Goal: Task Accomplishment & Management: Complete application form

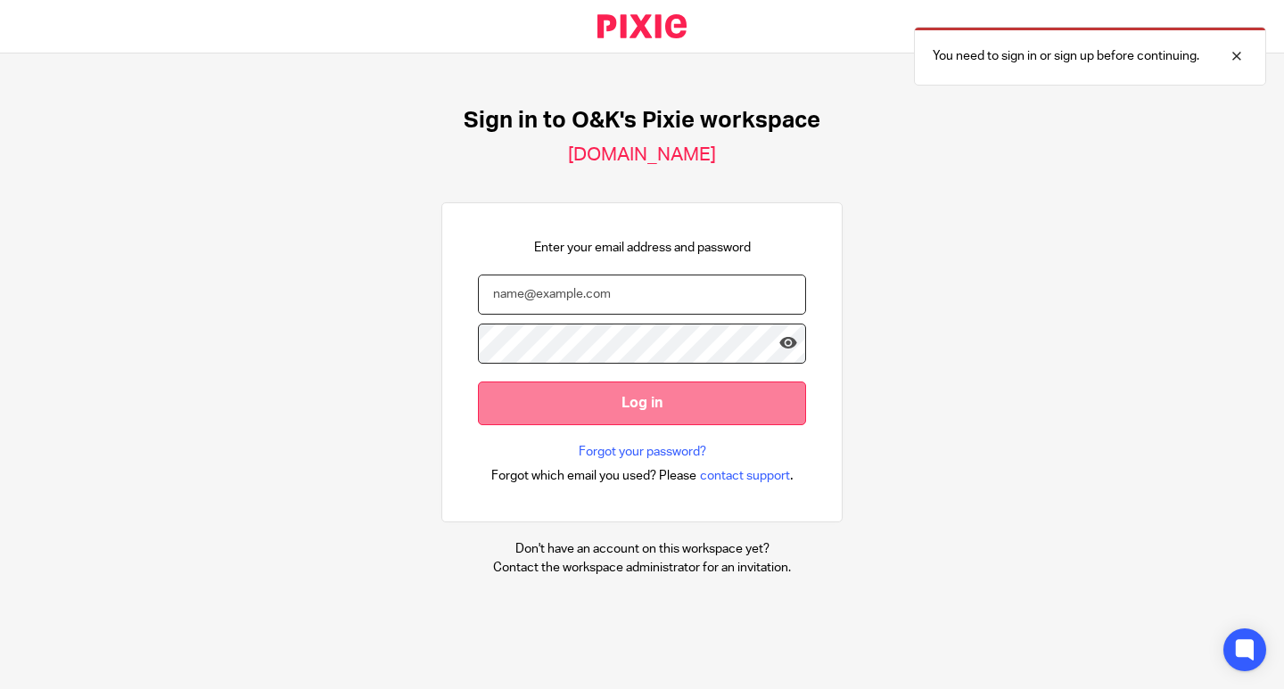
type input "info@oandk.co.uk"
click at [598, 407] on input "Log in" at bounding box center [642, 404] width 328 height 44
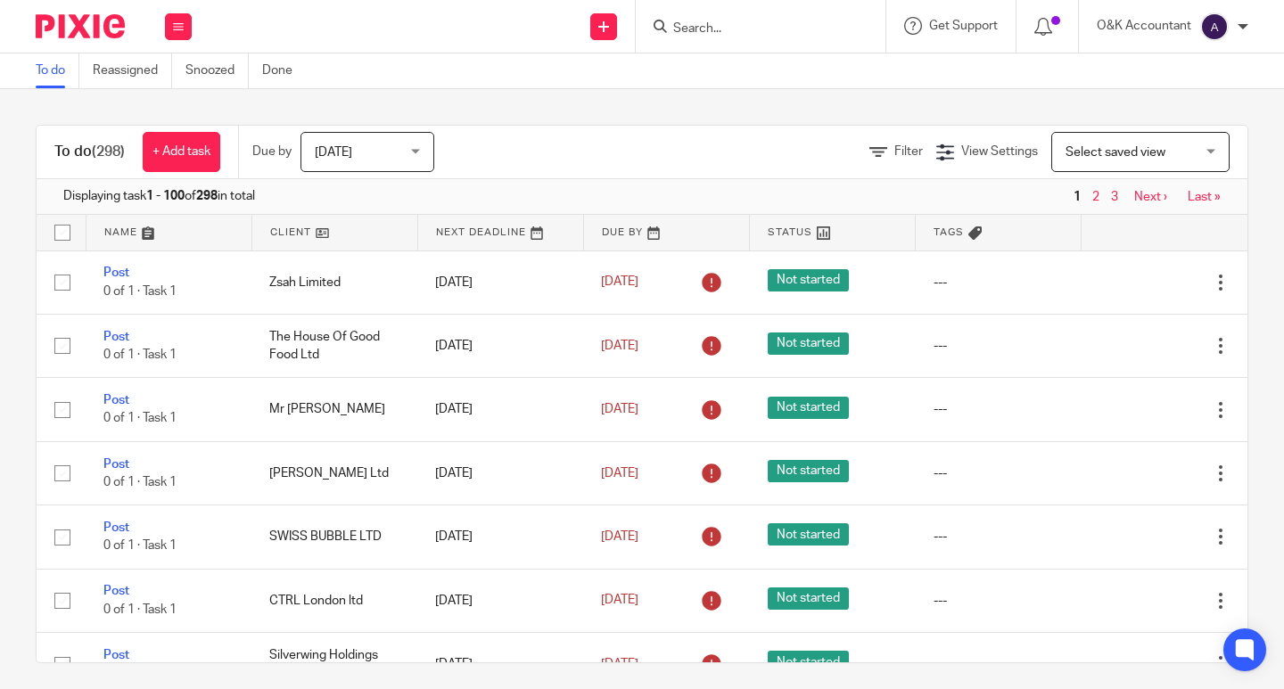
click at [730, 34] on input "Search" at bounding box center [752, 29] width 161 height 16
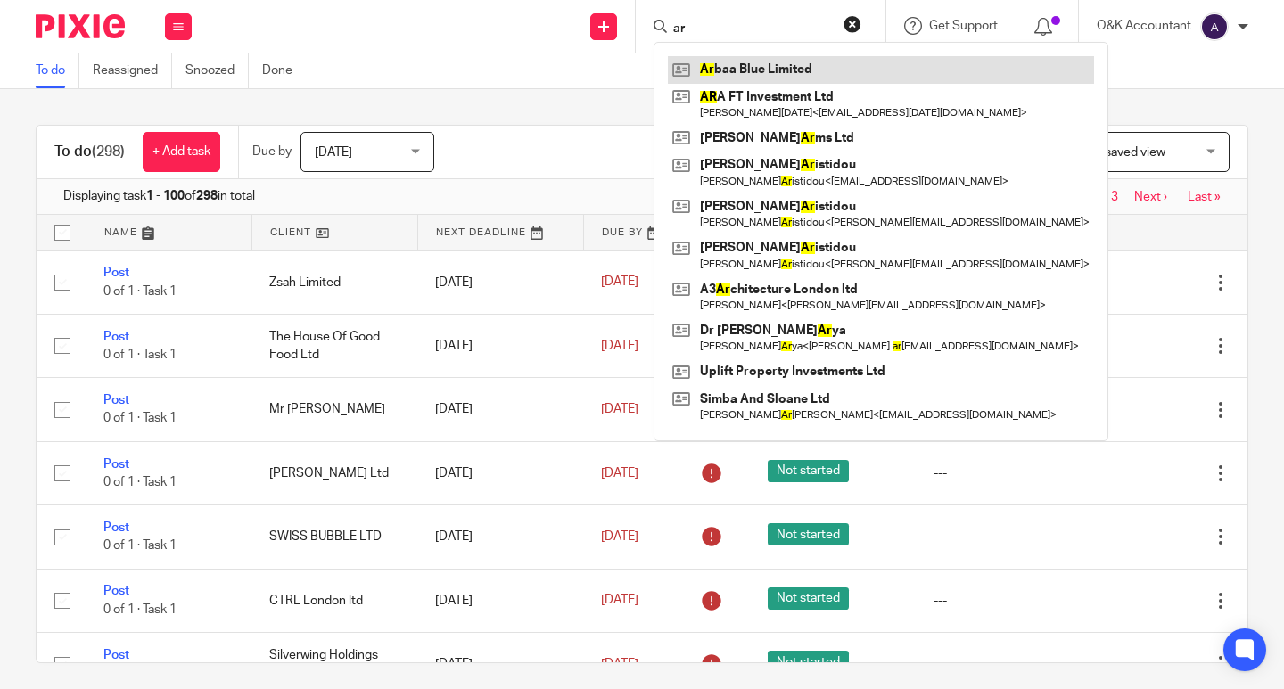
type input "ar"
click at [740, 67] on link at bounding box center [881, 69] width 426 height 27
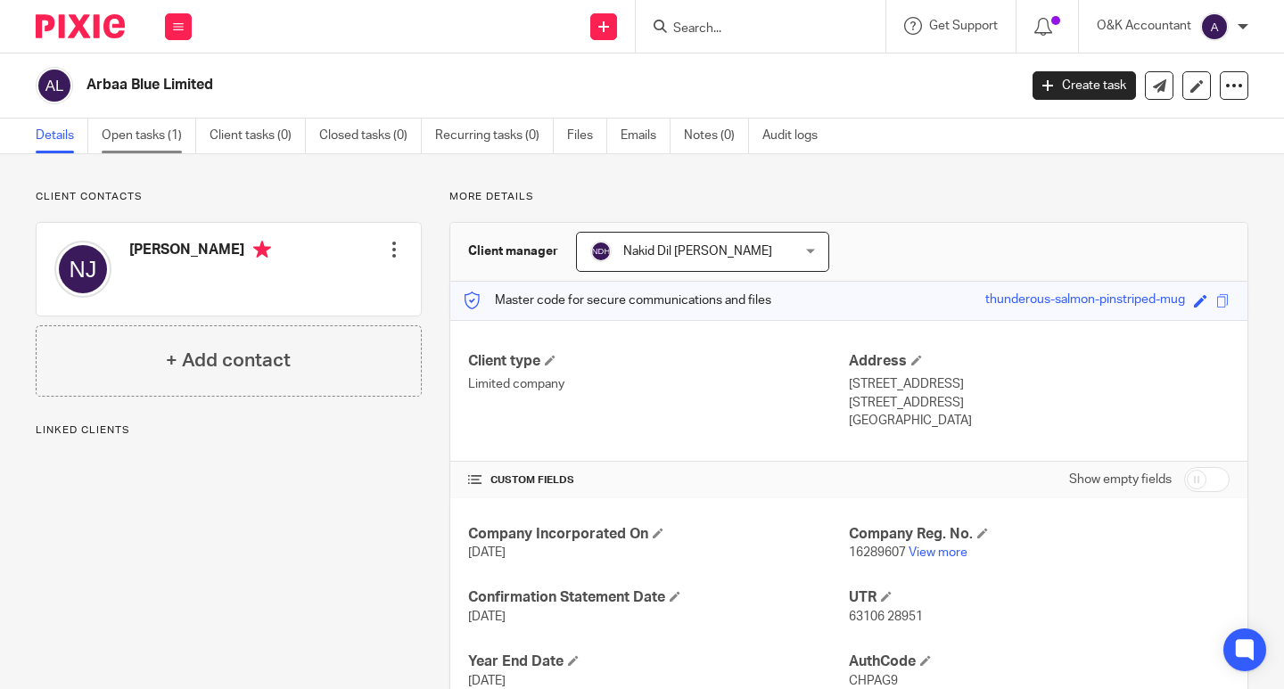
click at [137, 137] on link "Open tasks (1)" at bounding box center [149, 136] width 95 height 35
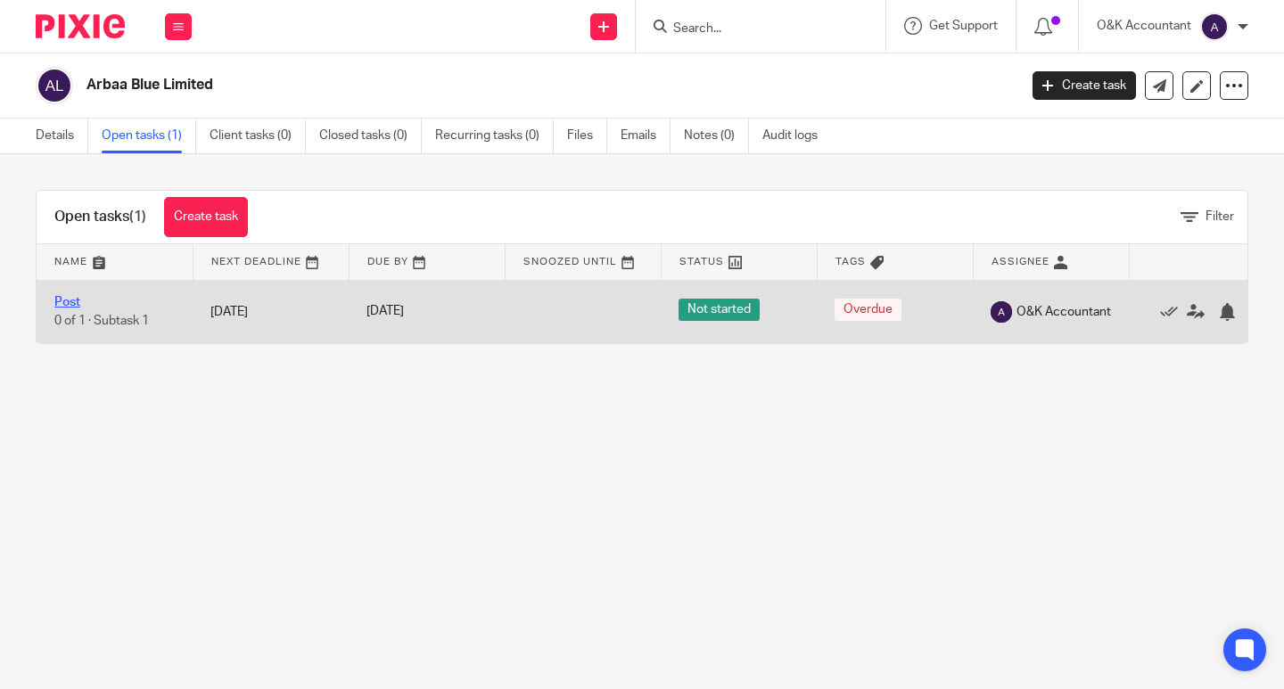
click at [70, 304] on link "Post" at bounding box center [67, 302] width 26 height 12
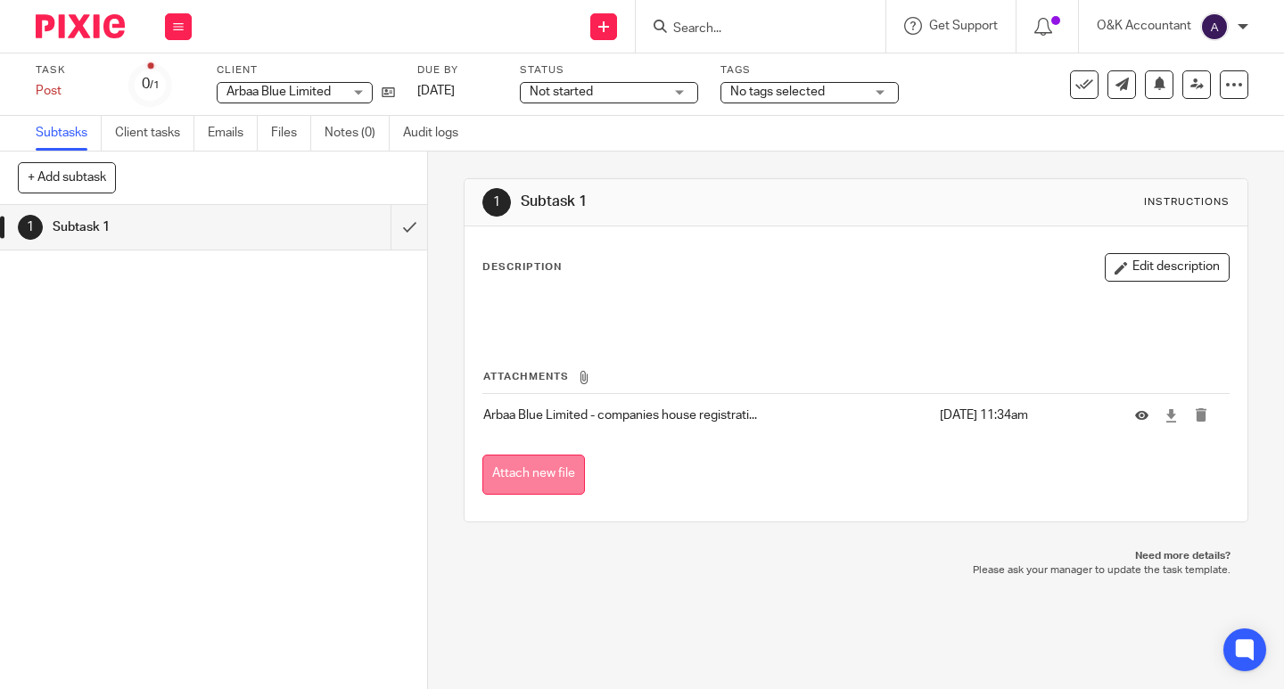
click at [499, 475] on button "Attach new file" at bounding box center [533, 475] width 103 height 40
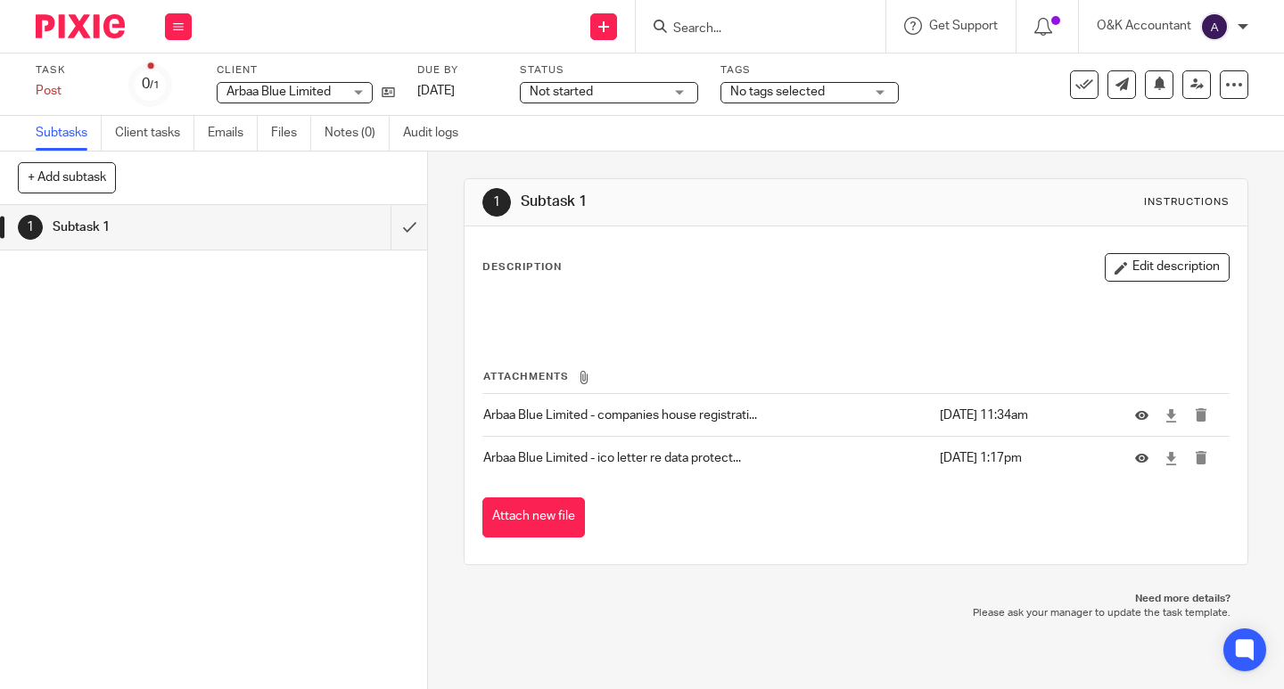
click at [678, 27] on input "Search" at bounding box center [752, 29] width 161 height 16
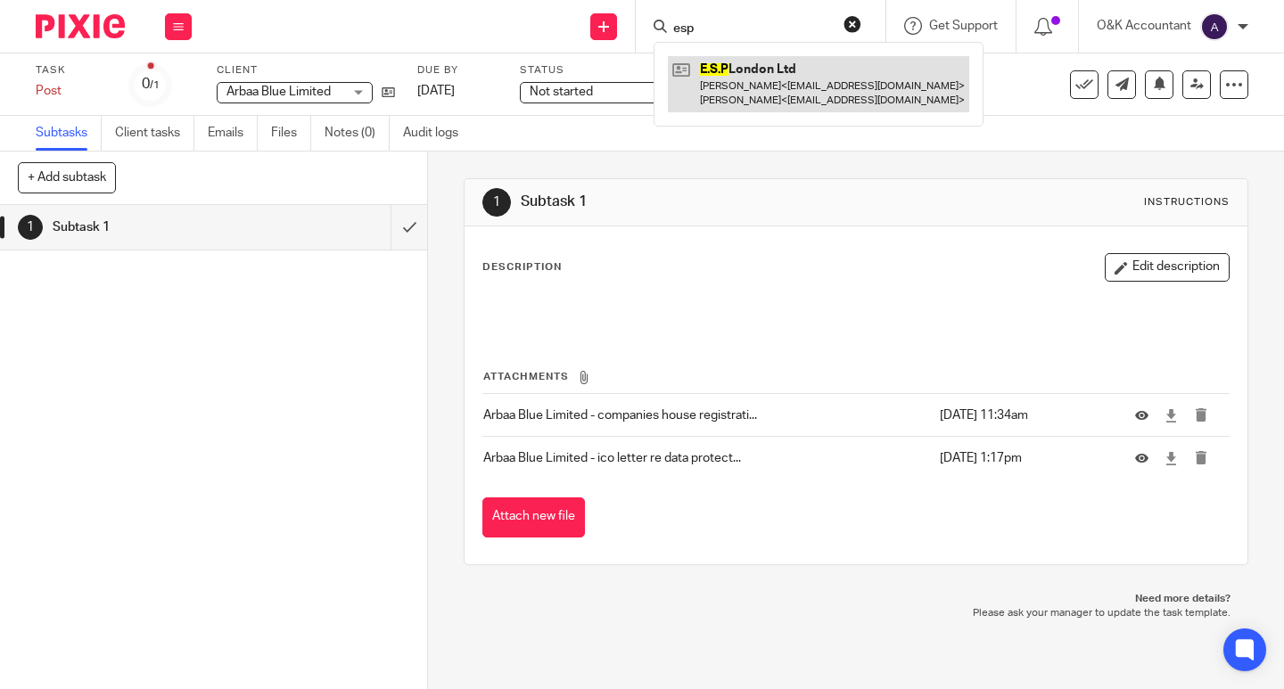
type input "esp"
click at [710, 78] on link at bounding box center [818, 83] width 301 height 55
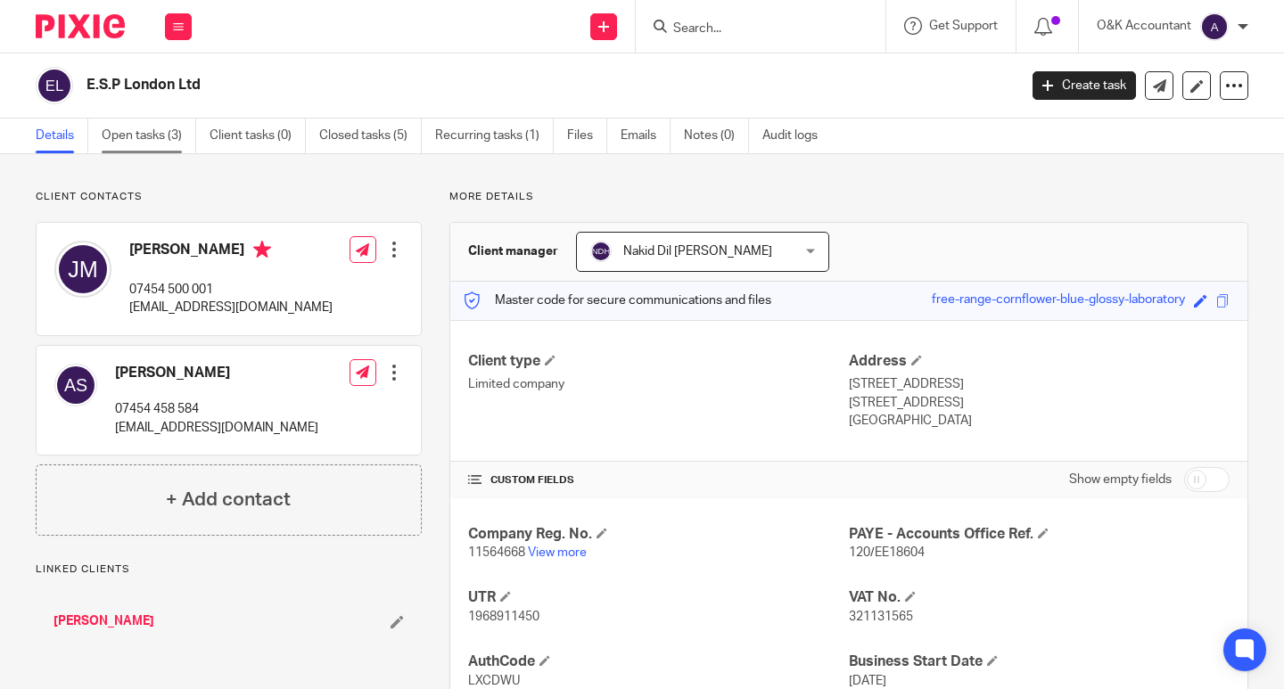
click at [146, 137] on link "Open tasks (3)" at bounding box center [149, 136] width 95 height 35
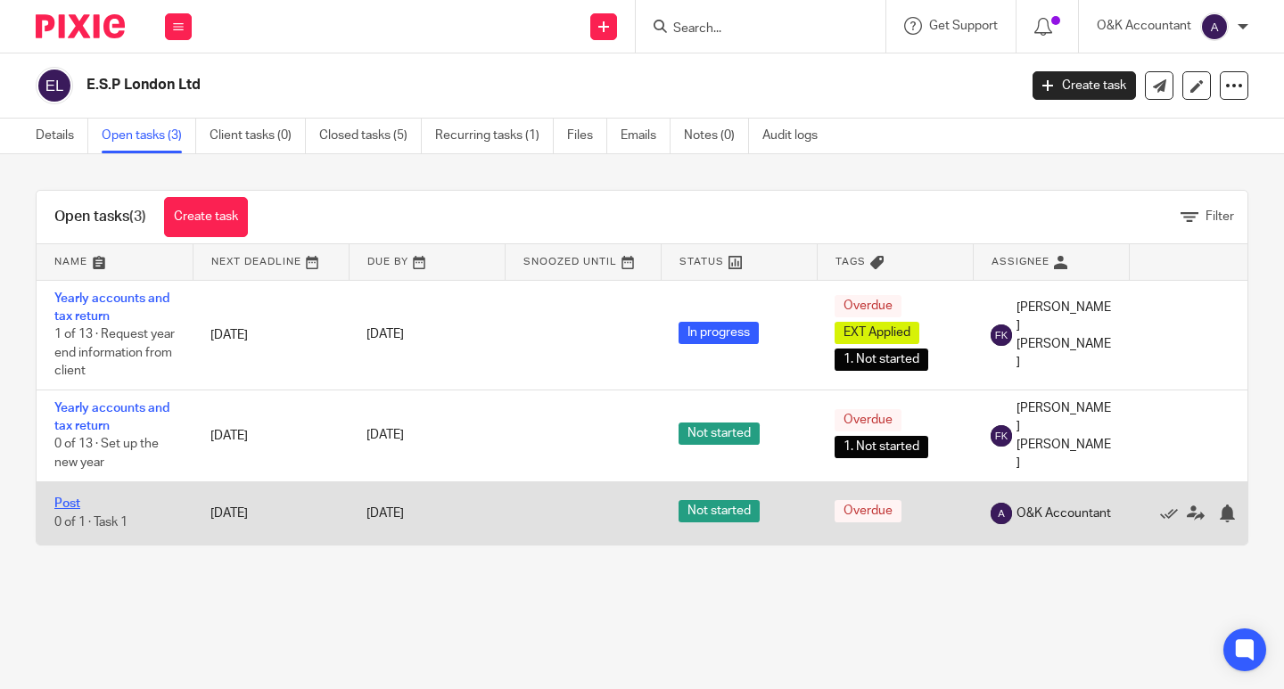
click at [61, 508] on link "Post" at bounding box center [67, 504] width 26 height 12
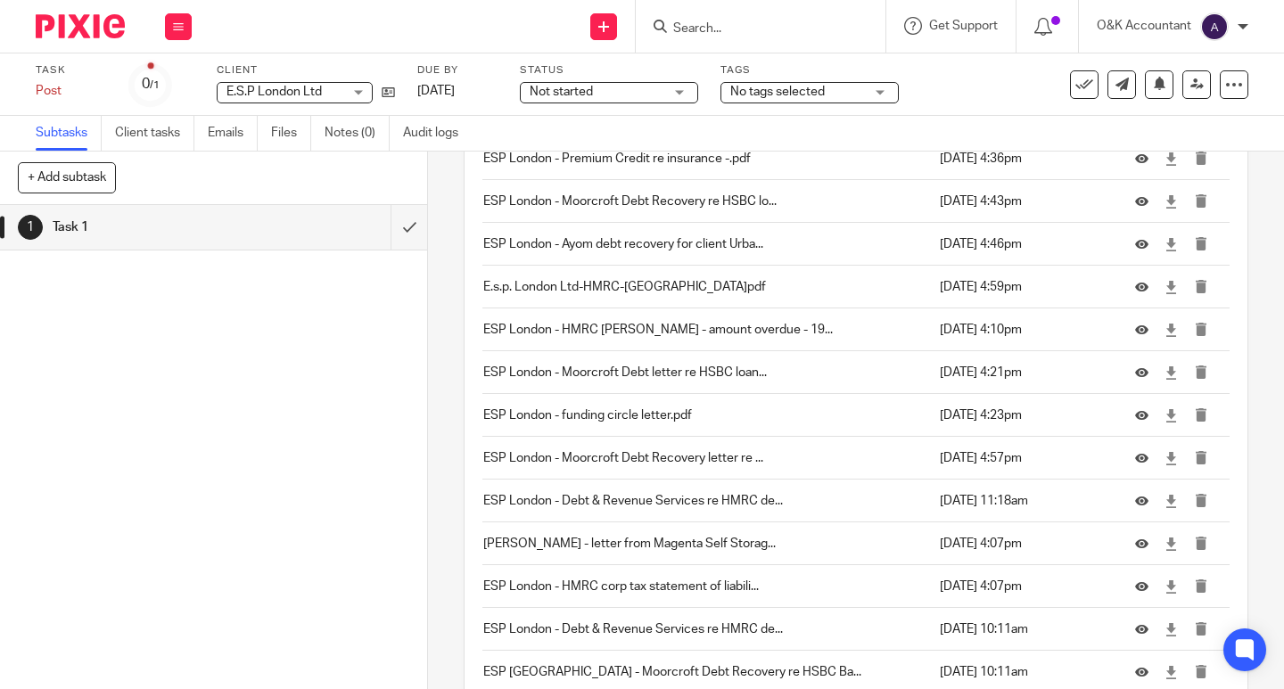
scroll to position [2329, 0]
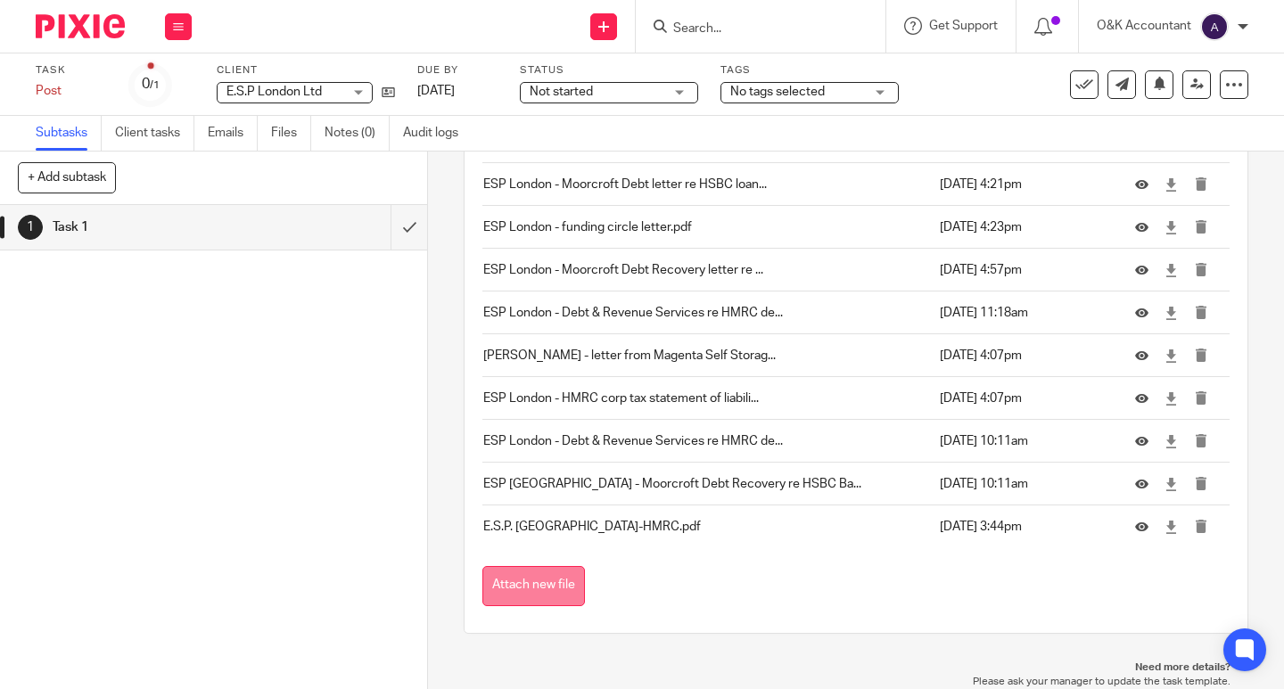
click at [499, 589] on button "Attach new file" at bounding box center [533, 586] width 103 height 40
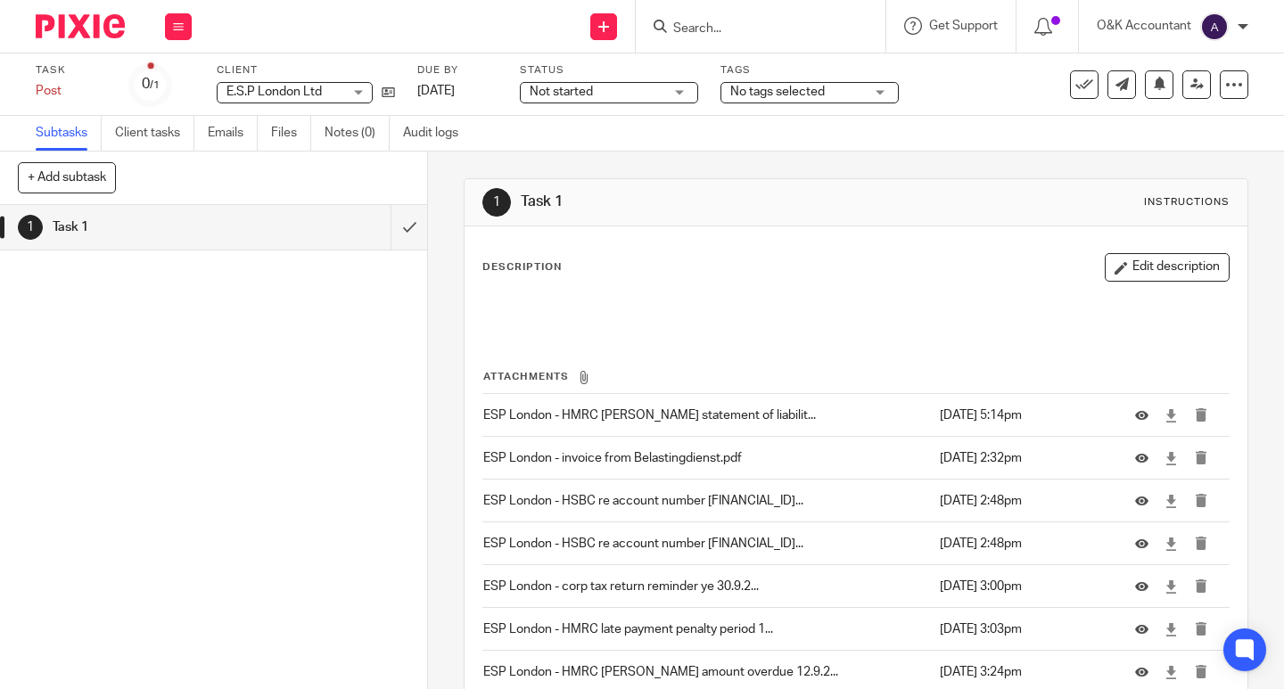
click at [685, 25] on input "Search" at bounding box center [752, 29] width 161 height 16
type input "gas"
click at [749, 77] on link at bounding box center [778, 69] width 221 height 27
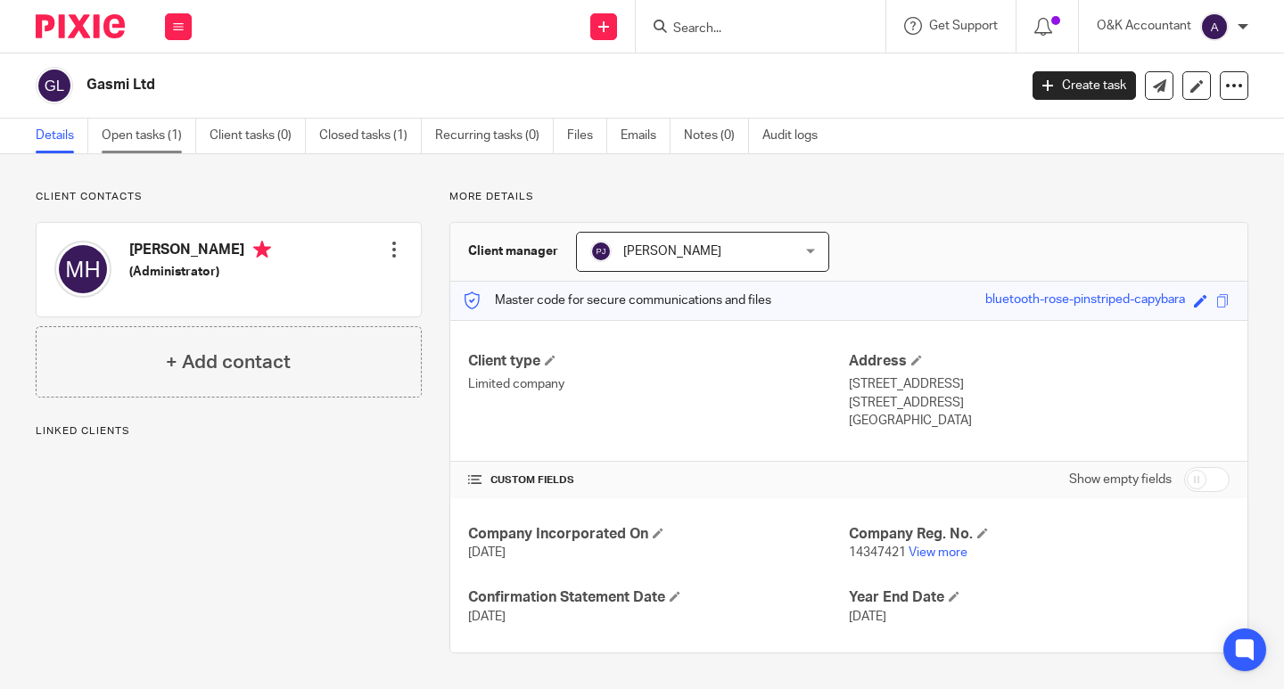
click at [128, 134] on link "Open tasks (1)" at bounding box center [149, 136] width 95 height 35
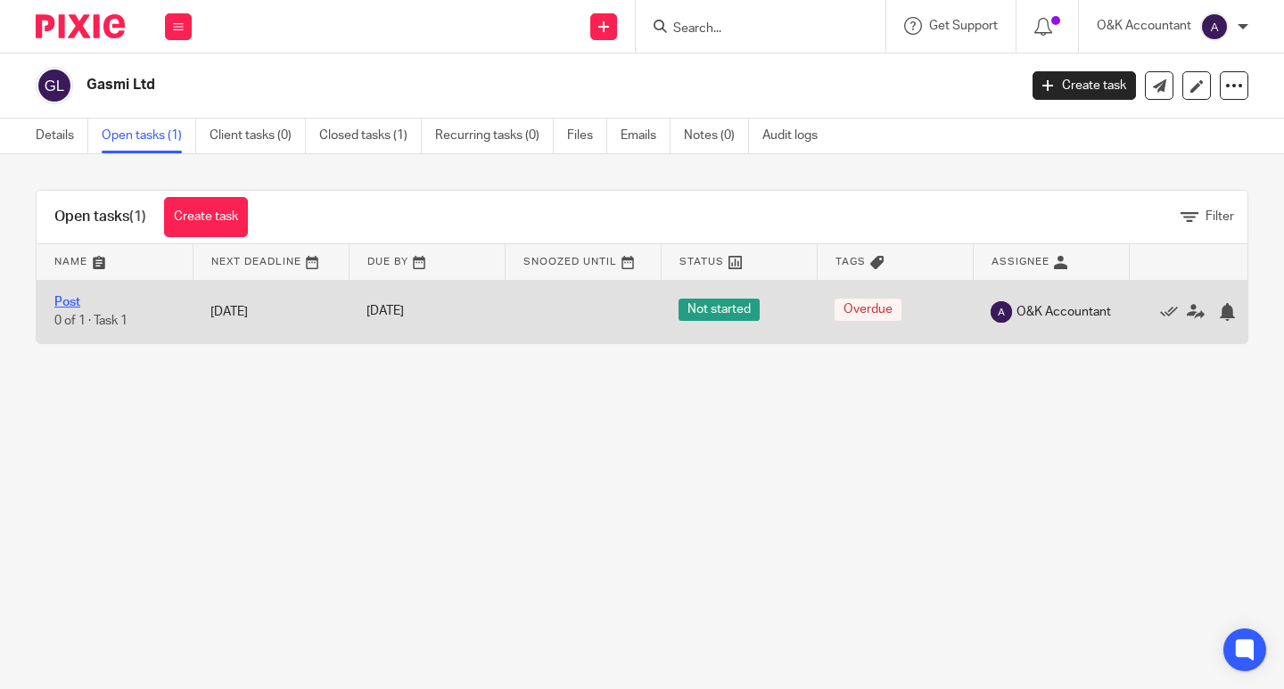
click at [78, 305] on link "Post" at bounding box center [67, 302] width 26 height 12
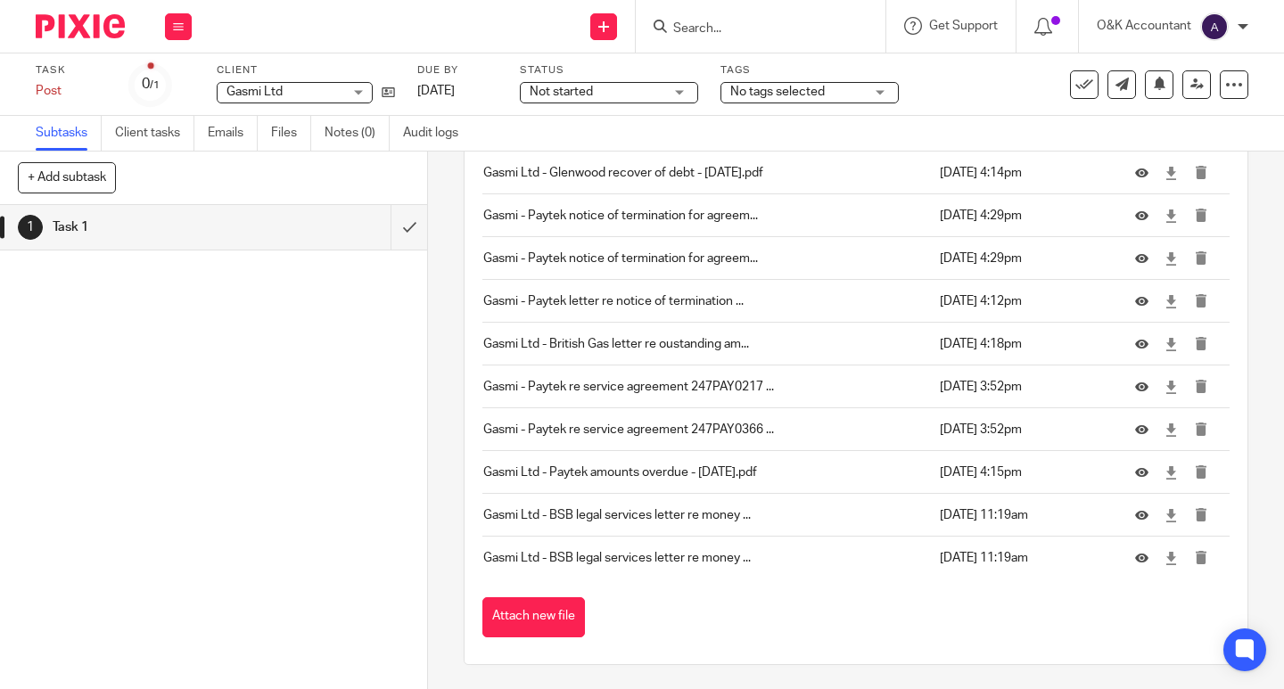
scroll to position [745, 0]
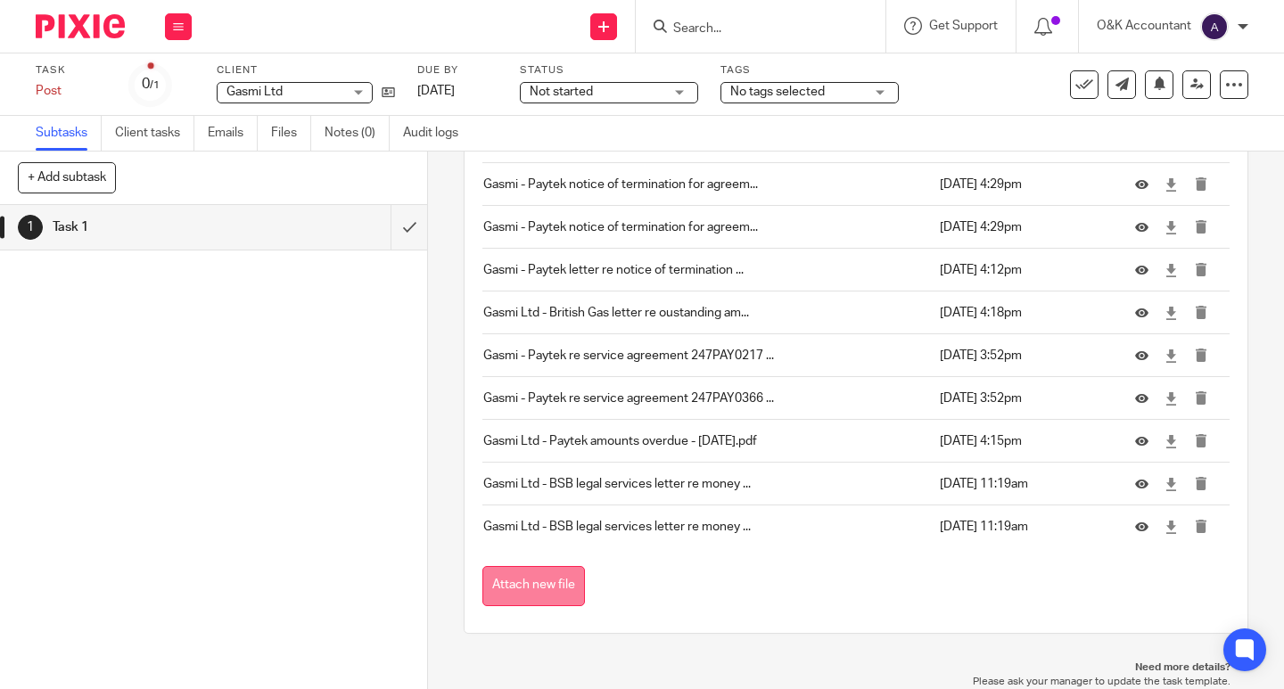
click at [539, 569] on button "Attach new file" at bounding box center [533, 586] width 103 height 40
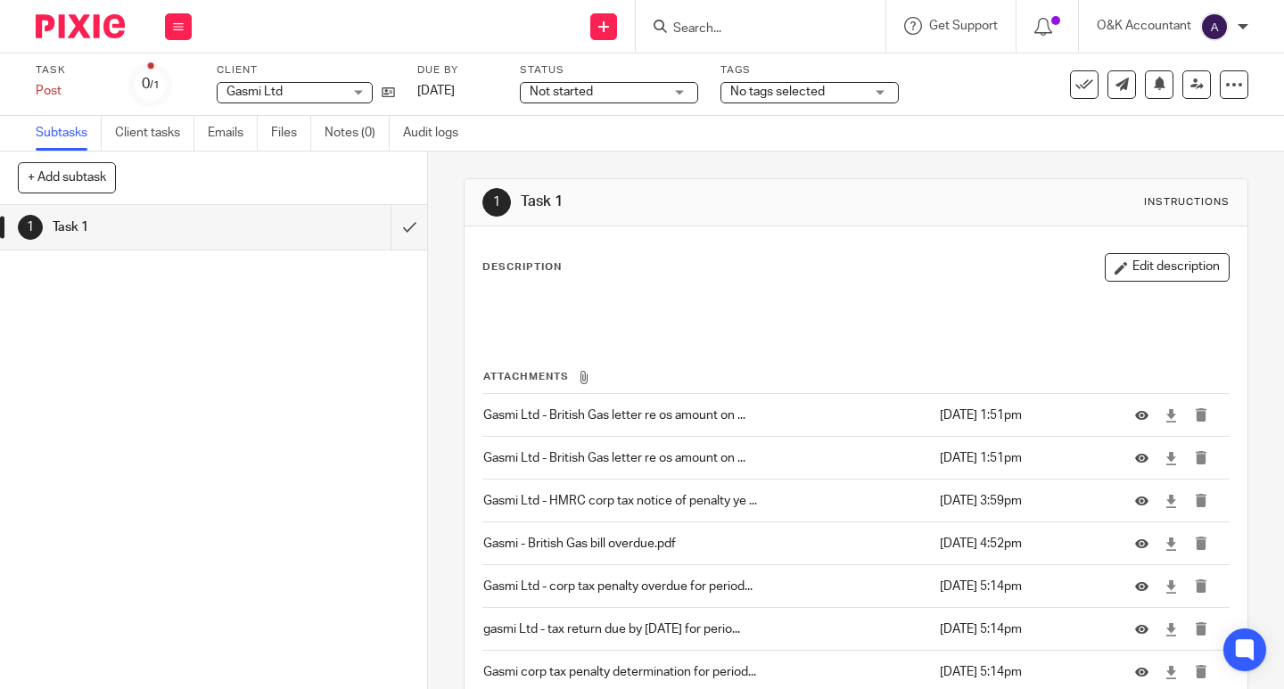
click at [685, 29] on input "Search" at bounding box center [752, 29] width 161 height 16
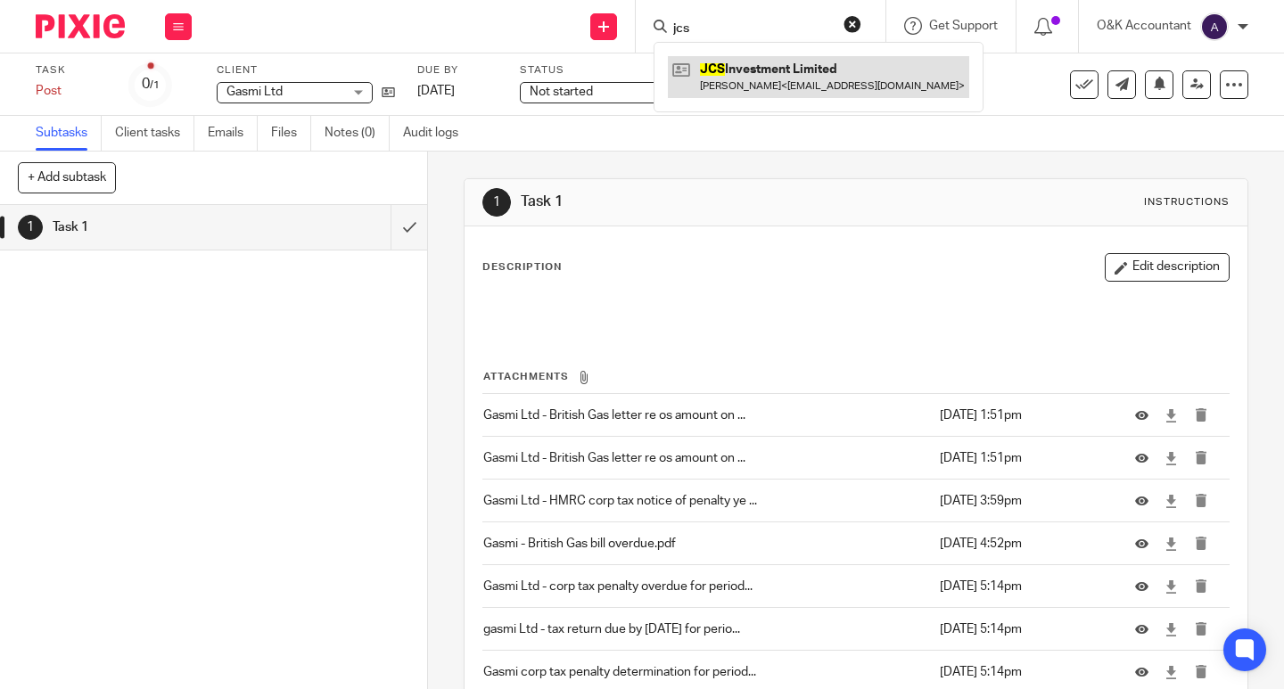
type input "jcs"
click at [728, 71] on link at bounding box center [818, 76] width 301 height 41
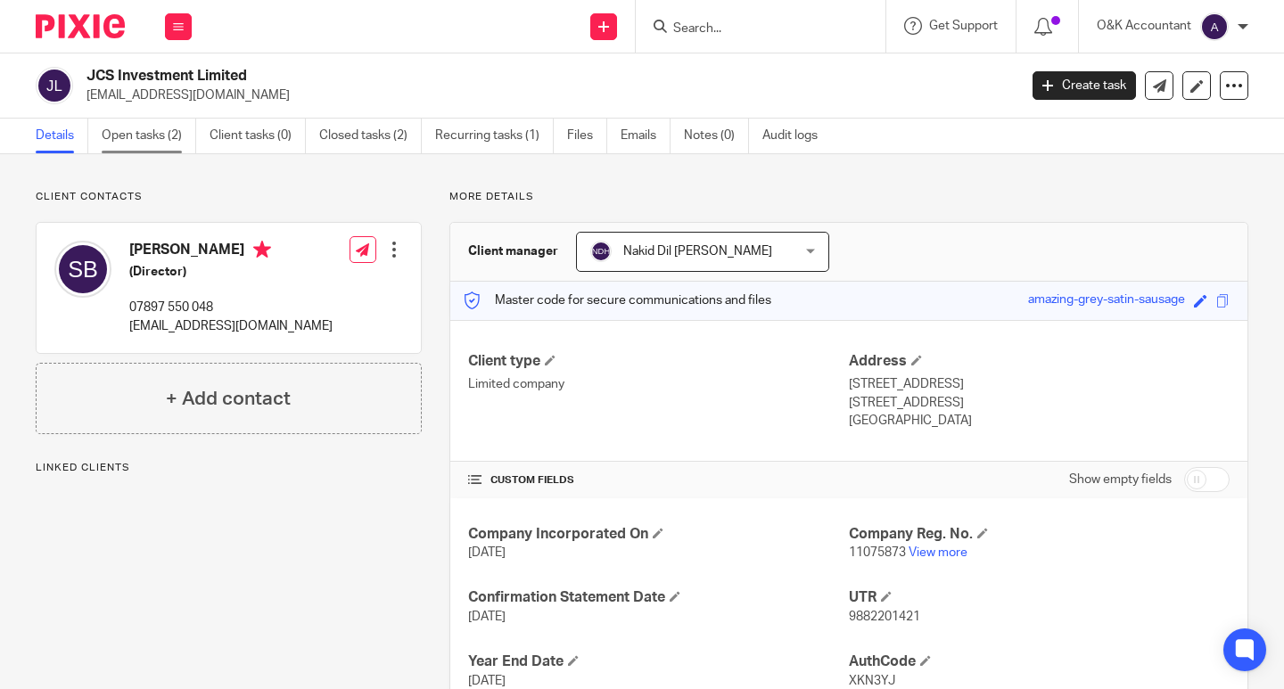
click at [120, 134] on link "Open tasks (2)" at bounding box center [149, 136] width 95 height 35
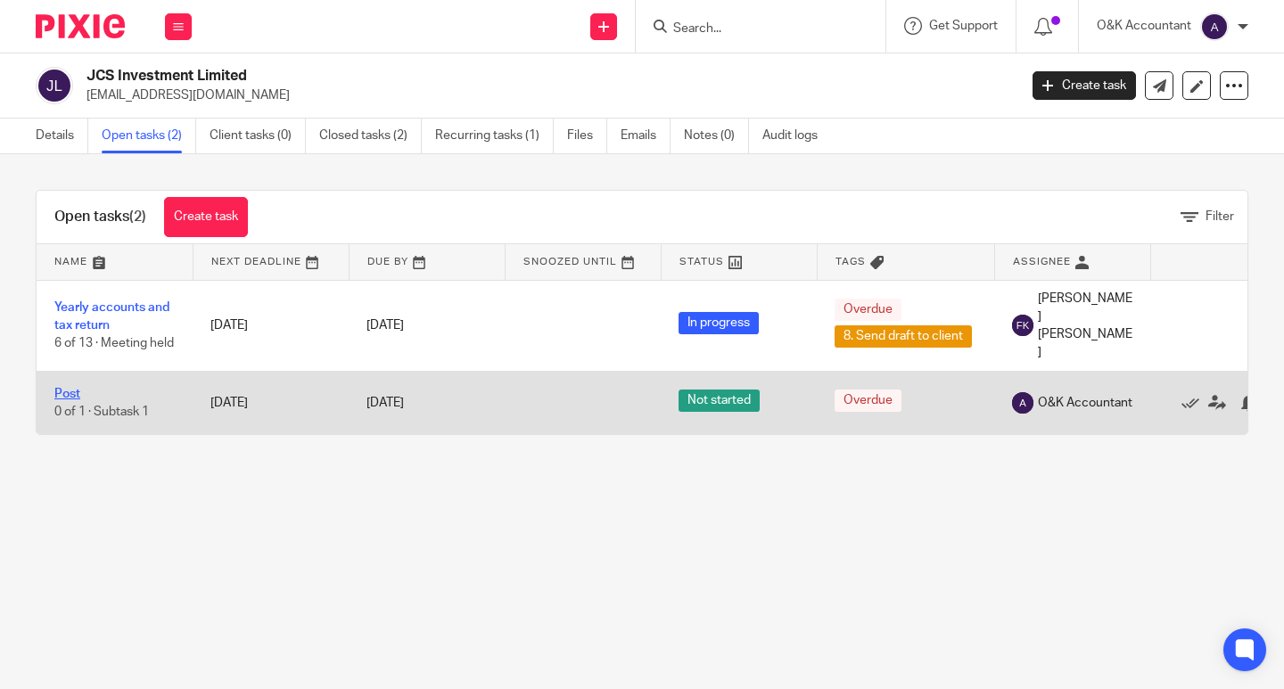
click at [74, 388] on link "Post" at bounding box center [67, 394] width 26 height 12
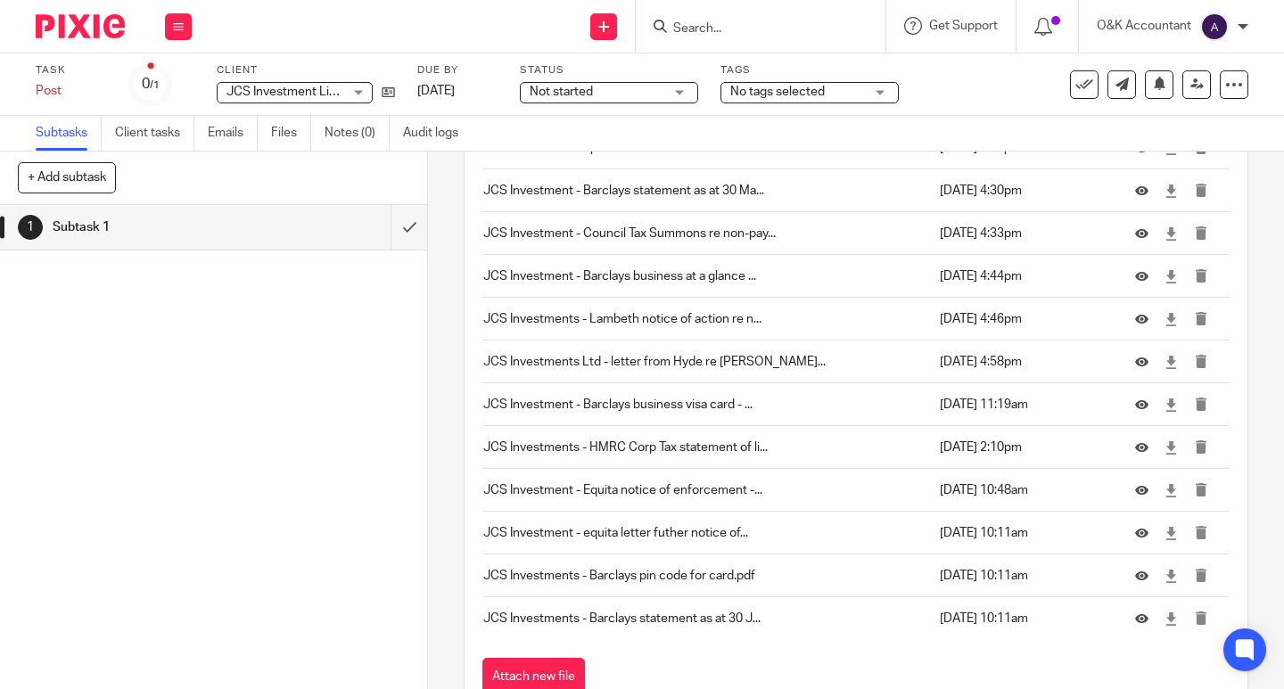
scroll to position [359, 0]
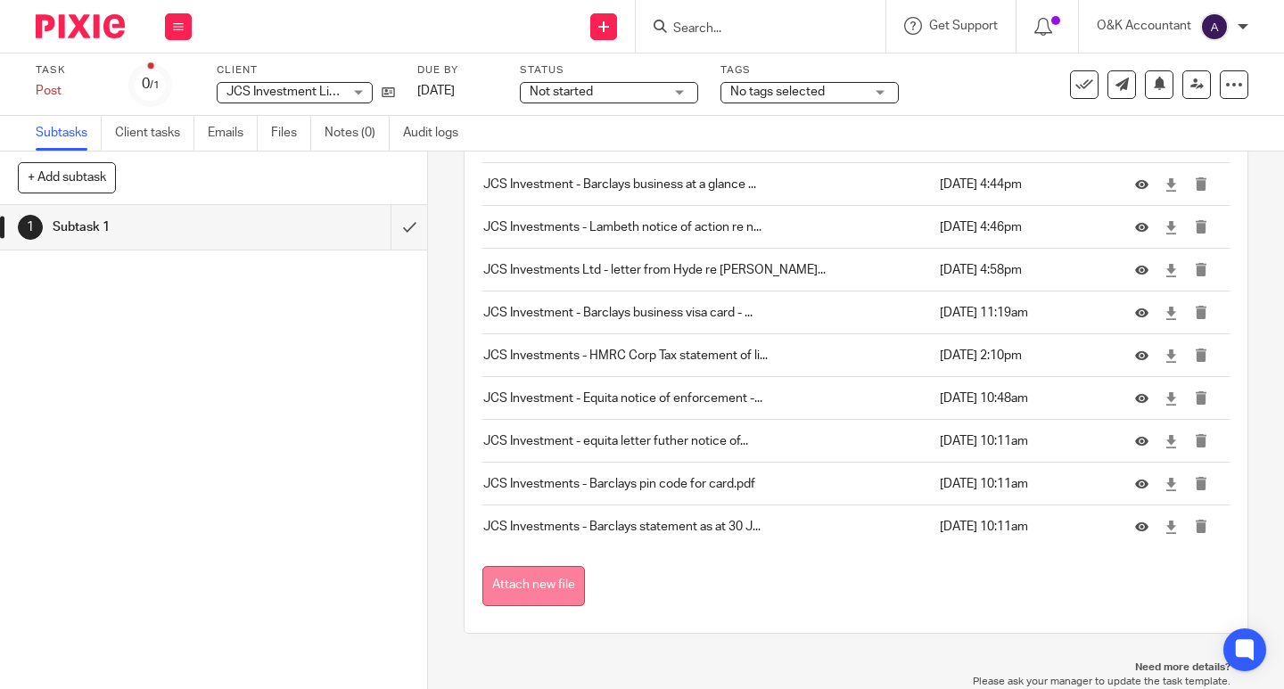
click at [555, 590] on button "Attach new file" at bounding box center [533, 586] width 103 height 40
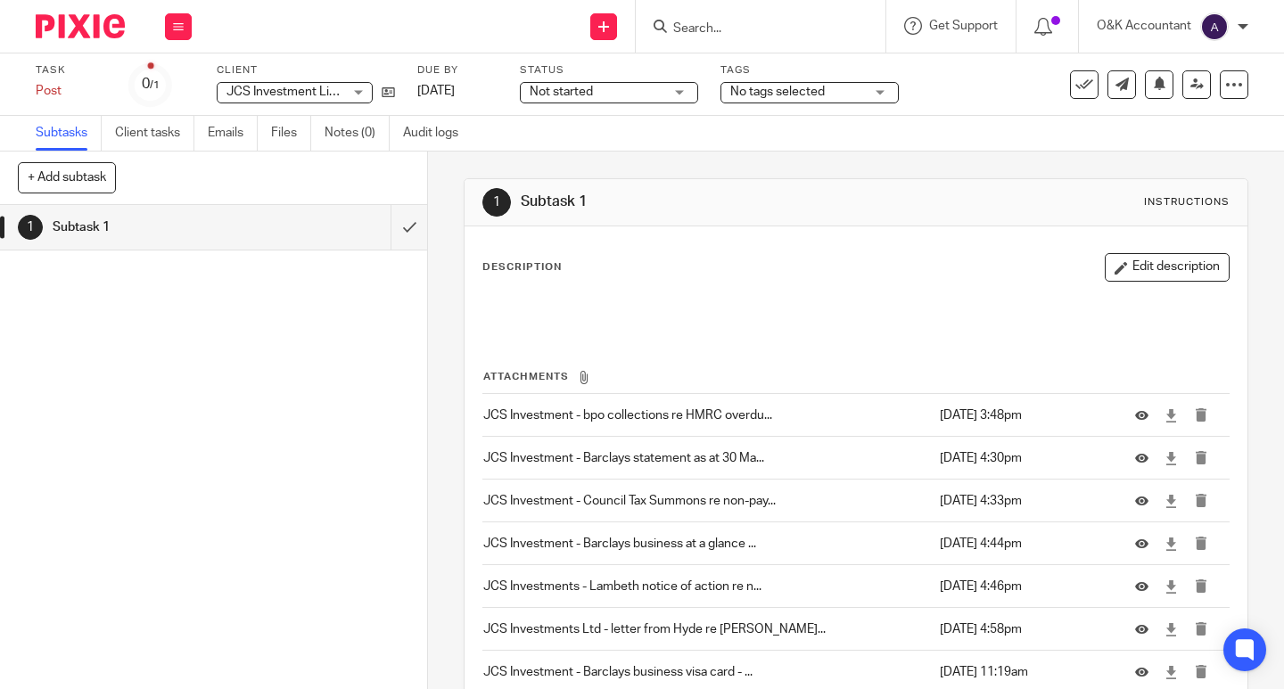
click at [695, 29] on input "Search" at bounding box center [752, 29] width 161 height 16
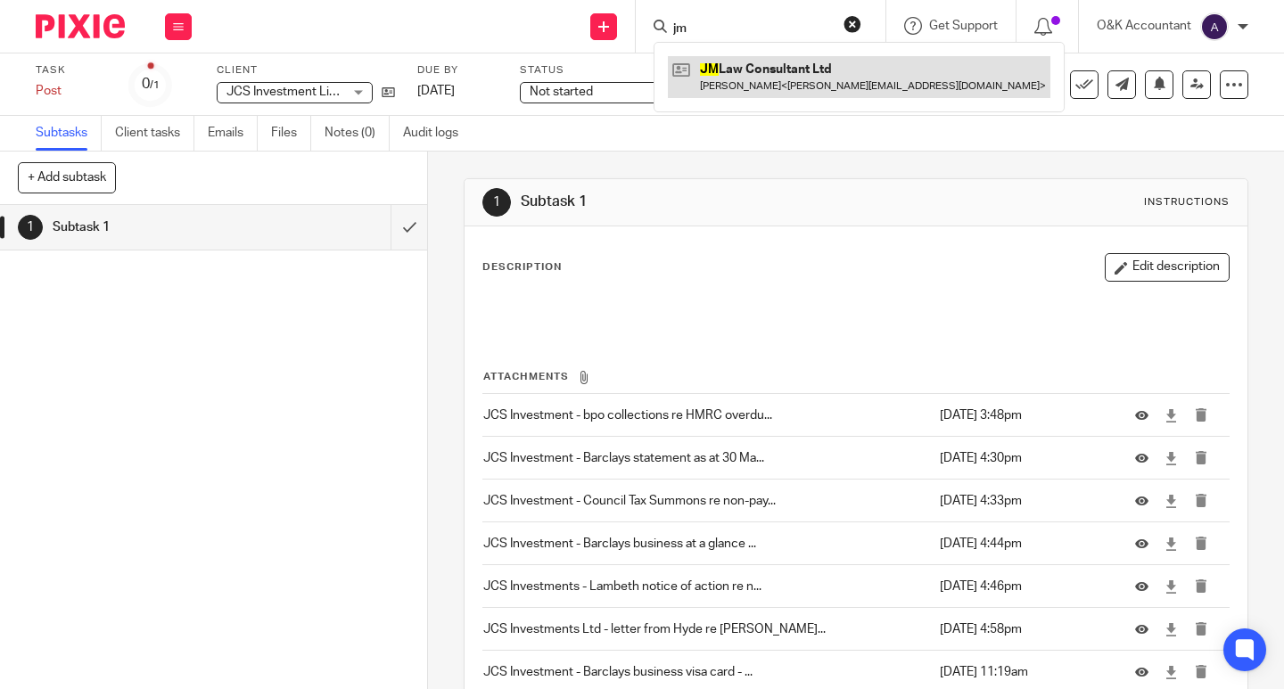
type input "jm"
click at [716, 68] on link at bounding box center [859, 76] width 383 height 41
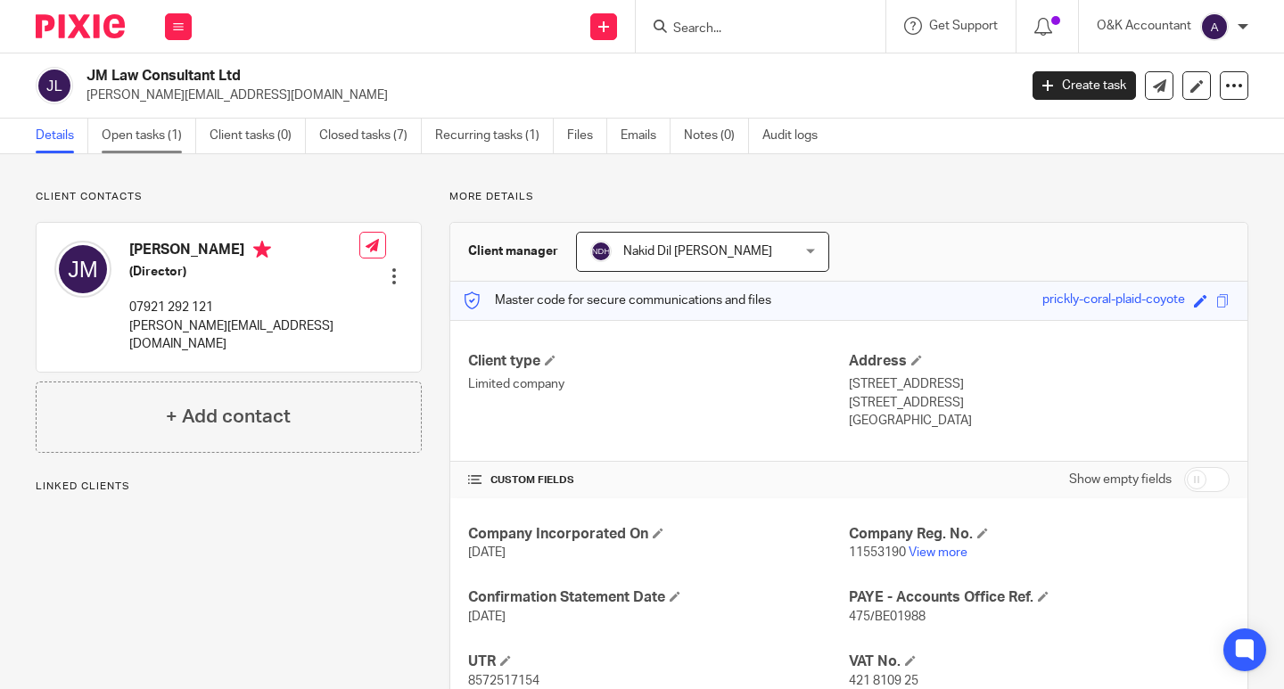
click at [150, 130] on link "Open tasks (1)" at bounding box center [149, 136] width 95 height 35
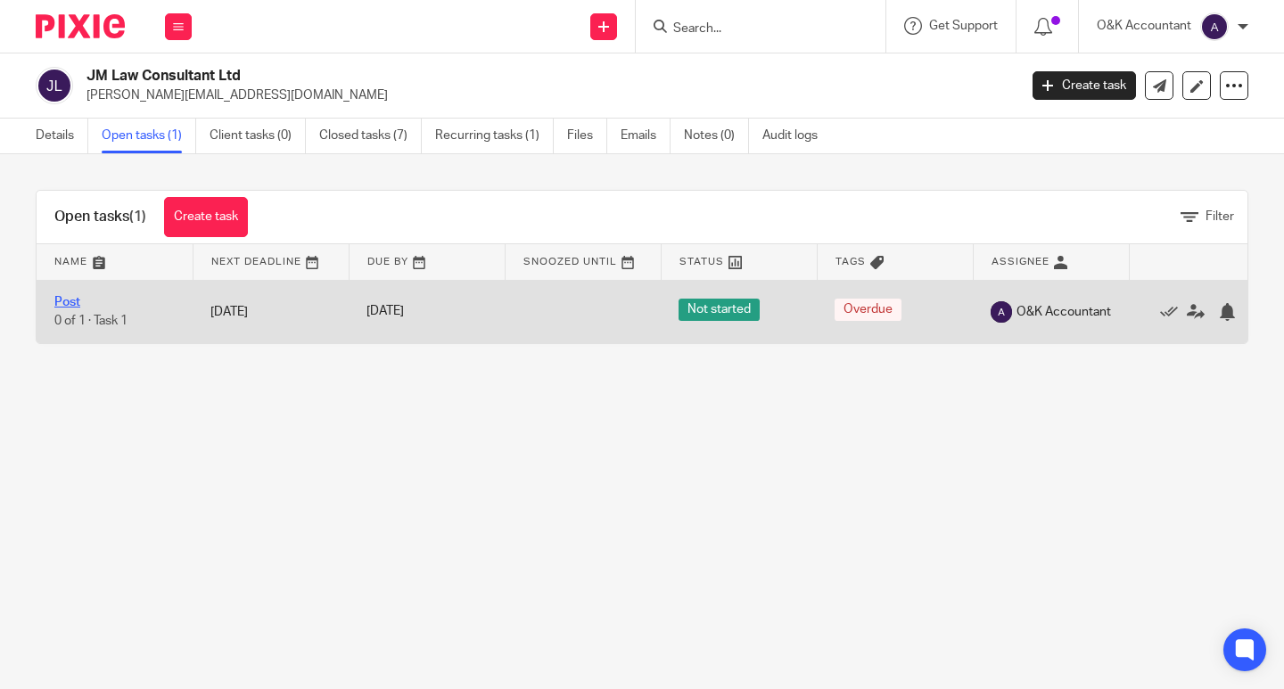
click at [65, 298] on link "Post" at bounding box center [67, 302] width 26 height 12
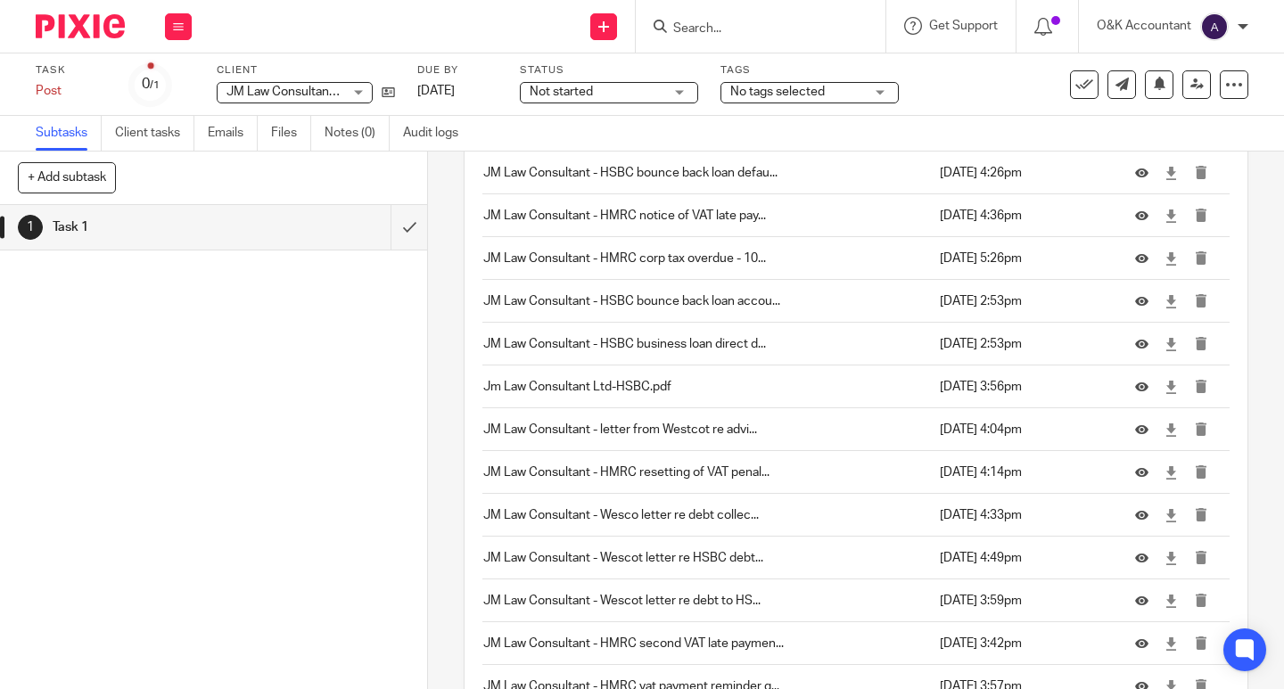
scroll to position [1044, 0]
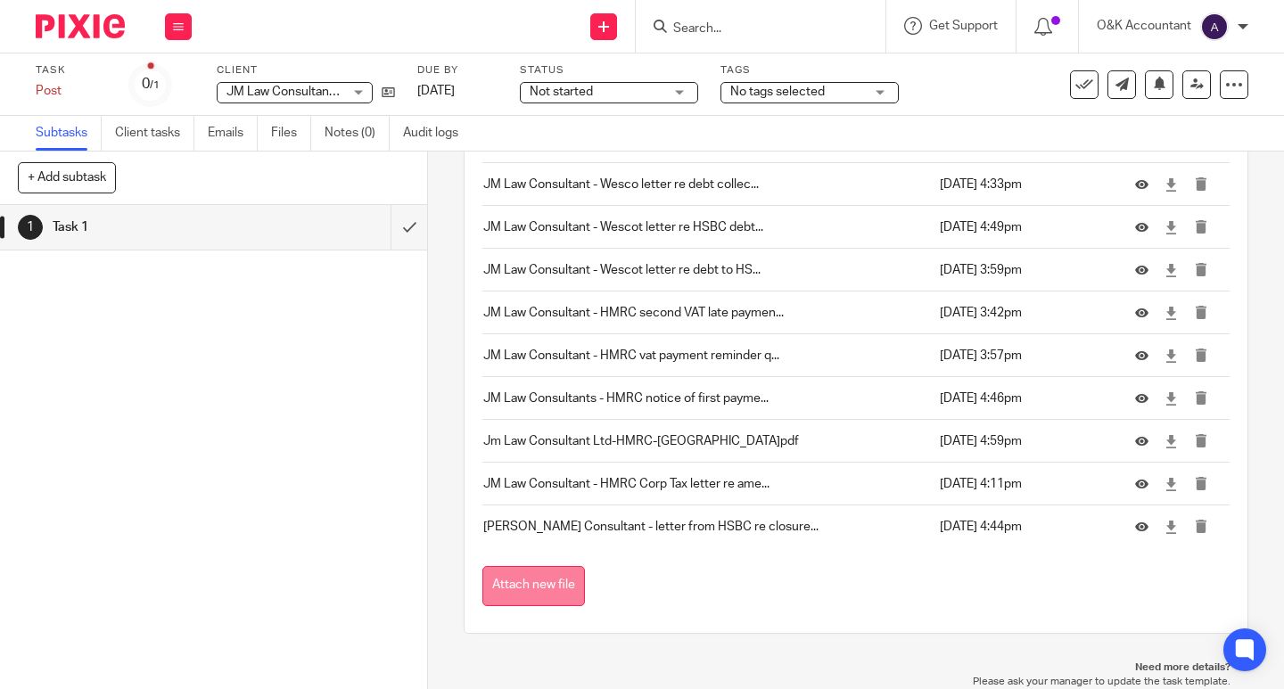
click at [560, 580] on button "Attach new file" at bounding box center [533, 586] width 103 height 40
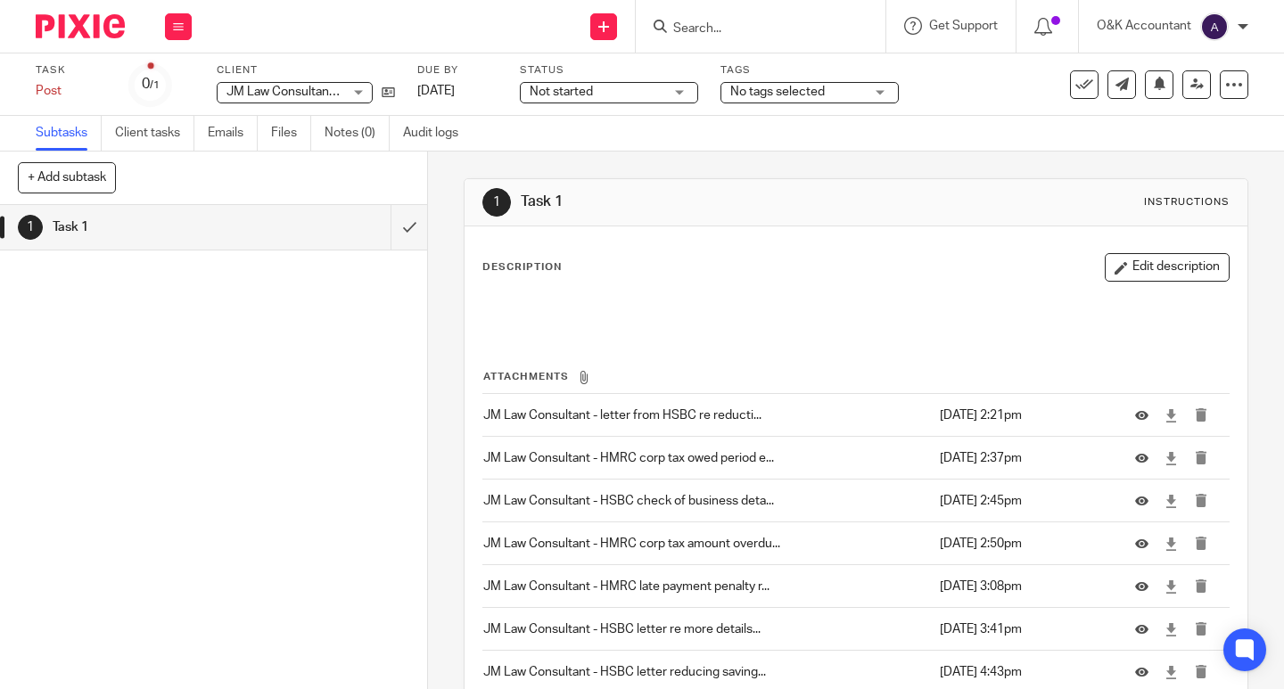
click at [699, 26] on input "Search" at bounding box center [752, 29] width 161 height 16
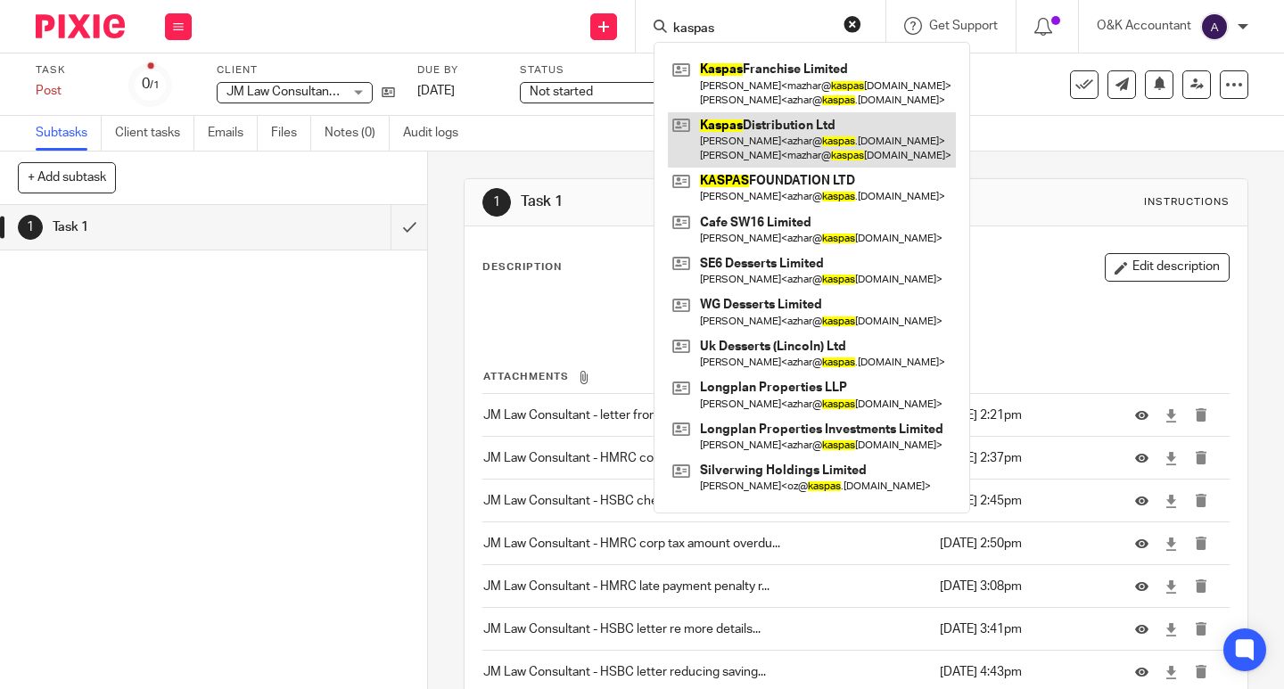
type input "kaspas"
click at [726, 128] on link at bounding box center [812, 139] width 288 height 55
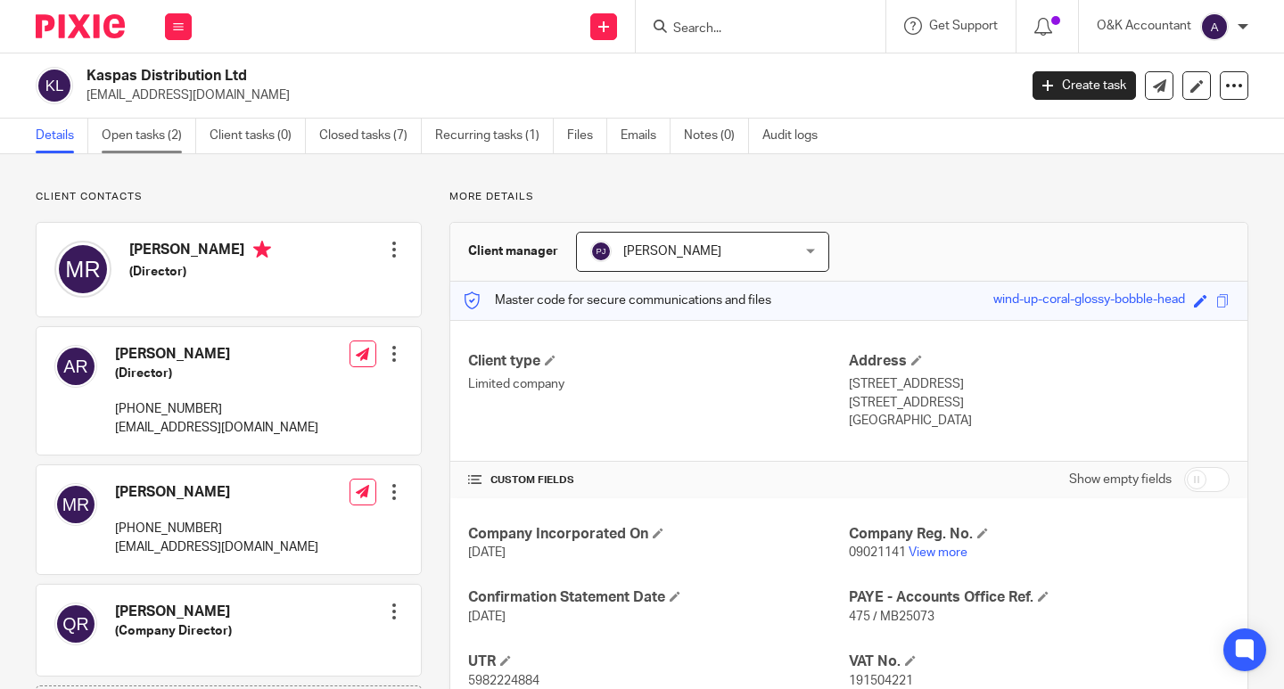
click at [152, 134] on link "Open tasks (2)" at bounding box center [149, 136] width 95 height 35
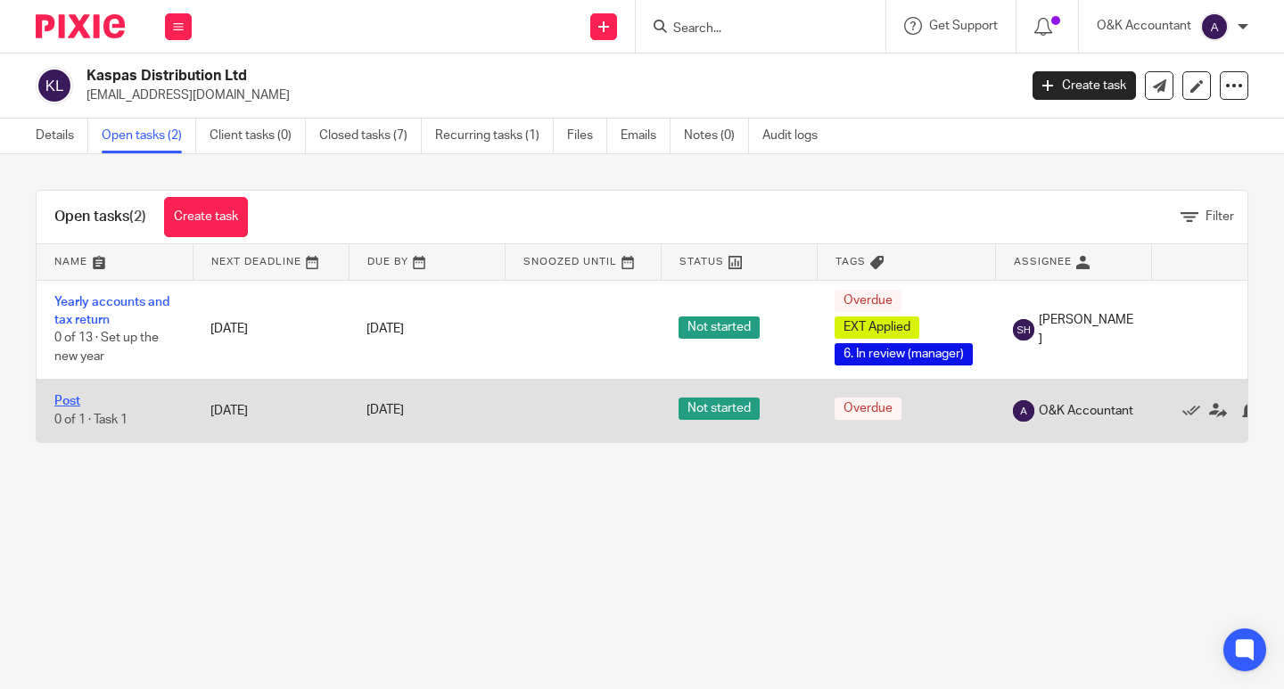
click at [62, 396] on link "Post" at bounding box center [67, 401] width 26 height 12
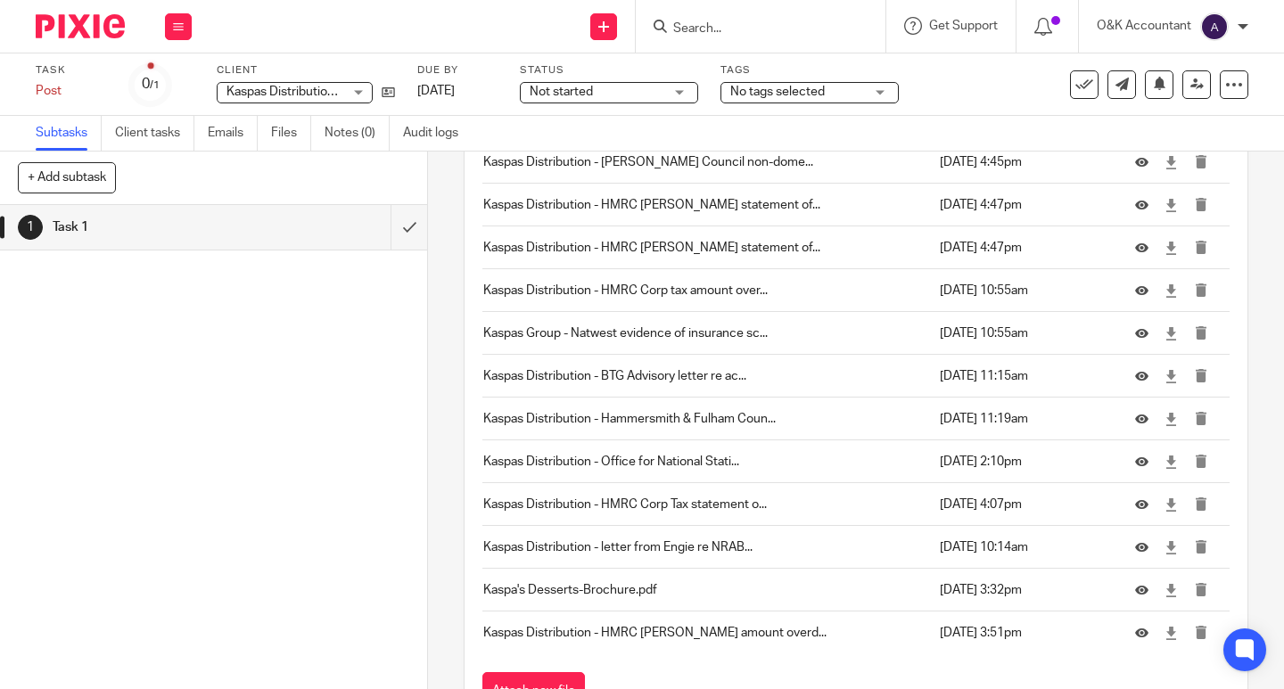
scroll to position [2157, 0]
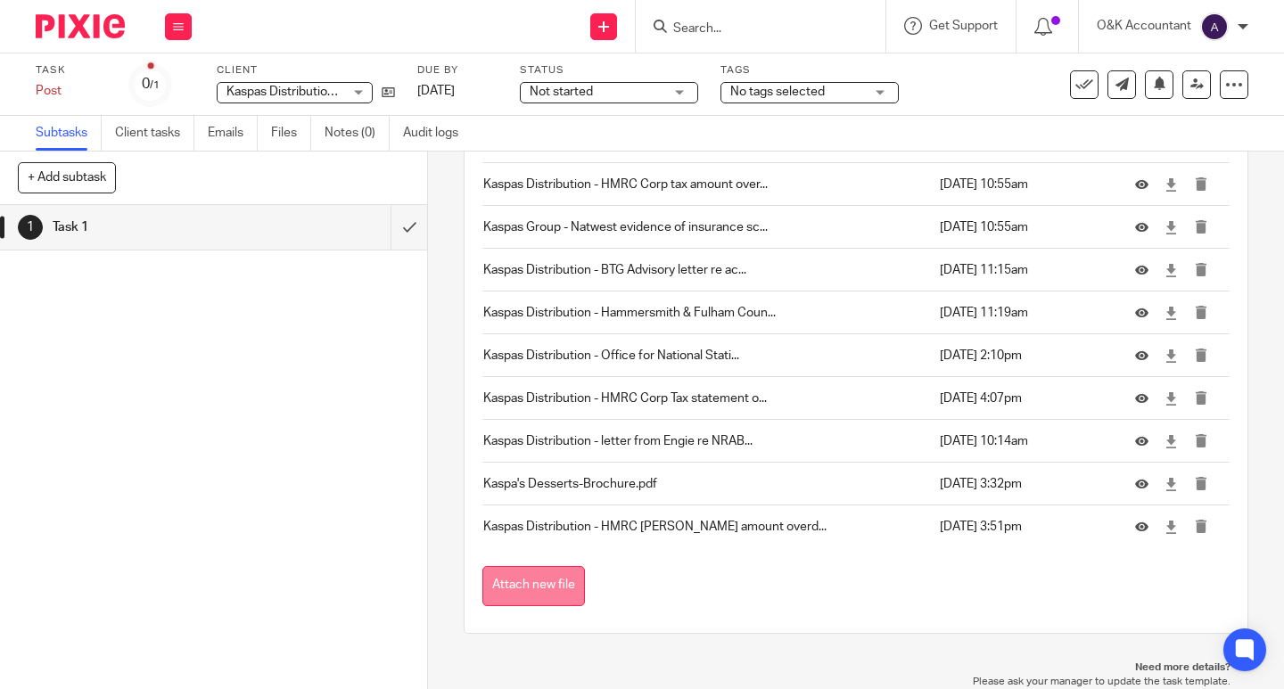
click at [537, 577] on button "Attach new file" at bounding box center [533, 586] width 103 height 40
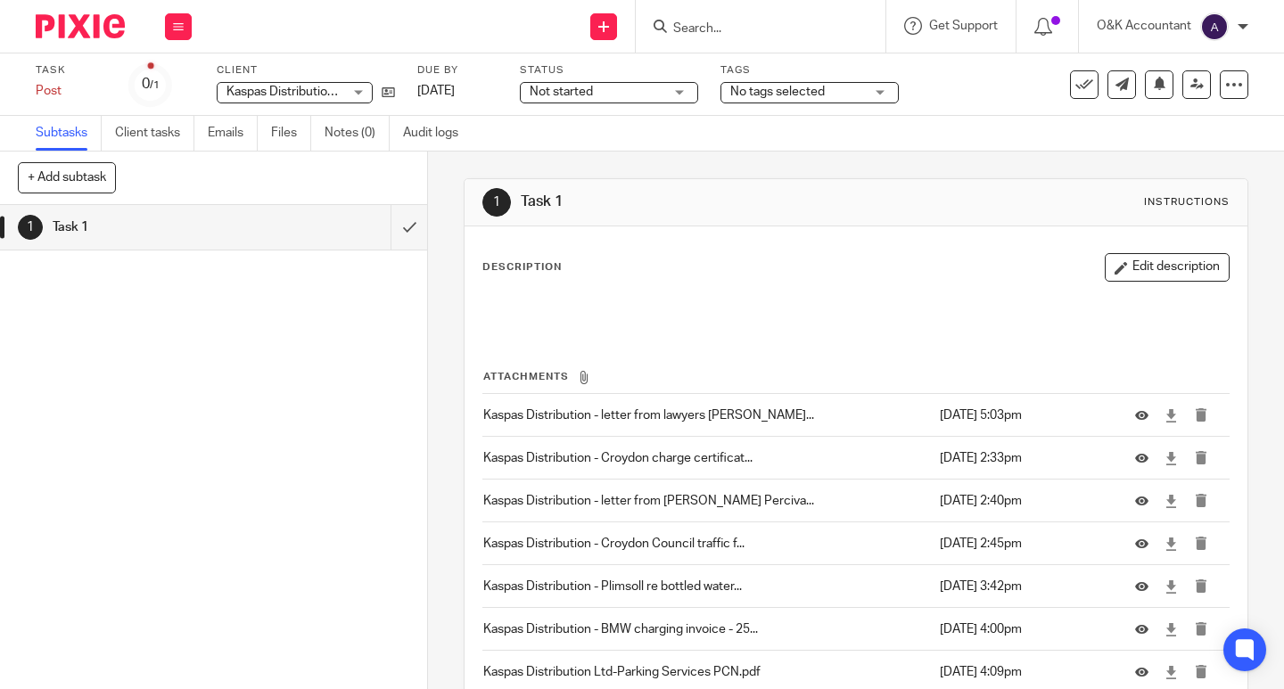
click at [722, 27] on input "Search" at bounding box center [752, 29] width 161 height 16
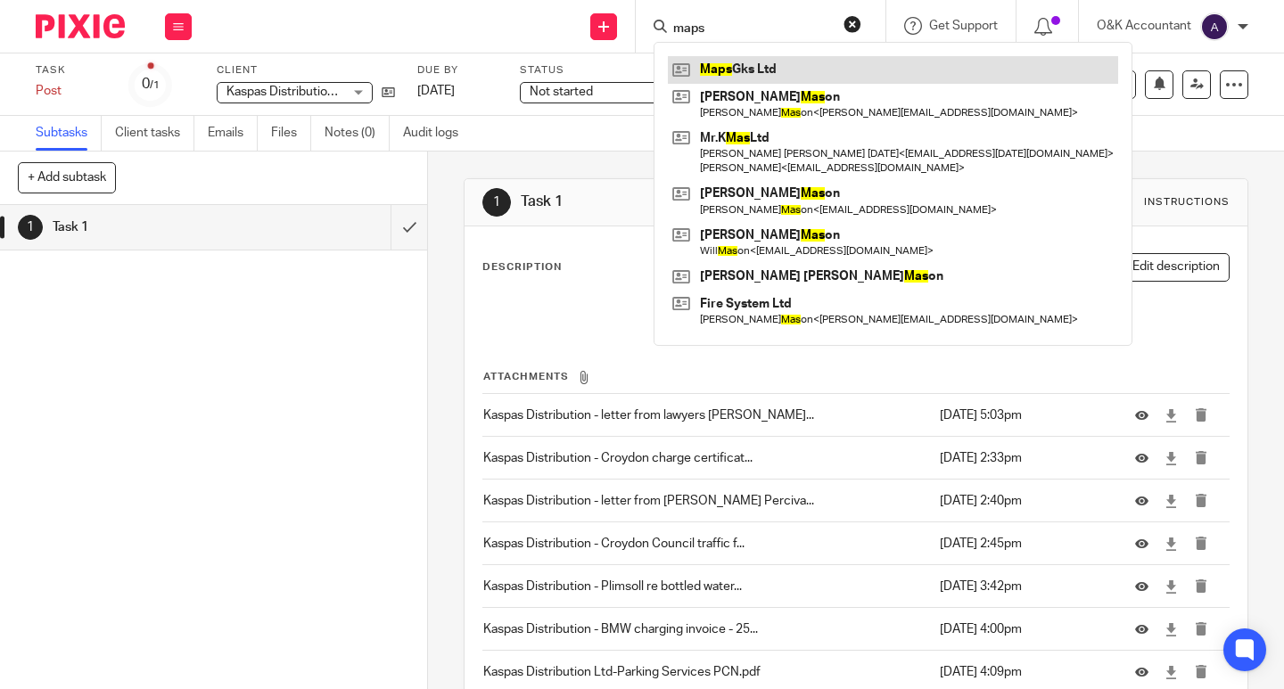
type input "maps"
click at [725, 70] on link at bounding box center [893, 69] width 450 height 27
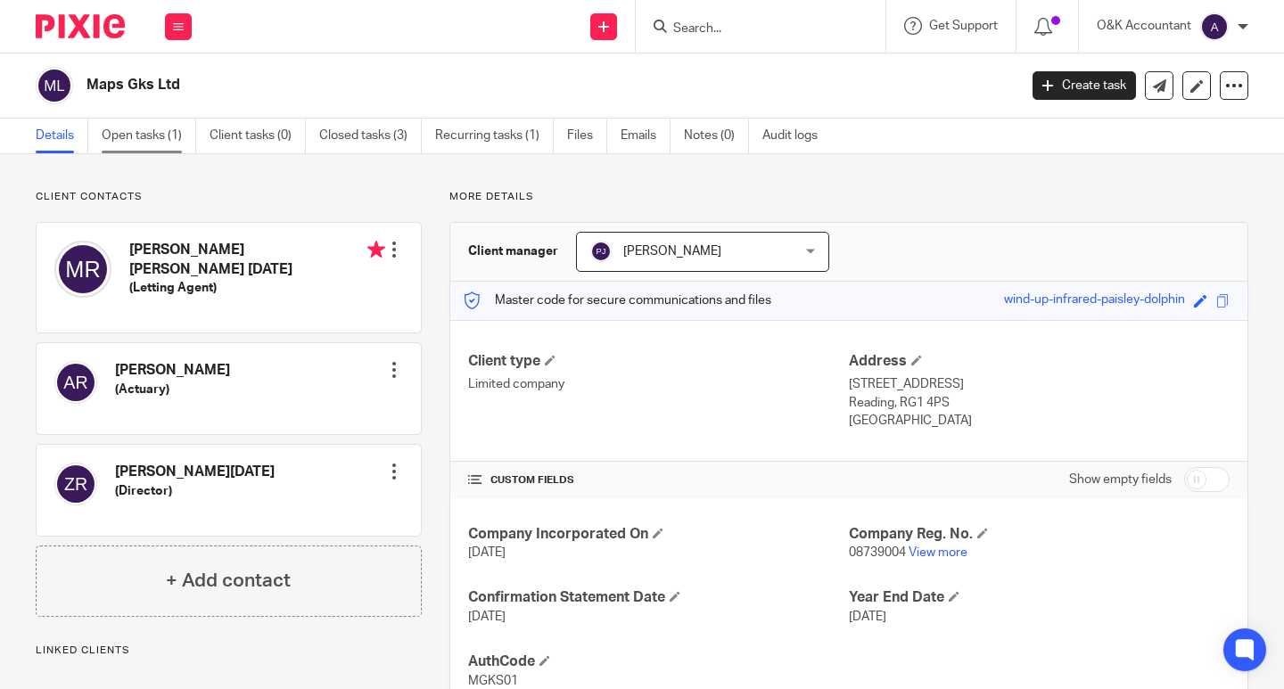
click at [137, 141] on link "Open tasks (1)" at bounding box center [149, 136] width 95 height 35
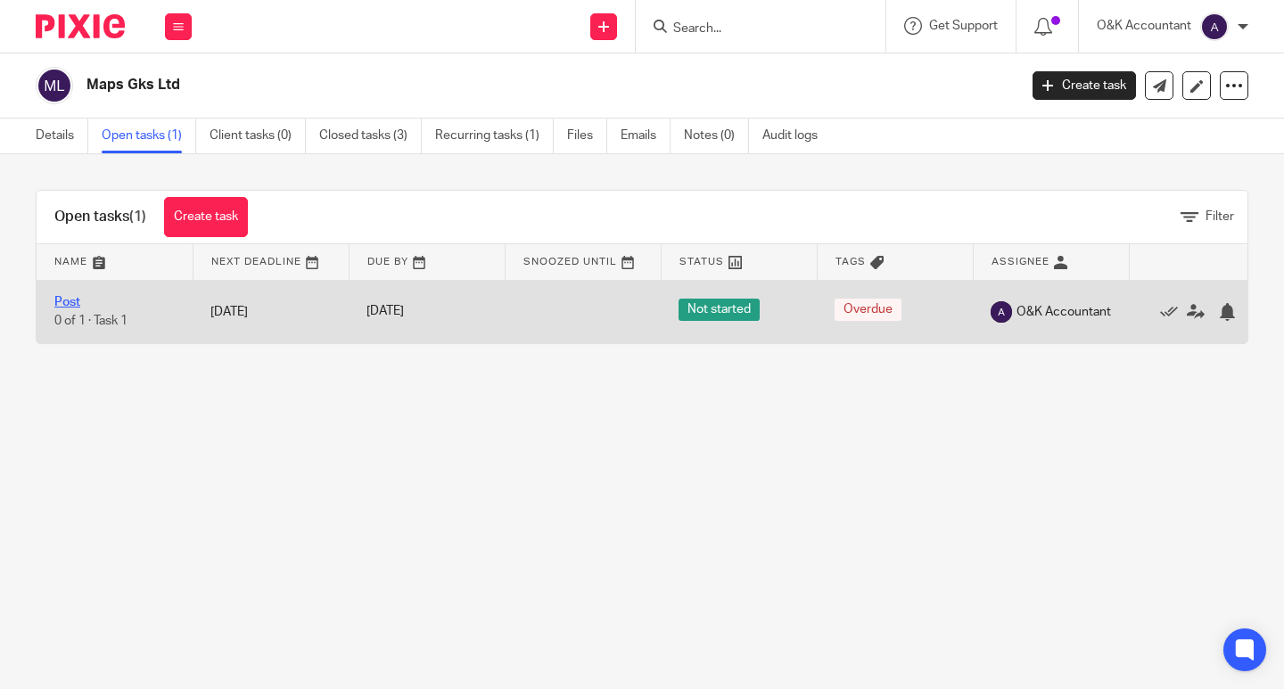
click at [68, 300] on link "Post" at bounding box center [67, 302] width 26 height 12
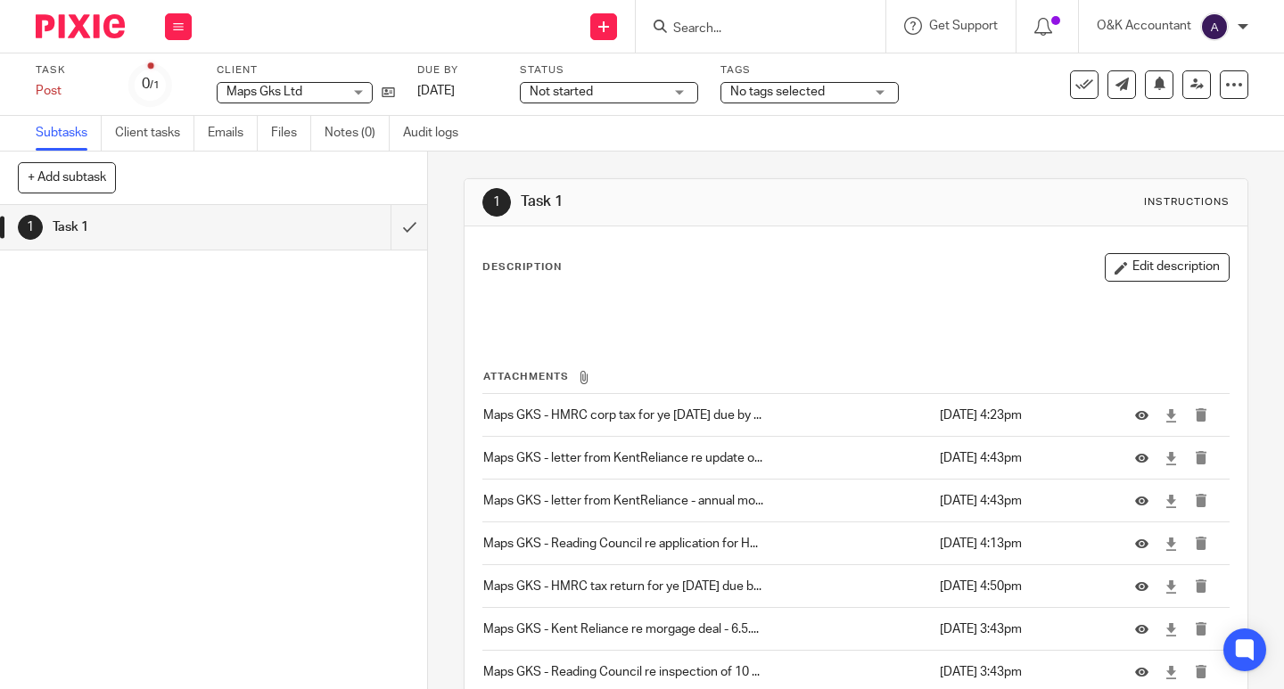
scroll to position [445, 0]
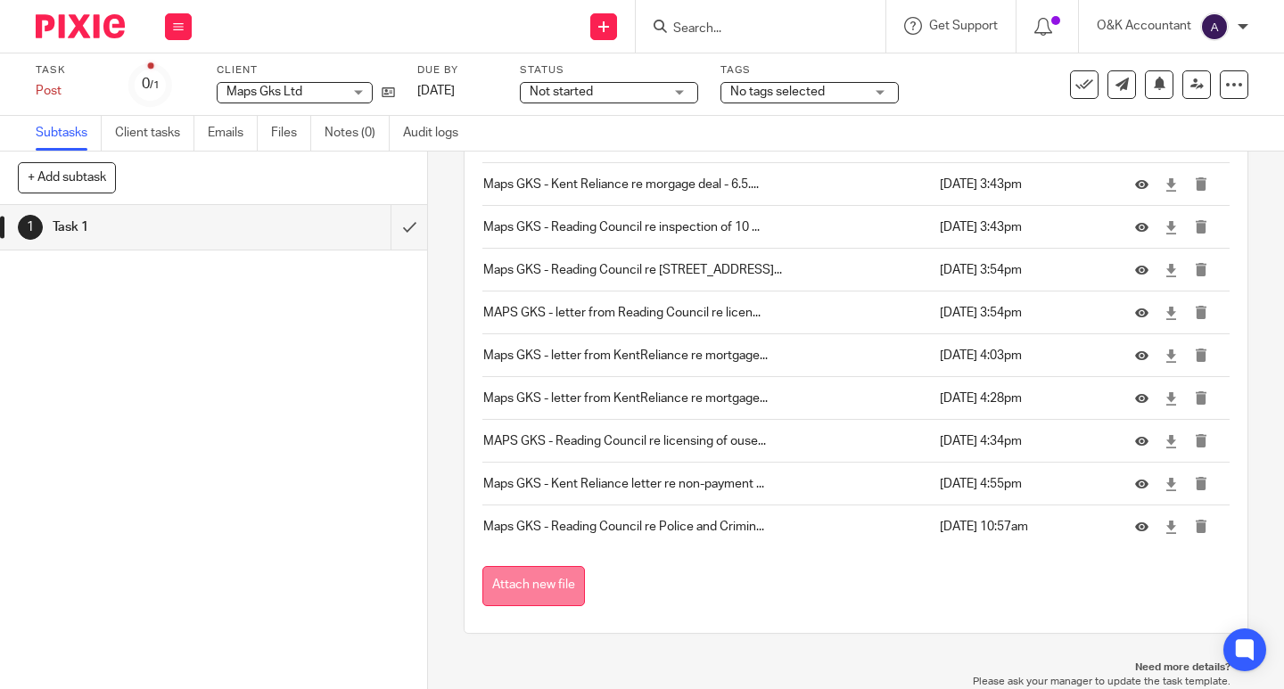
click at [563, 577] on button "Attach new file" at bounding box center [533, 586] width 103 height 40
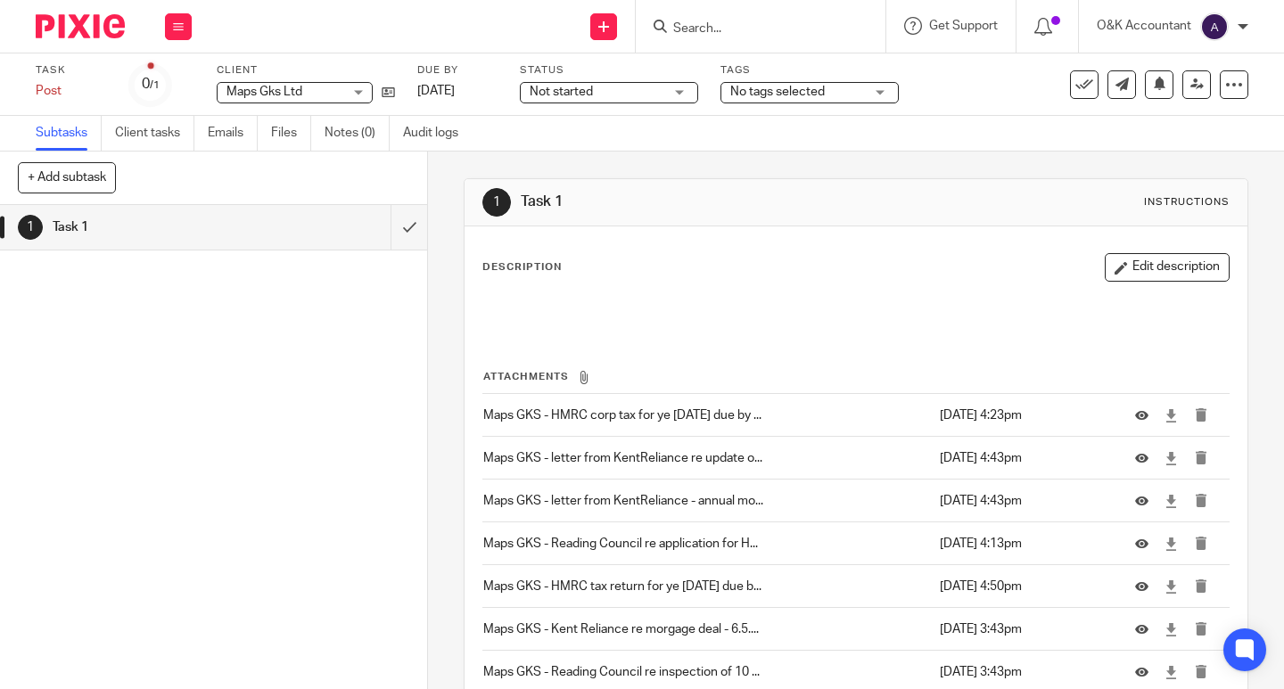
click at [709, 29] on input "Search" at bounding box center [752, 29] width 161 height 16
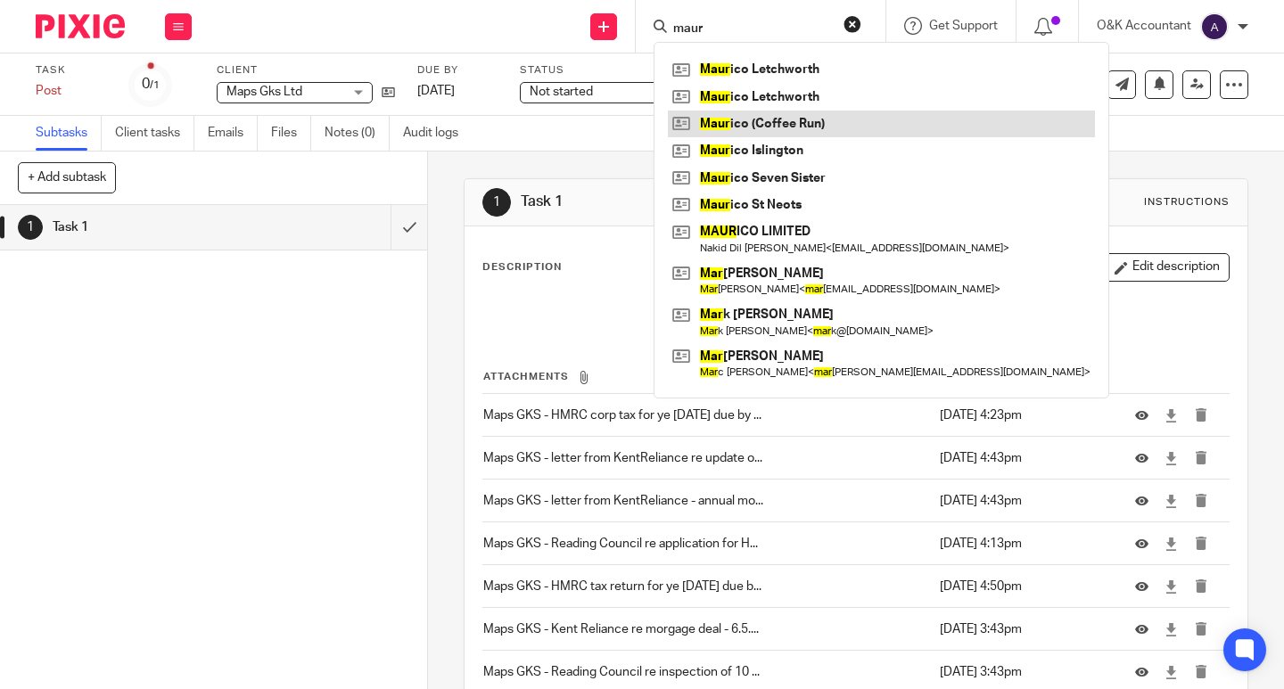
type input "maur"
click at [750, 124] on link at bounding box center [881, 124] width 427 height 27
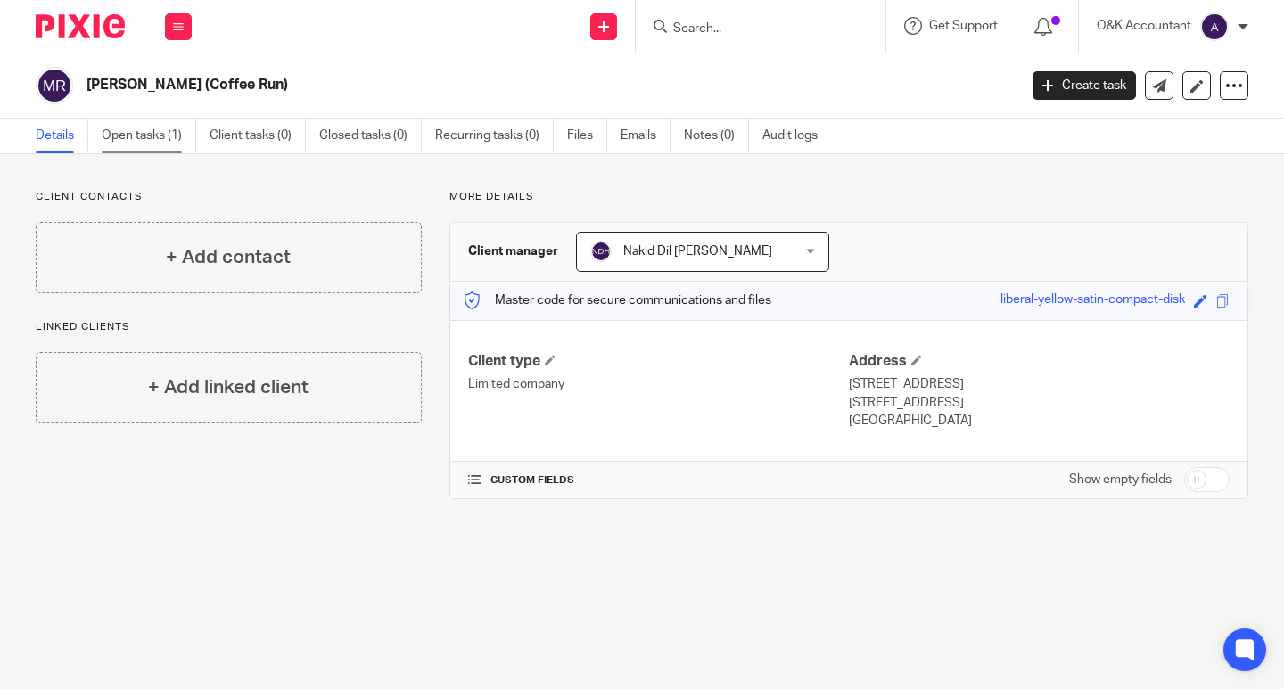
click at [150, 134] on link "Open tasks (1)" at bounding box center [149, 136] width 95 height 35
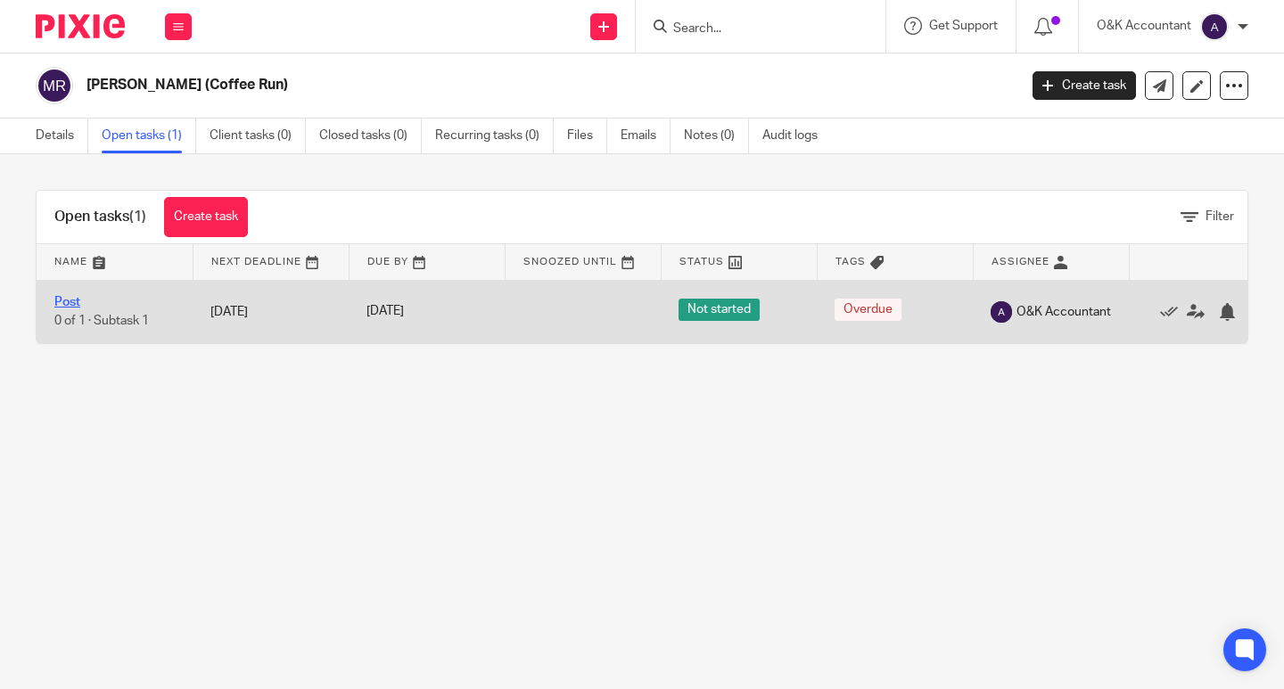
click at [72, 303] on link "Post" at bounding box center [67, 302] width 26 height 12
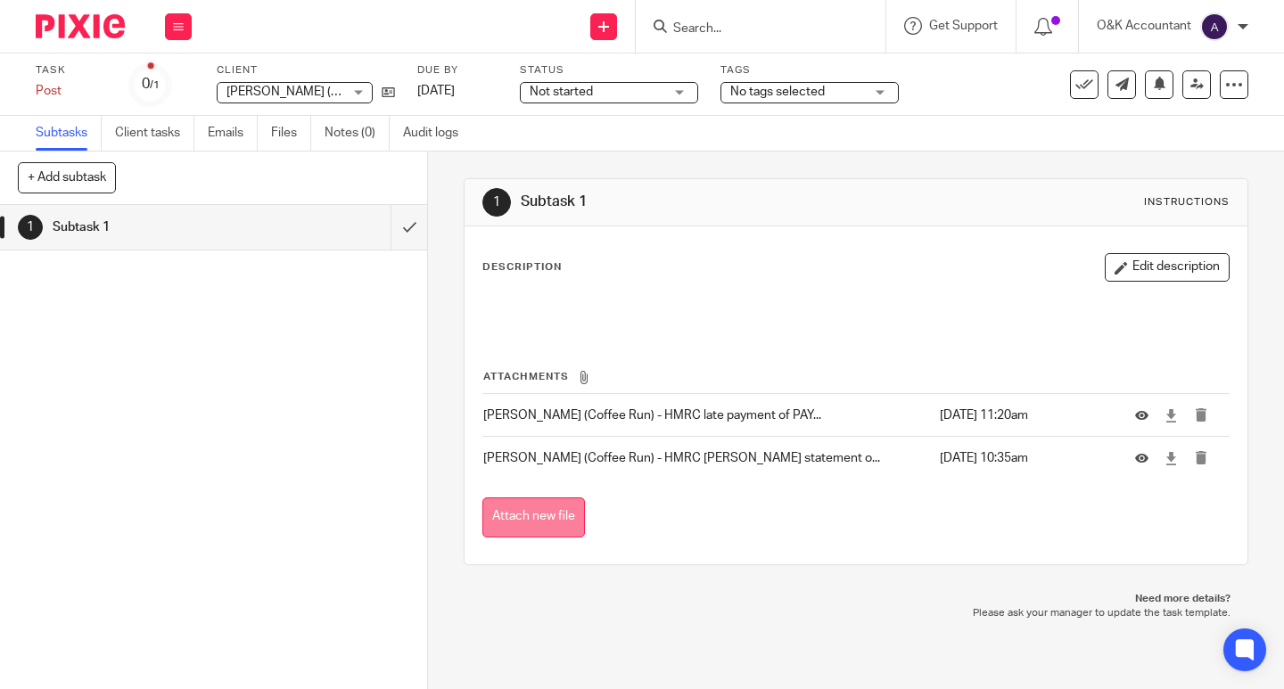
click at [494, 521] on button "Attach new file" at bounding box center [533, 518] width 103 height 40
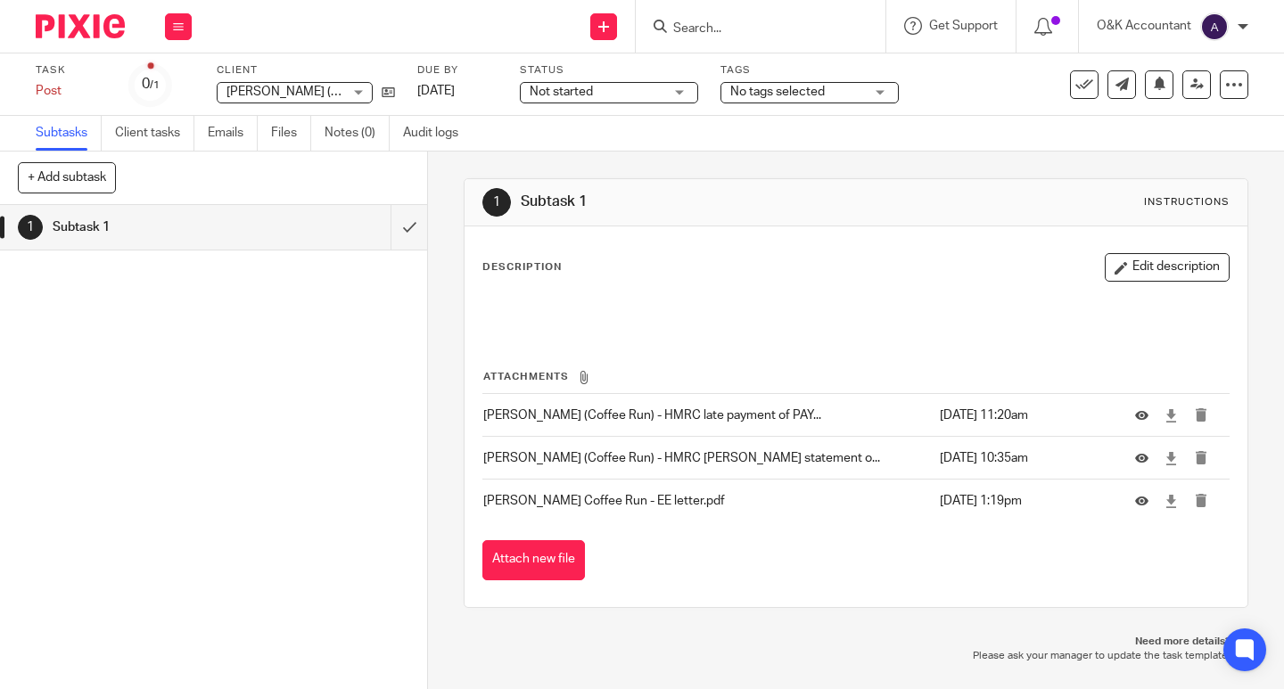
click at [728, 31] on input "Search" at bounding box center [752, 29] width 161 height 16
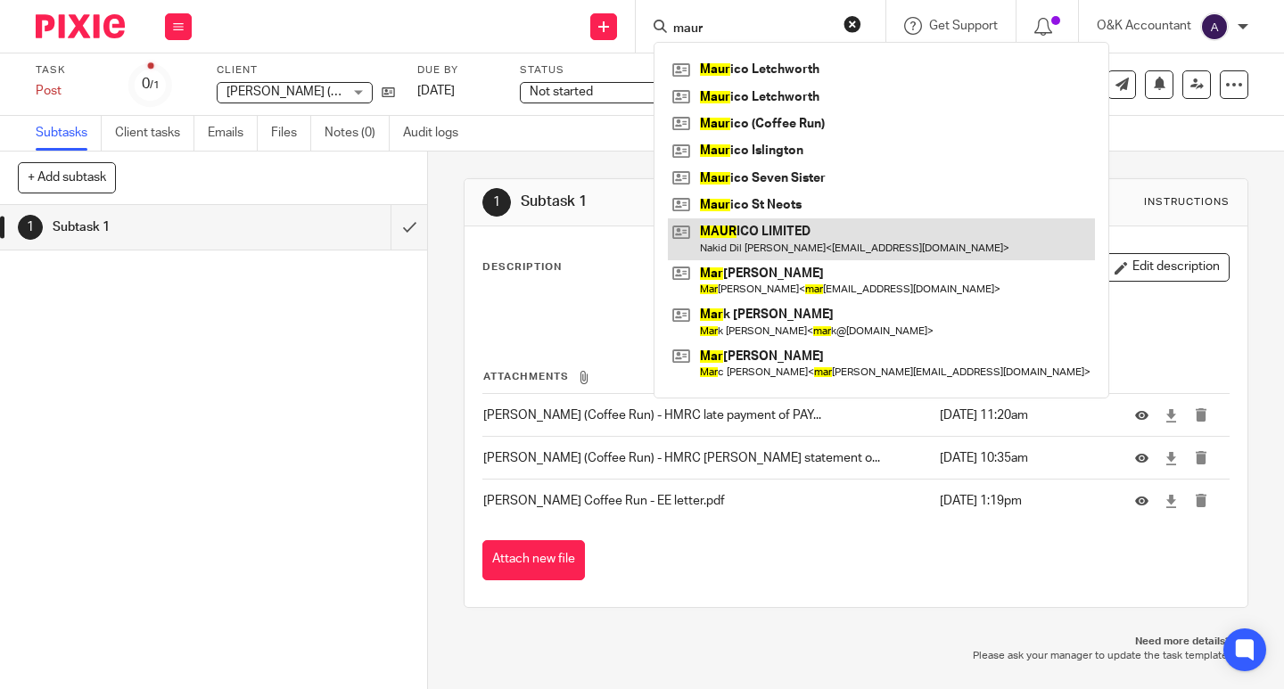
type input "maur"
click at [772, 227] on link at bounding box center [881, 238] width 427 height 41
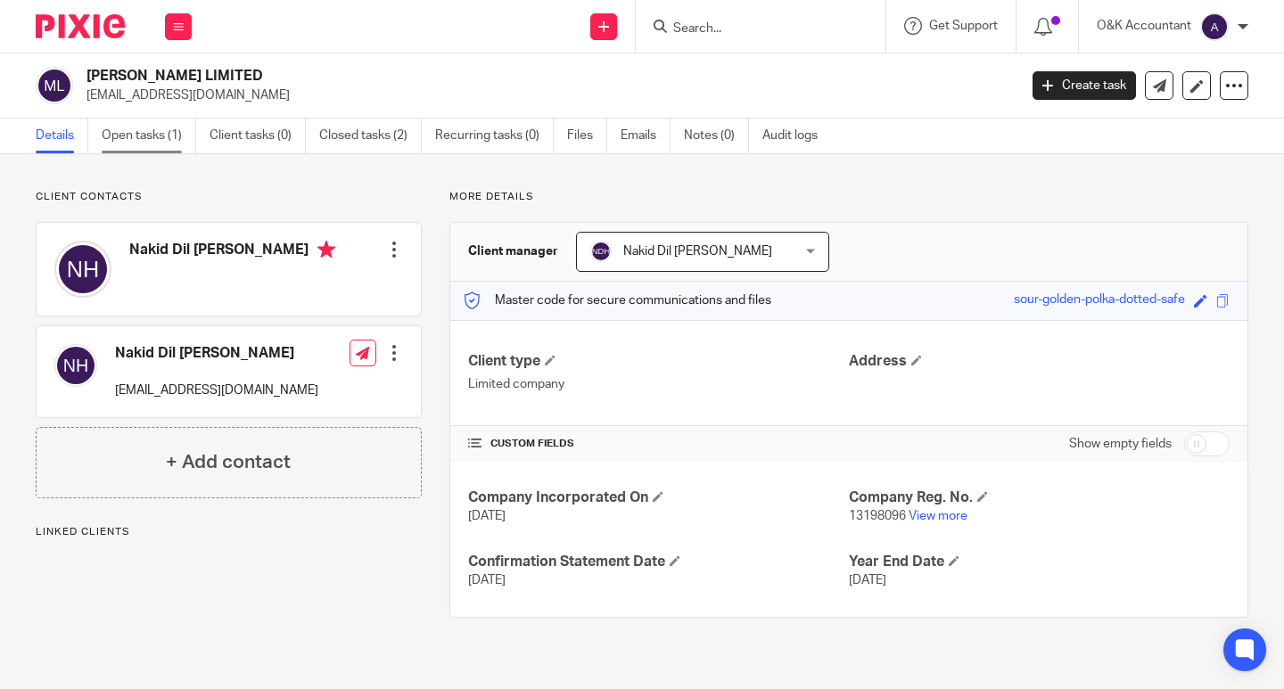
click at [113, 134] on link "Open tasks (1)" at bounding box center [149, 136] width 95 height 35
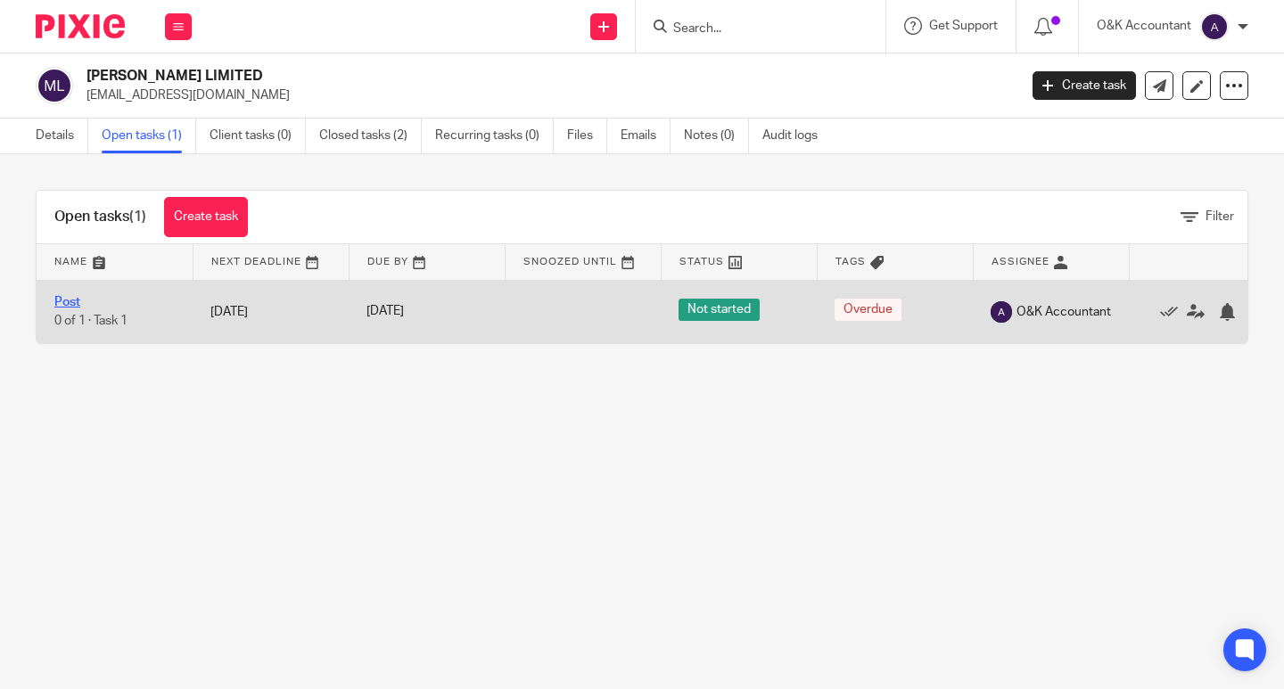
click at [72, 297] on link "Post" at bounding box center [67, 302] width 26 height 12
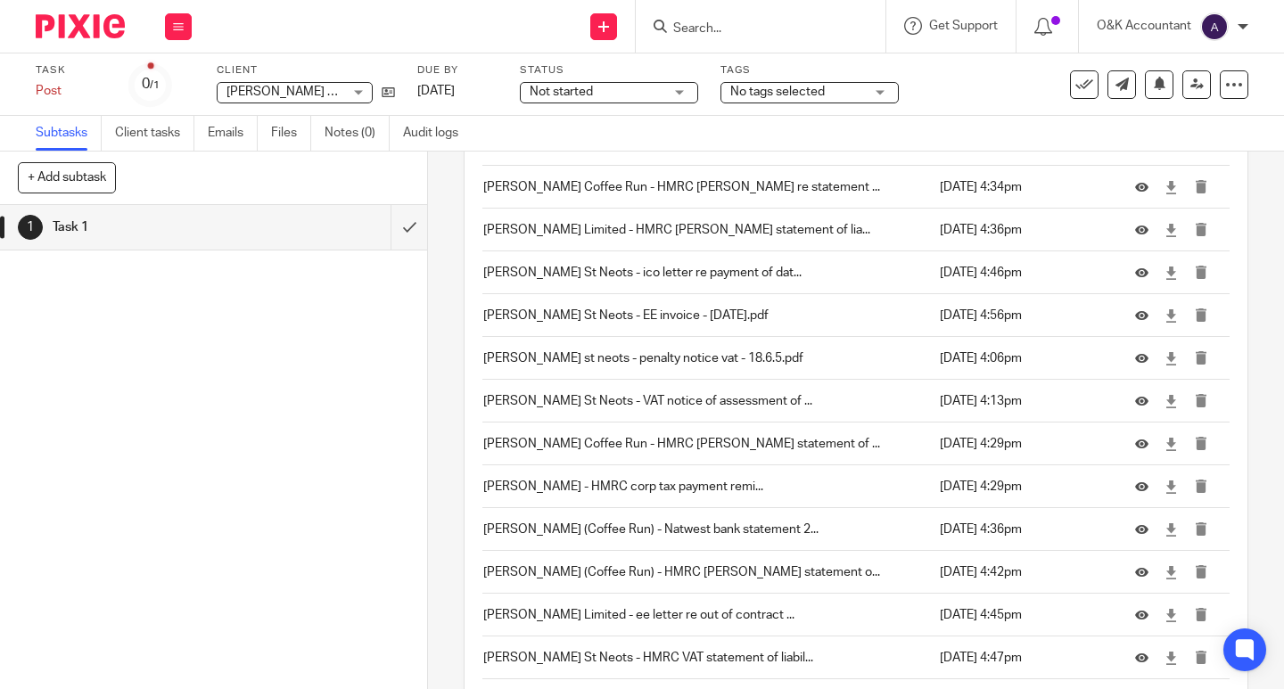
scroll to position [6181, 0]
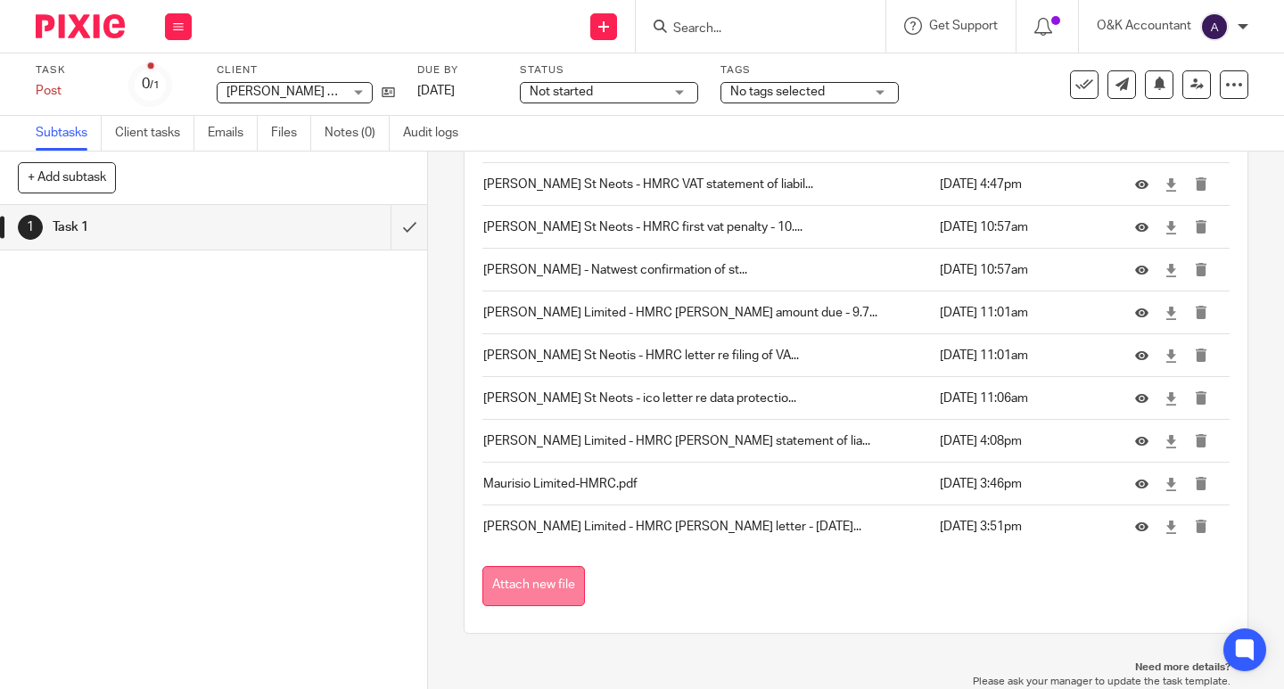
click at [501, 587] on button "Attach new file" at bounding box center [533, 586] width 103 height 40
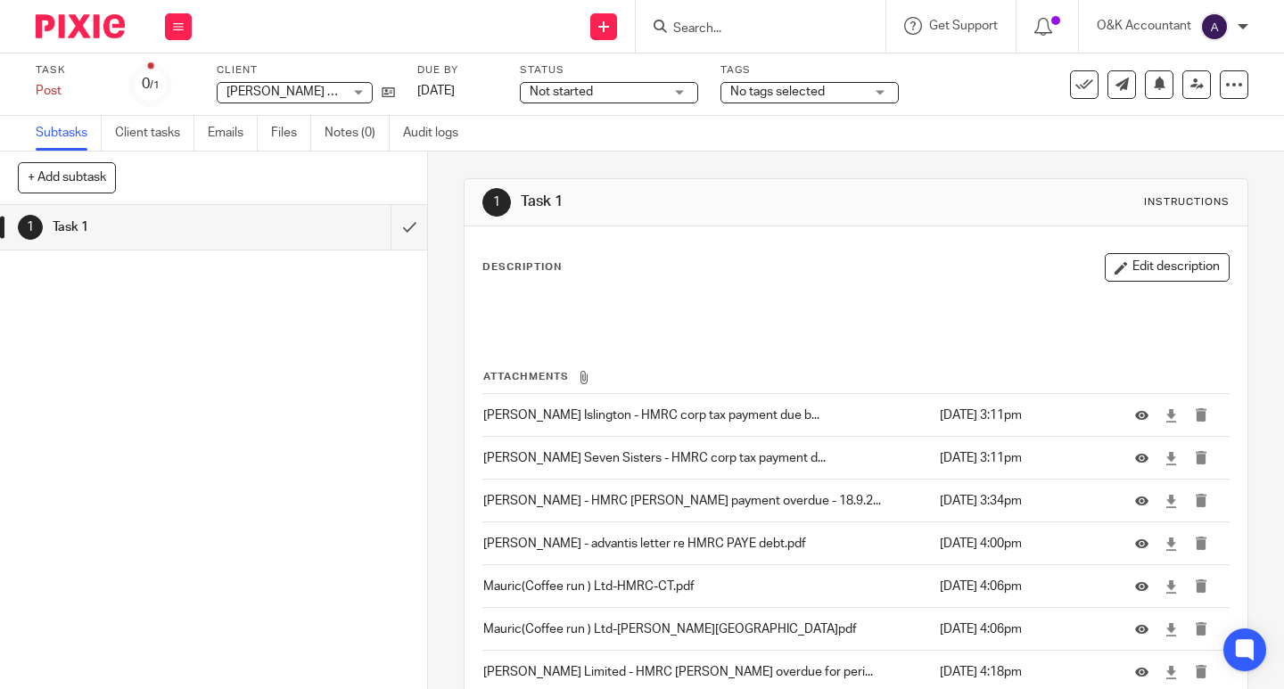
click at [695, 34] on input "Search" at bounding box center [752, 29] width 161 height 16
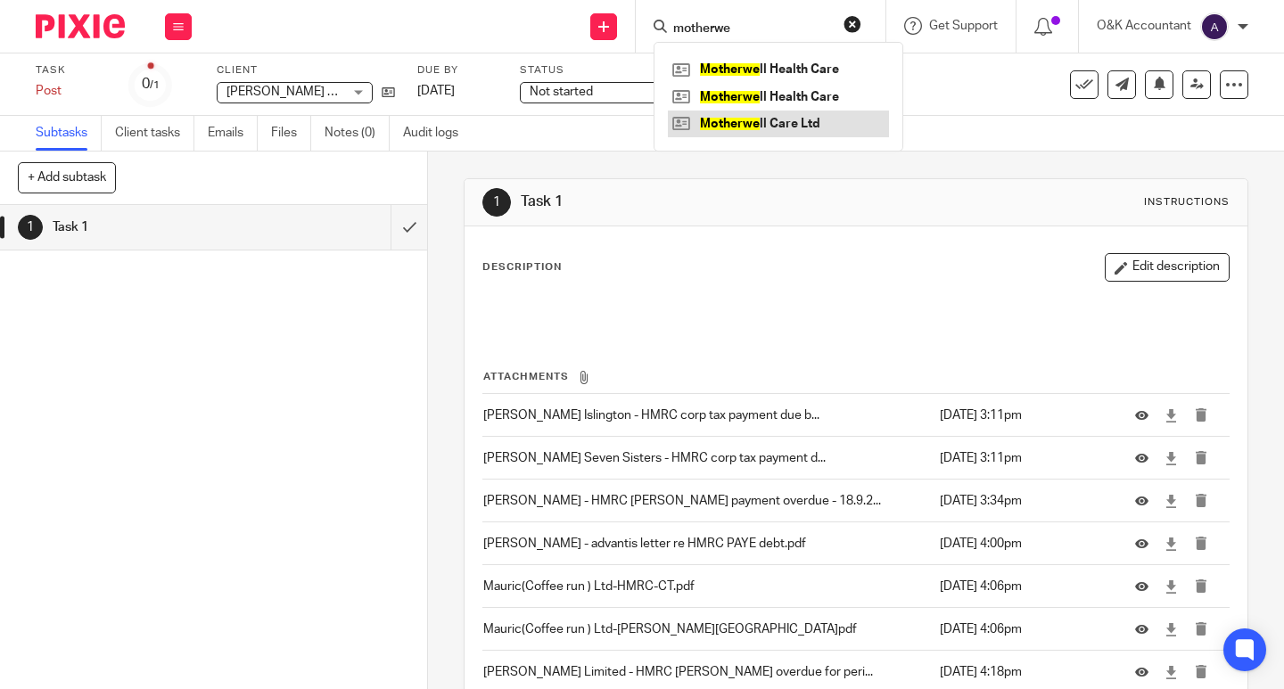
type input "motherwe"
click at [764, 121] on link at bounding box center [778, 124] width 221 height 27
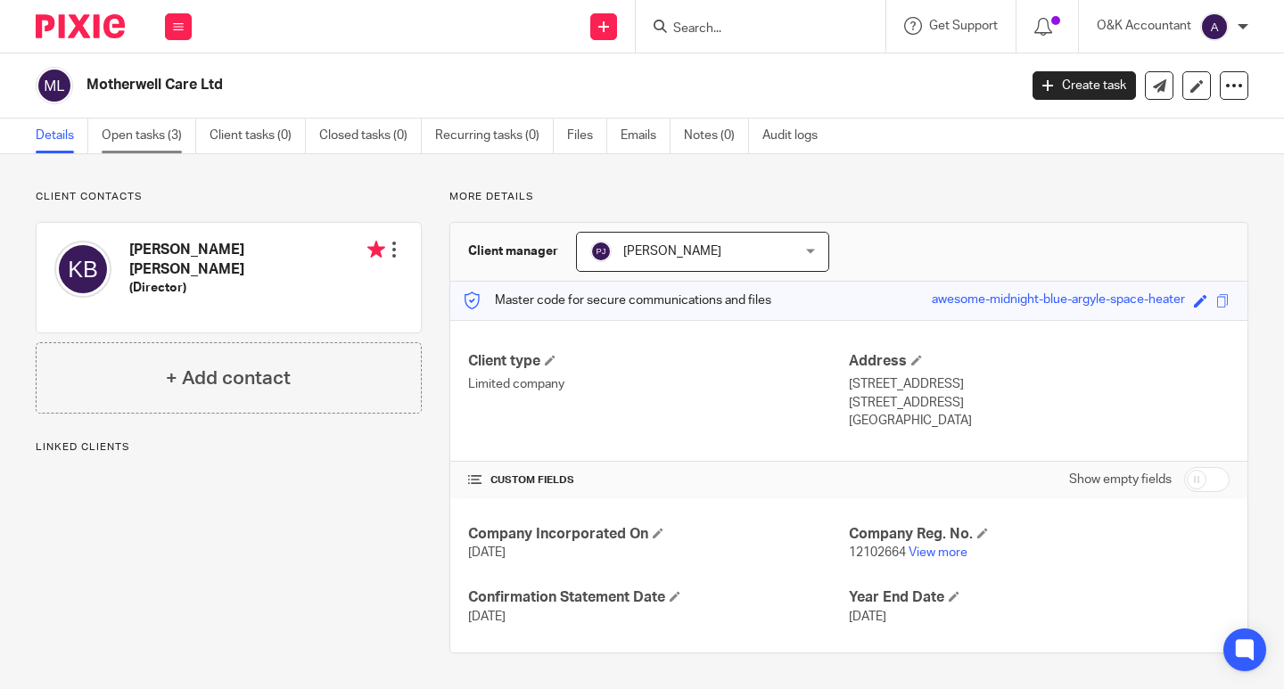
click at [144, 133] on link "Open tasks (3)" at bounding box center [149, 136] width 95 height 35
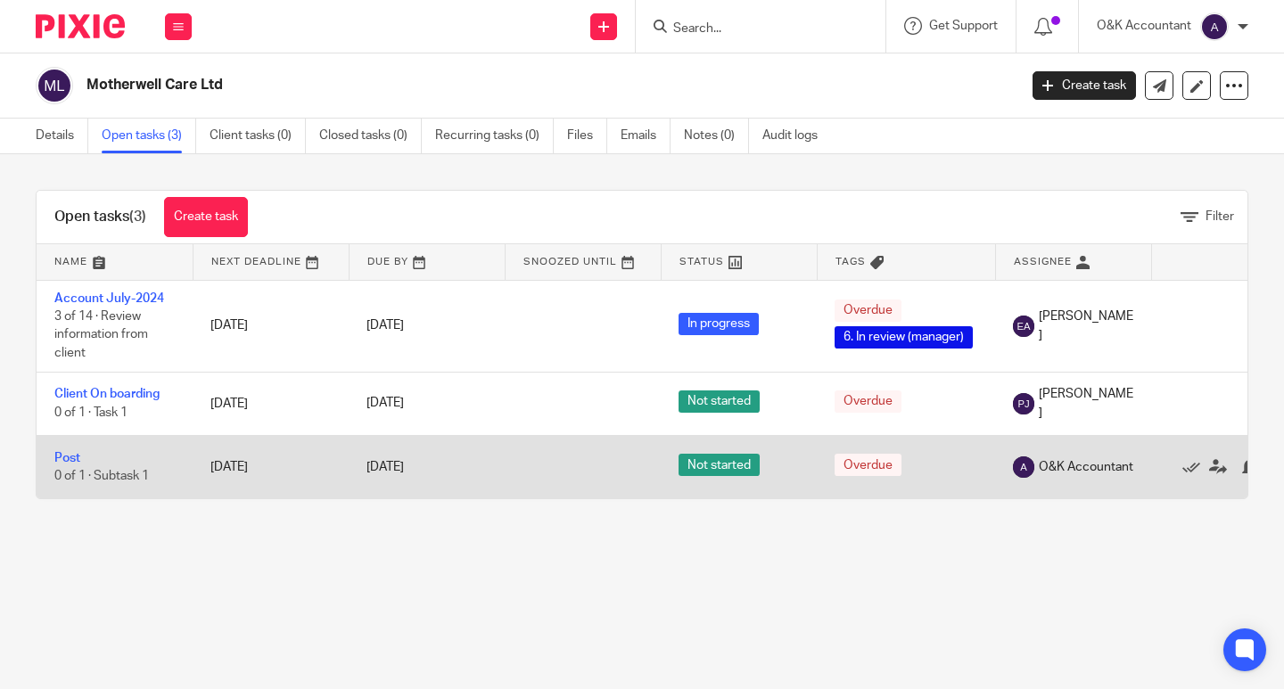
click at [82, 457] on td "Post 0 of 1 · Subtask 1" at bounding box center [115, 466] width 156 height 63
click at [71, 457] on link "Post" at bounding box center [67, 458] width 26 height 12
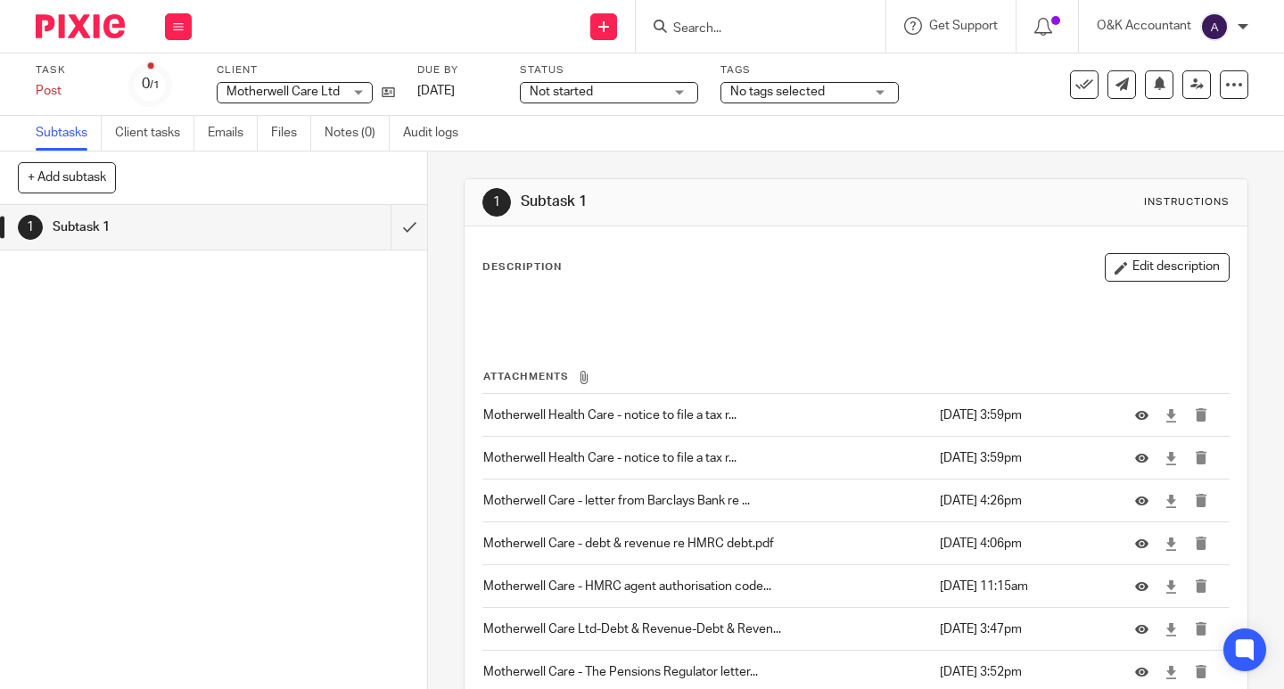
scroll to position [145, 0]
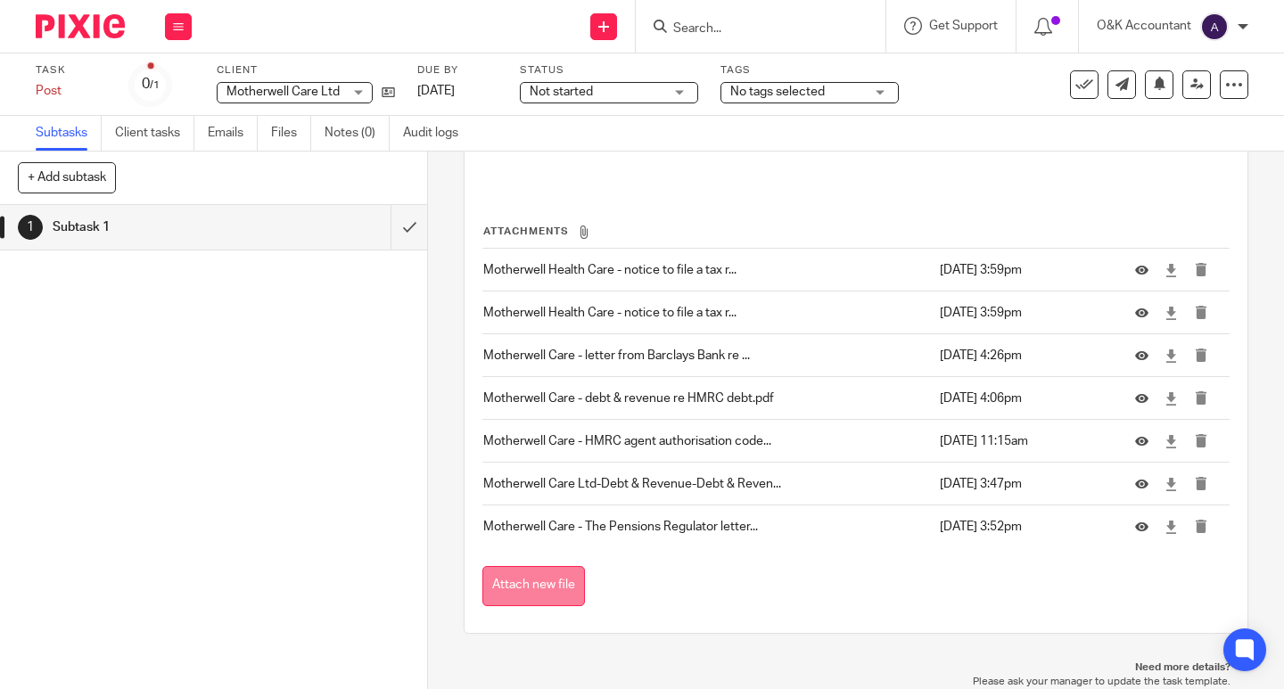
click at [507, 589] on button "Attach new file" at bounding box center [533, 586] width 103 height 40
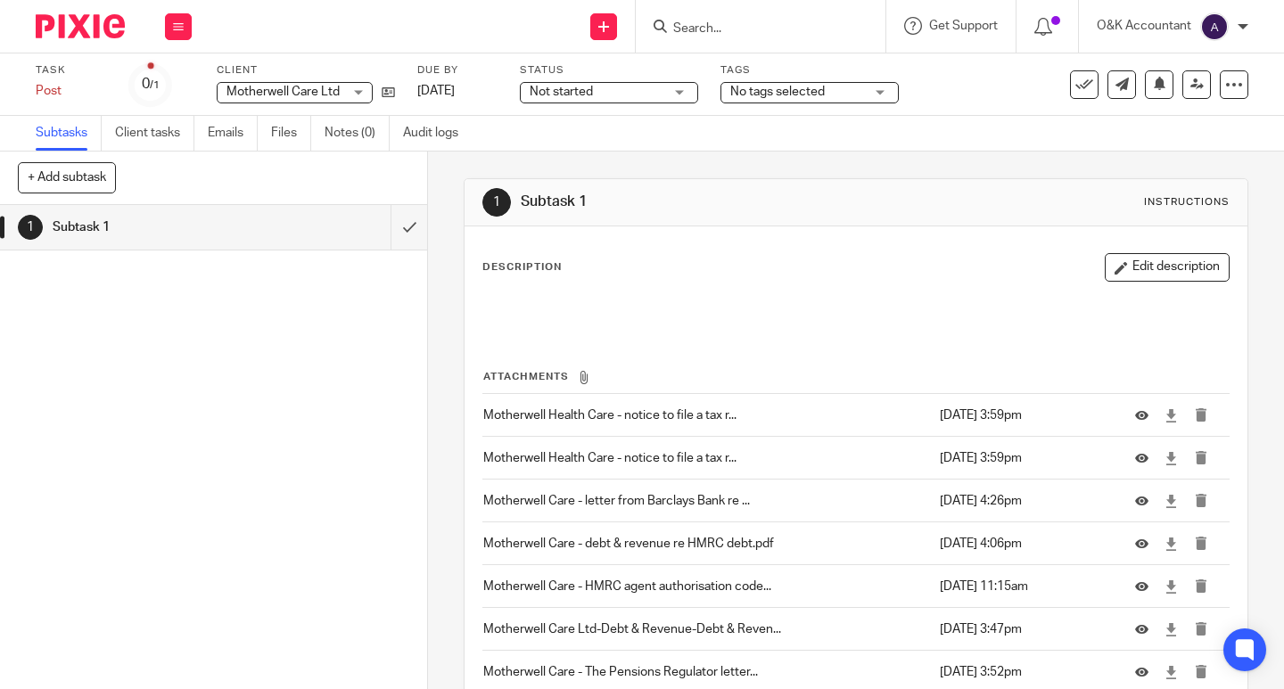
click at [715, 35] on input "Search" at bounding box center [752, 29] width 161 height 16
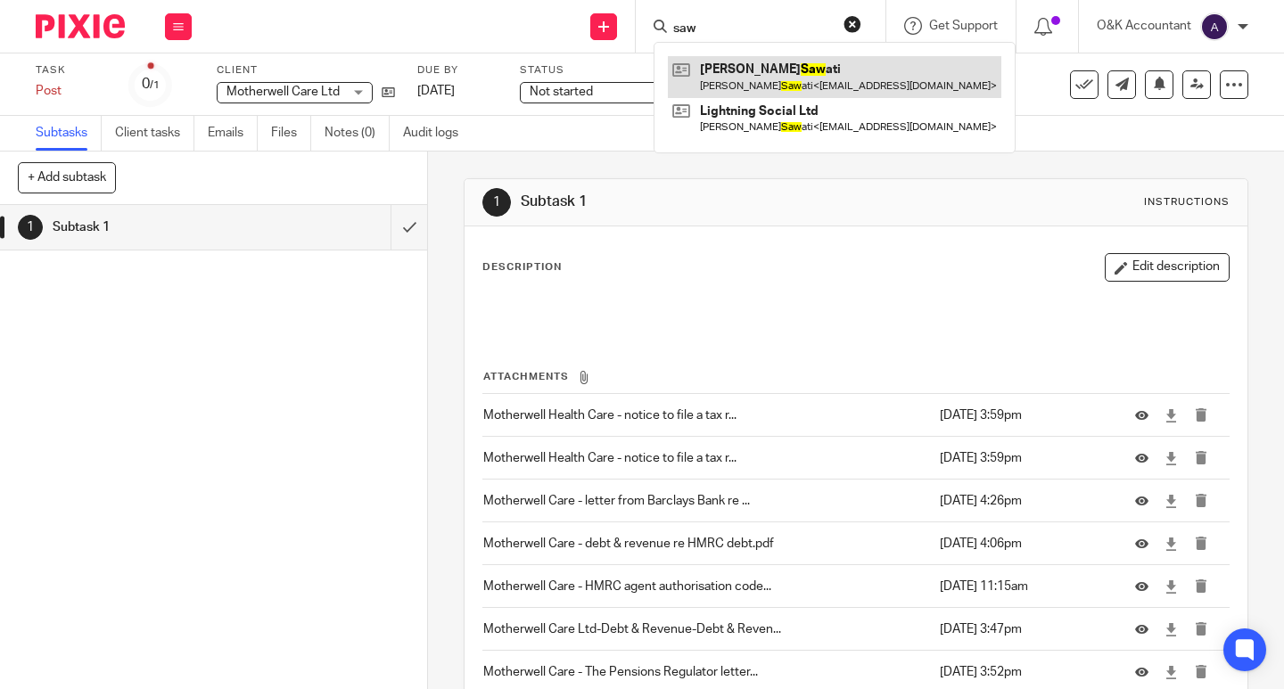
type input "saw"
click at [746, 67] on link at bounding box center [835, 76] width 334 height 41
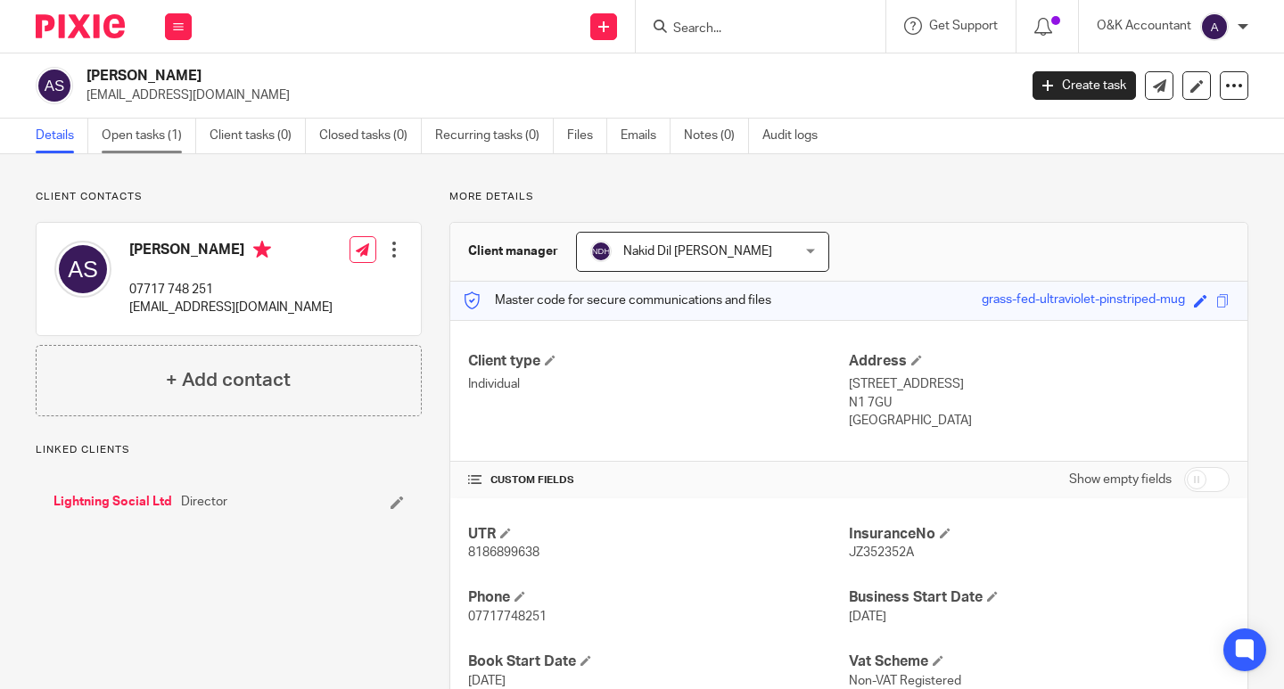
click at [146, 136] on link "Open tasks (1)" at bounding box center [149, 136] width 95 height 35
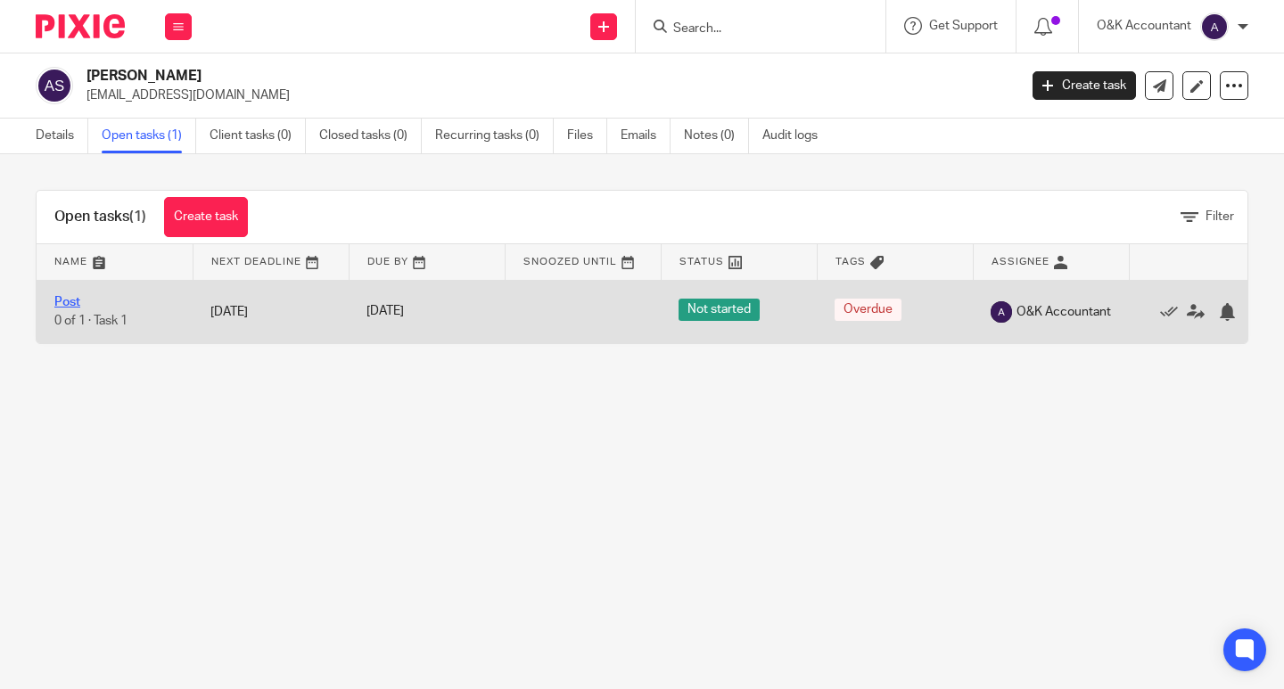
click at [73, 304] on link "Post" at bounding box center [67, 302] width 26 height 12
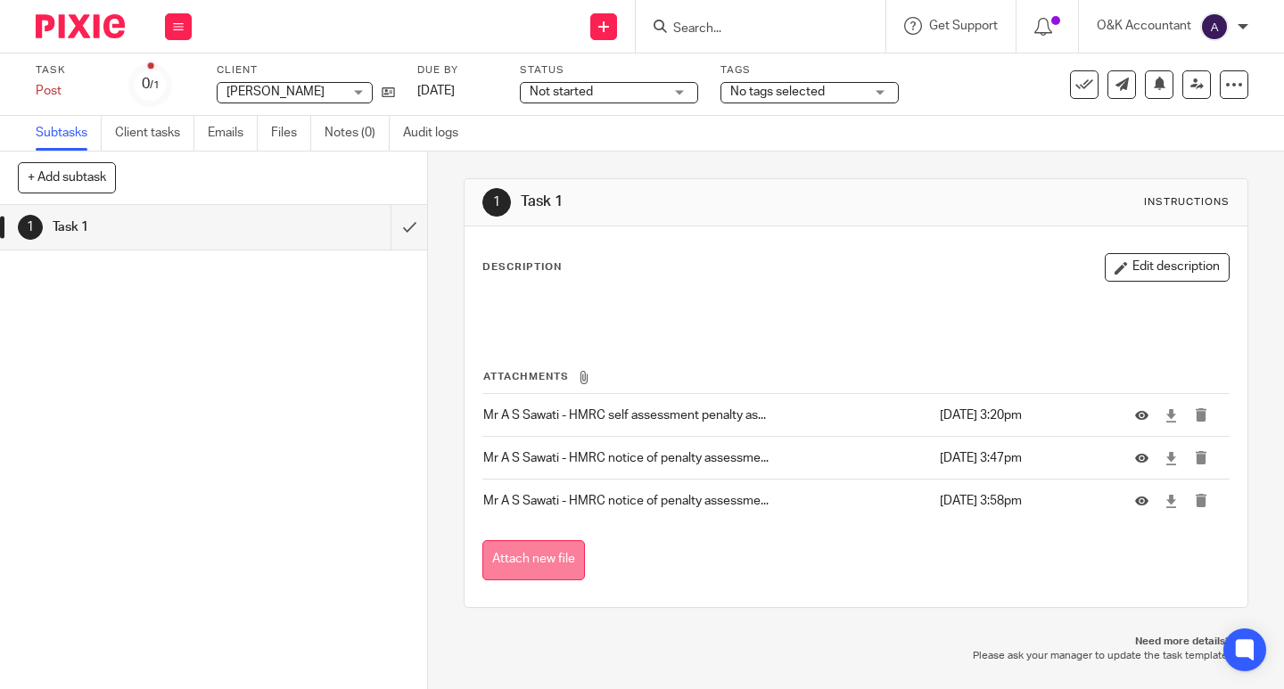
click at [502, 558] on button "Attach new file" at bounding box center [533, 560] width 103 height 40
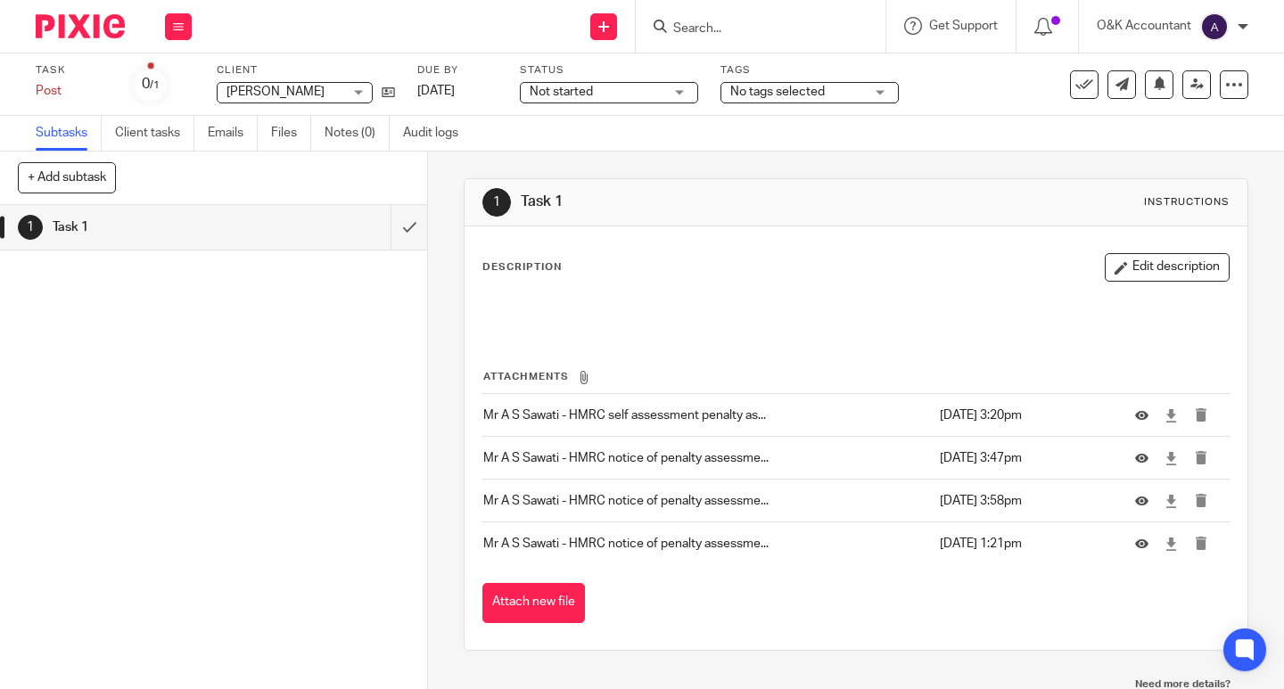
click at [697, 28] on input "Search" at bounding box center [752, 29] width 161 height 16
type input "dji"
click at [741, 67] on link at bounding box center [778, 69] width 221 height 27
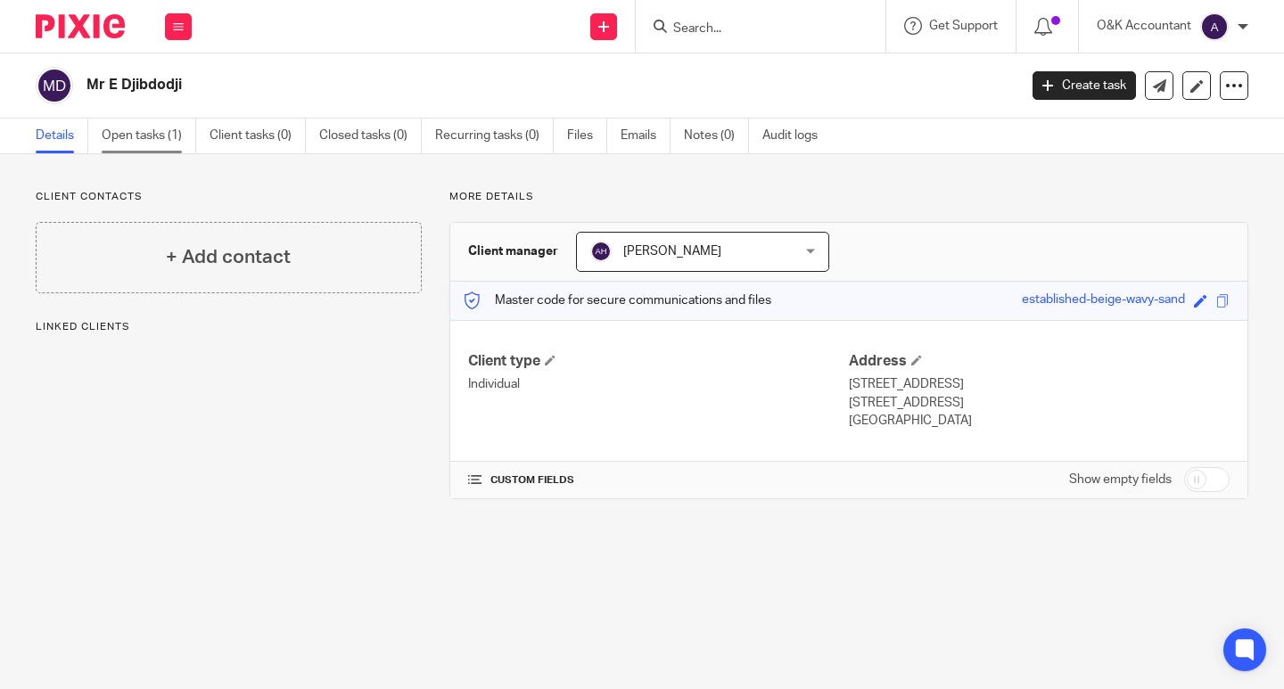
click at [137, 142] on link "Open tasks (1)" at bounding box center [149, 136] width 95 height 35
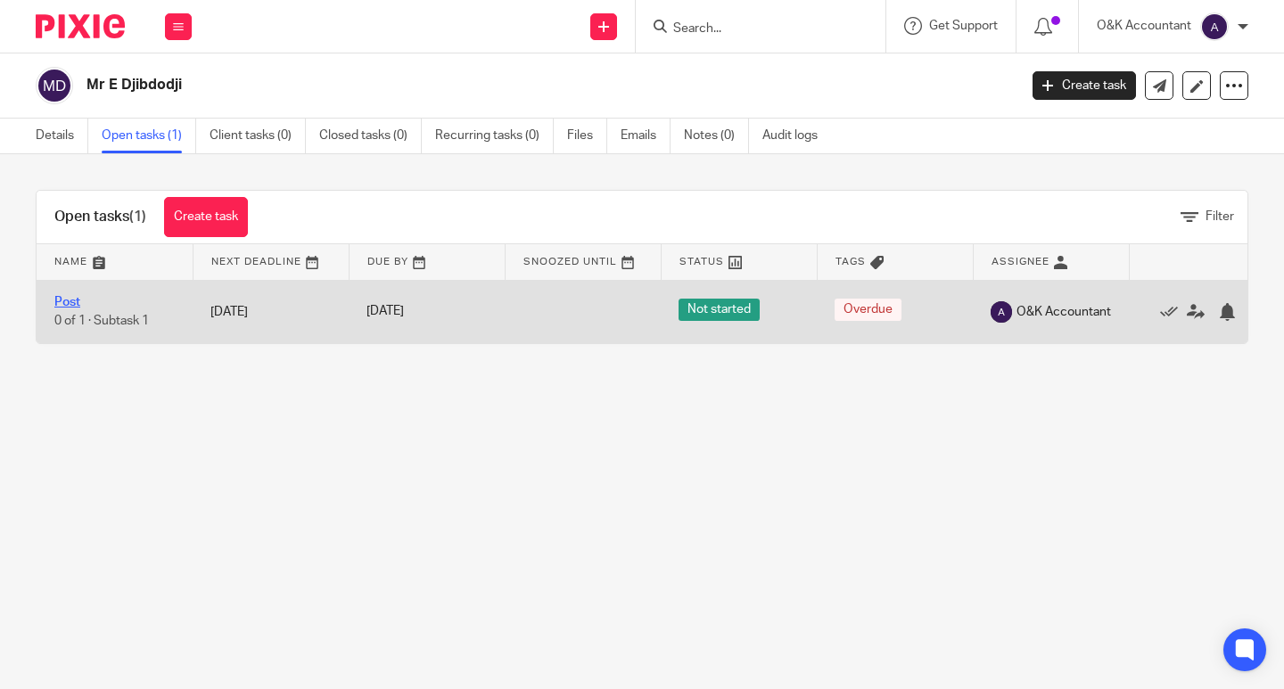
click at [74, 297] on link "Post" at bounding box center [67, 302] width 26 height 12
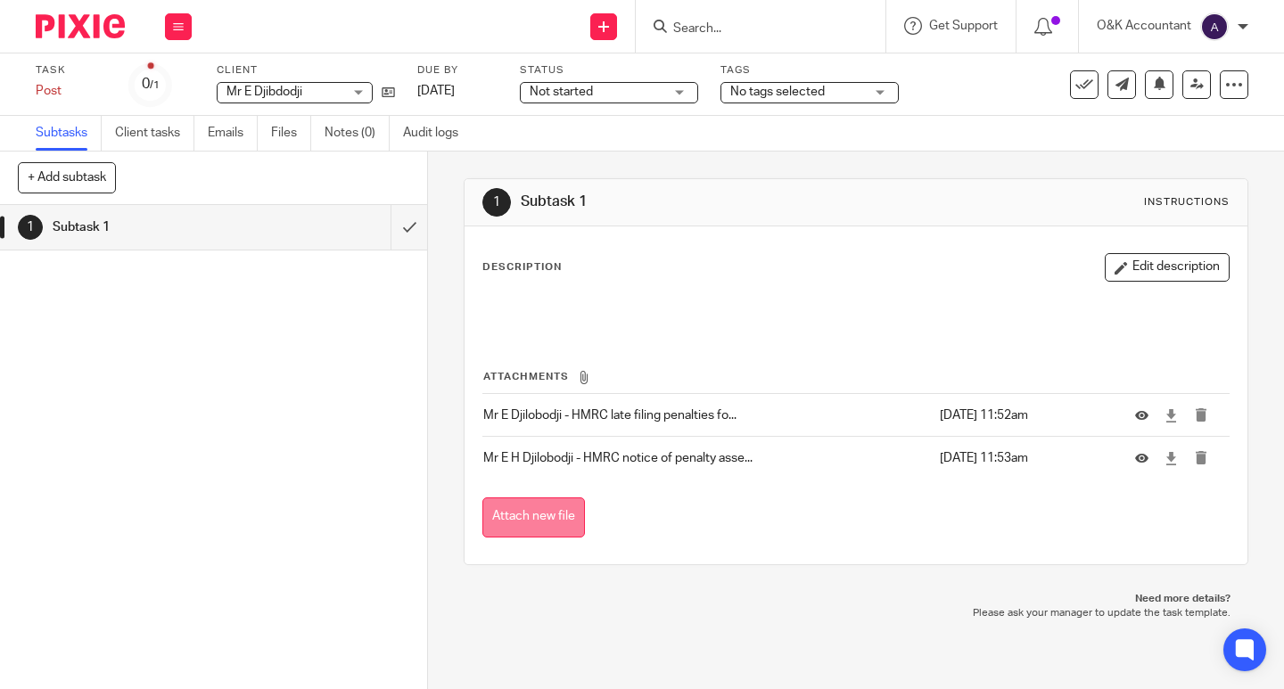
click at [569, 527] on button "Attach new file" at bounding box center [533, 518] width 103 height 40
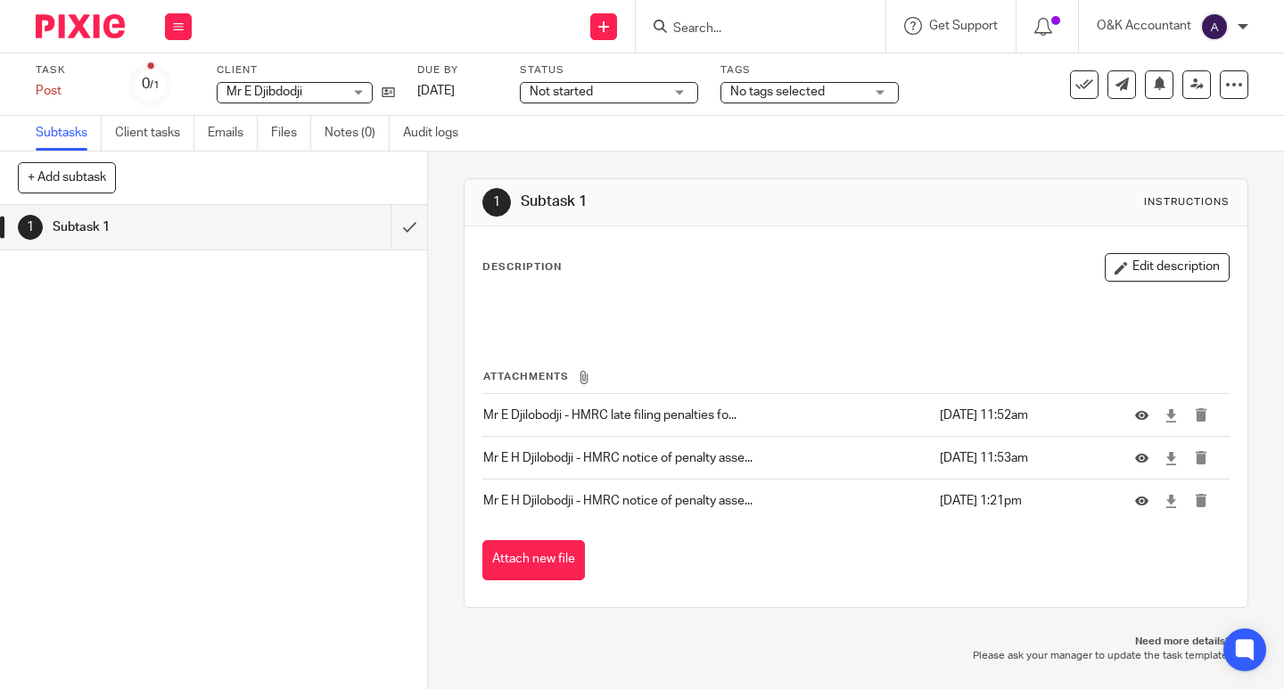
click at [695, 22] on input "Search" at bounding box center [752, 29] width 161 height 16
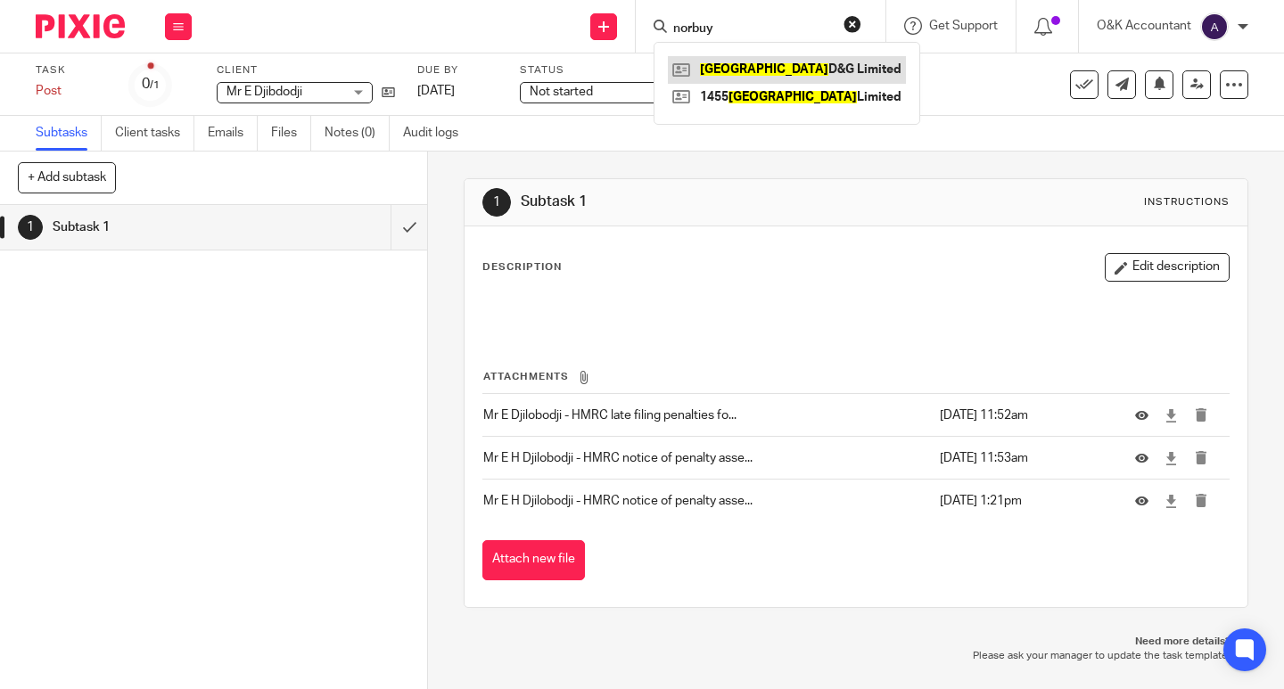
type input "norbuy"
click at [802, 70] on link at bounding box center [787, 69] width 238 height 27
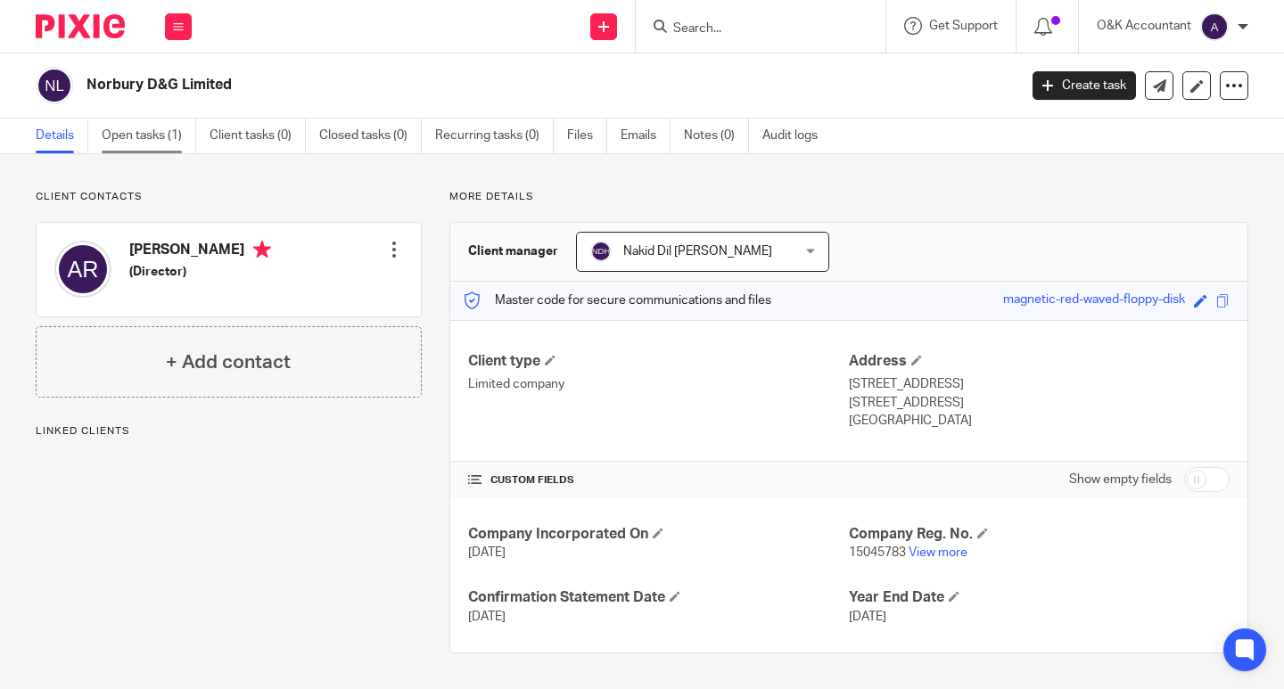
click at [136, 136] on link "Open tasks (1)" at bounding box center [149, 136] width 95 height 35
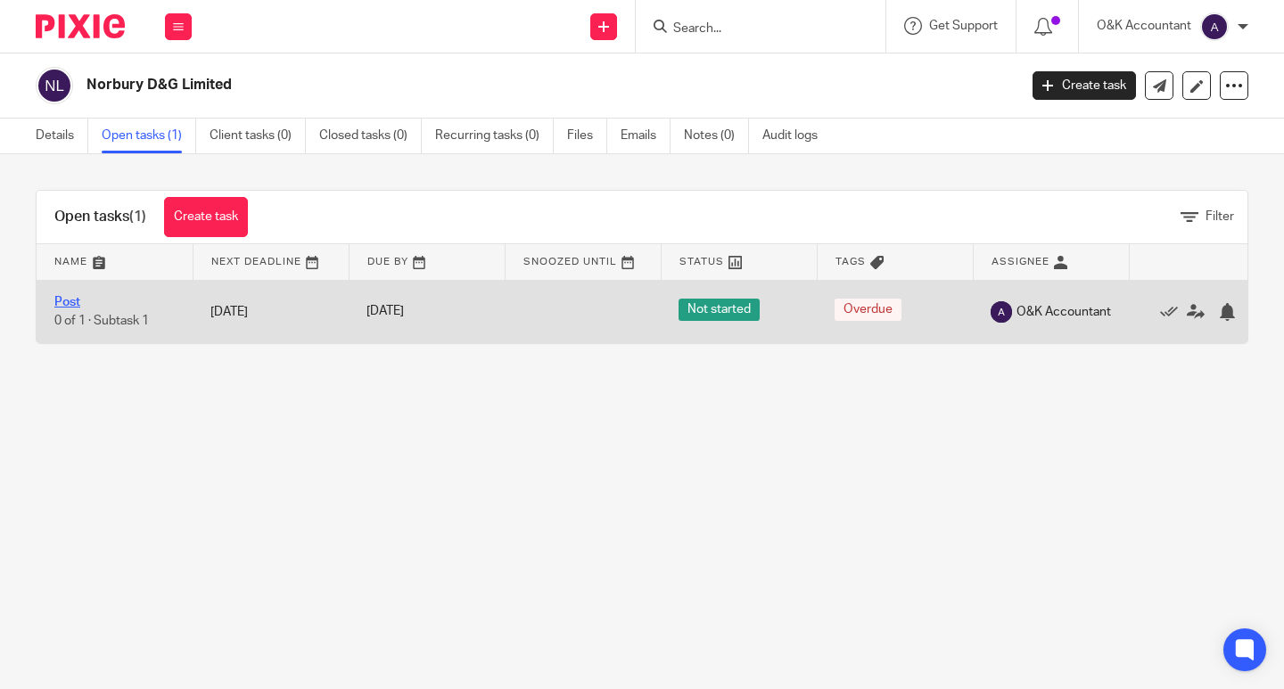
click at [69, 299] on link "Post" at bounding box center [67, 302] width 26 height 12
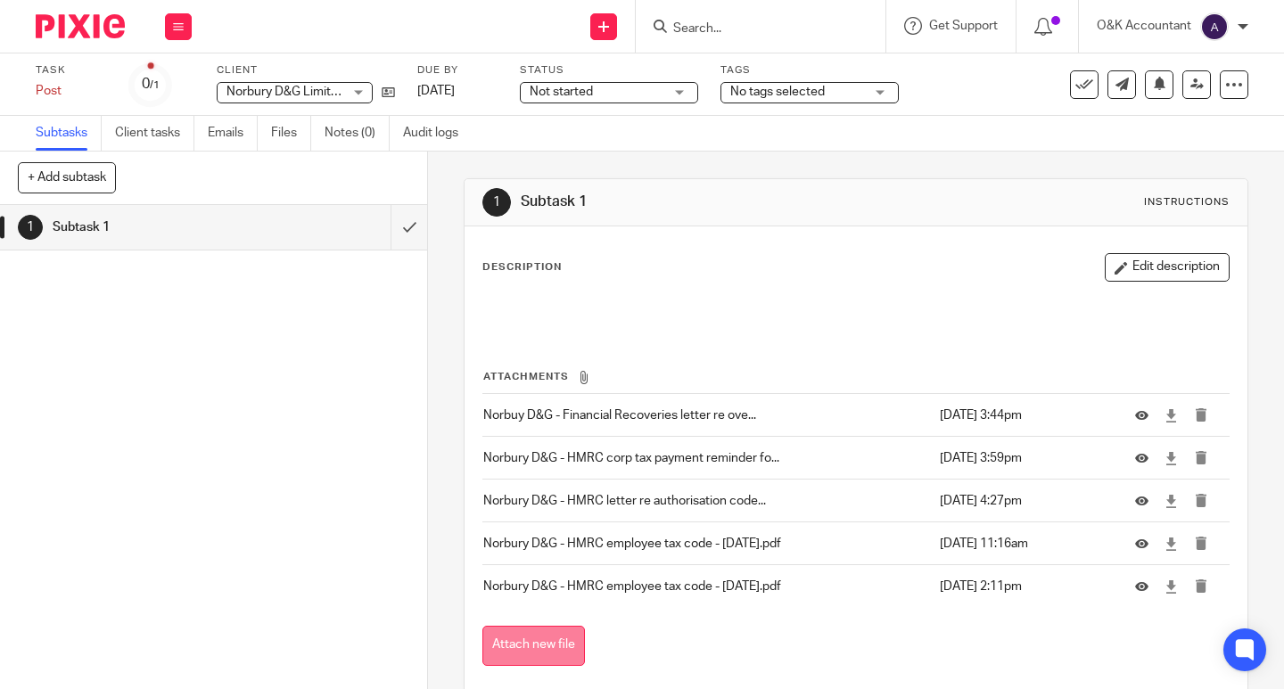
click at [537, 648] on button "Attach new file" at bounding box center [533, 646] width 103 height 40
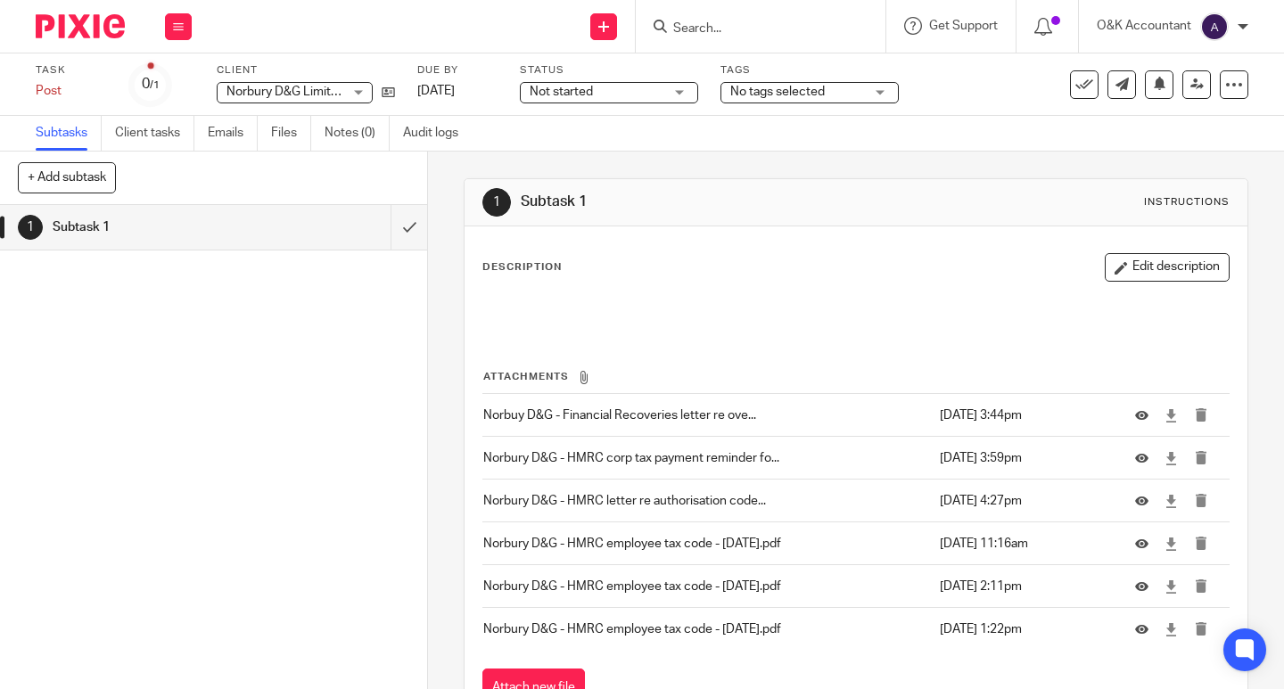
click at [734, 26] on input "Search" at bounding box center [752, 29] width 161 height 16
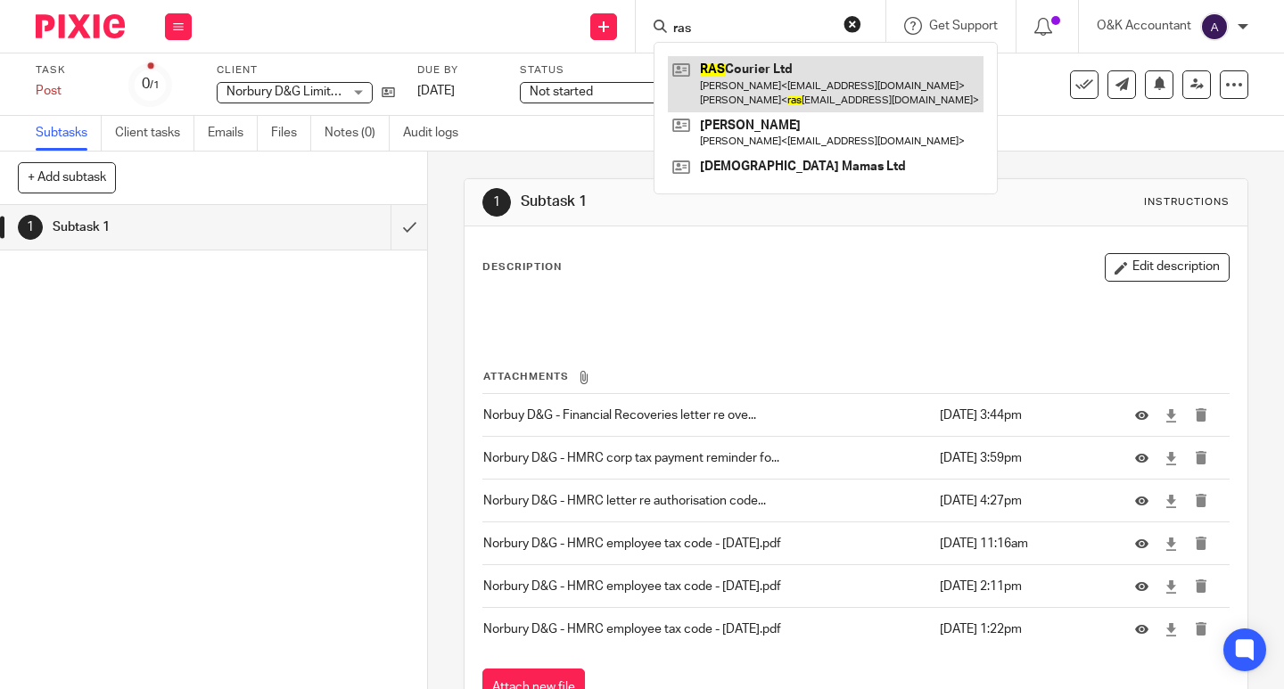
type input "ras"
click at [745, 66] on link at bounding box center [826, 83] width 316 height 55
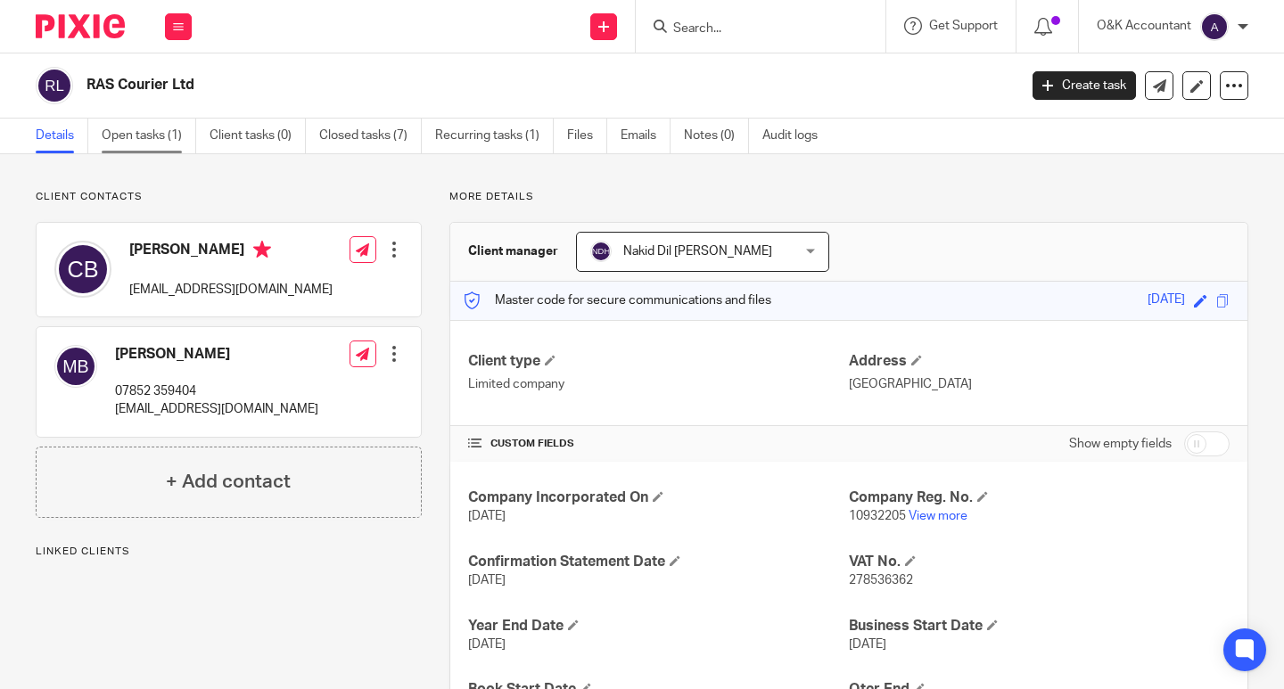
click at [150, 138] on link "Open tasks (1)" at bounding box center [149, 136] width 95 height 35
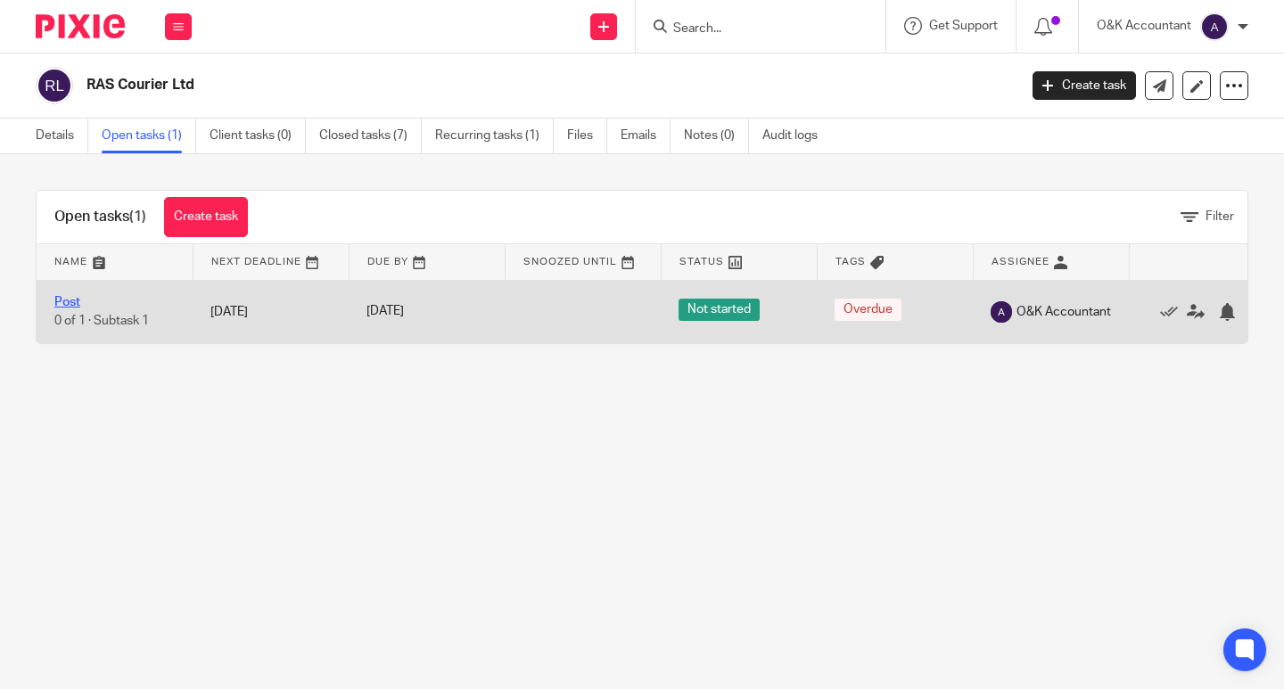
click at [71, 300] on link "Post" at bounding box center [67, 302] width 26 height 12
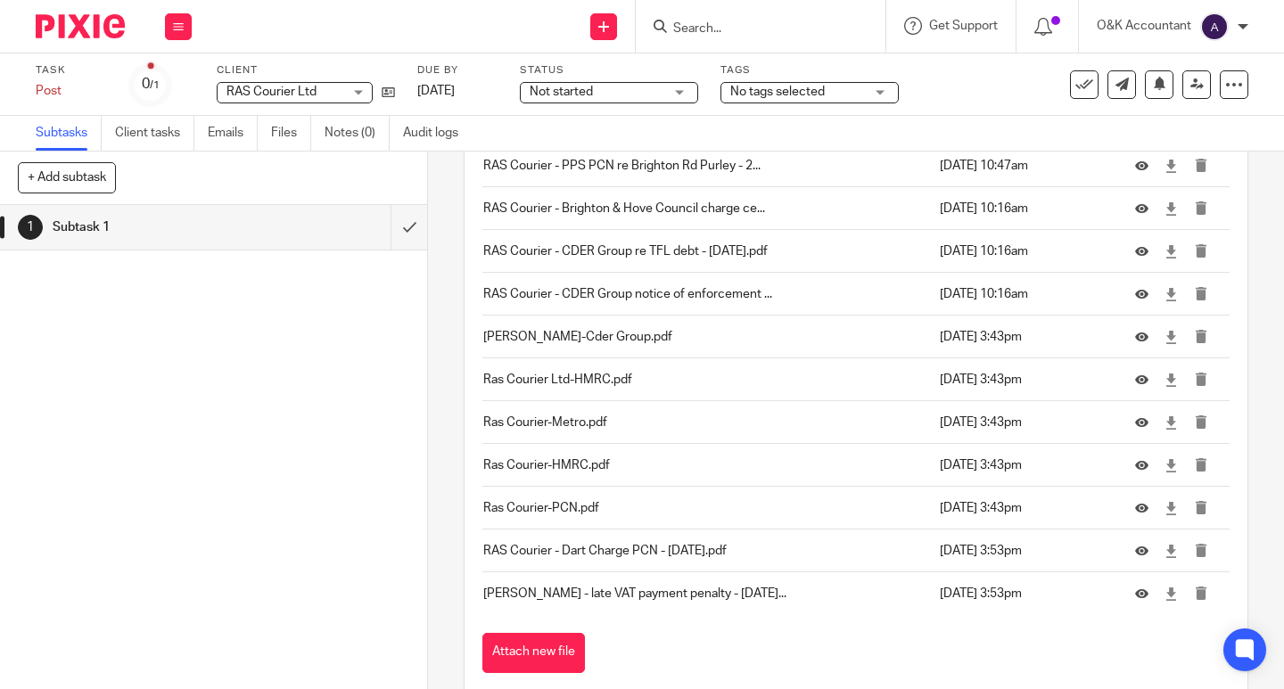
scroll to position [4169, 0]
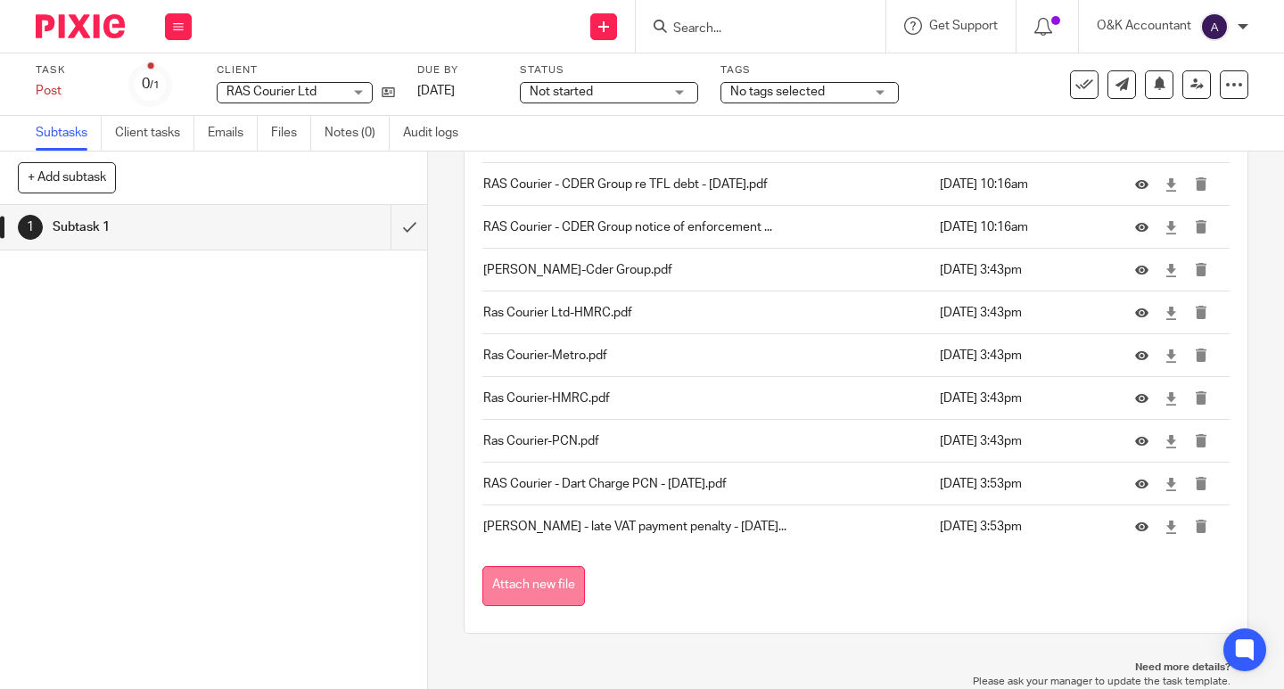
click at [509, 588] on button "Attach new file" at bounding box center [533, 586] width 103 height 40
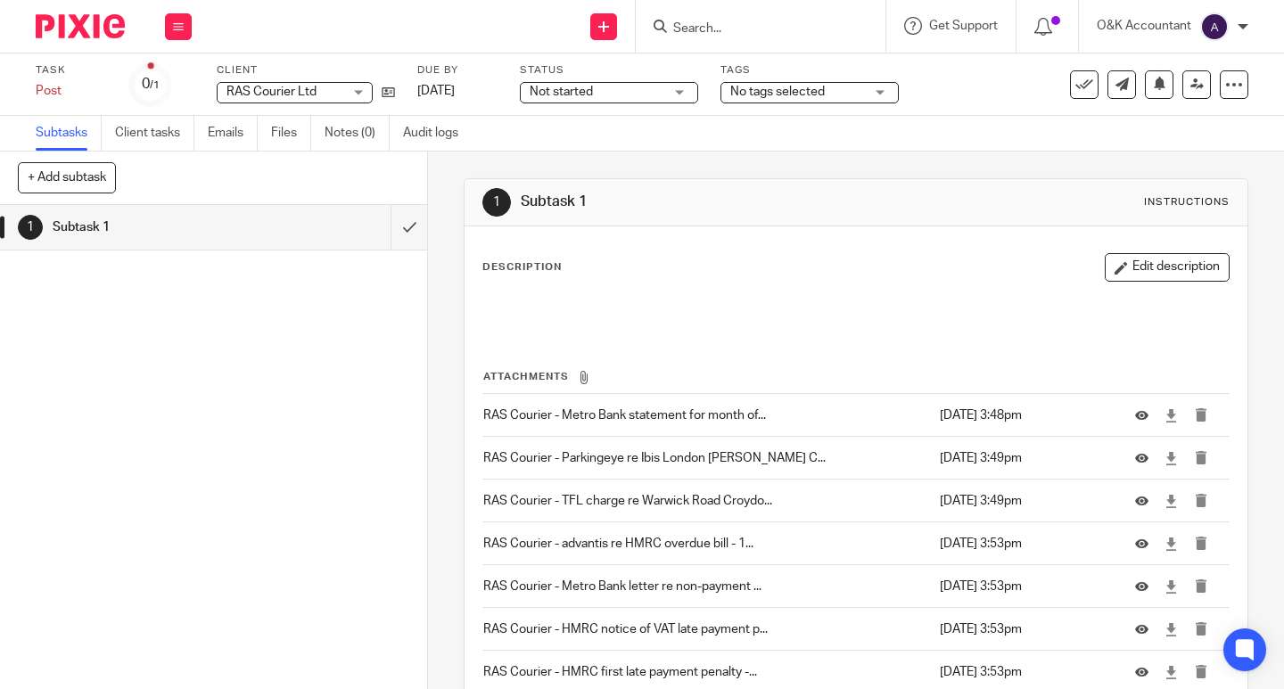
click at [713, 33] on input "Search" at bounding box center [752, 29] width 161 height 16
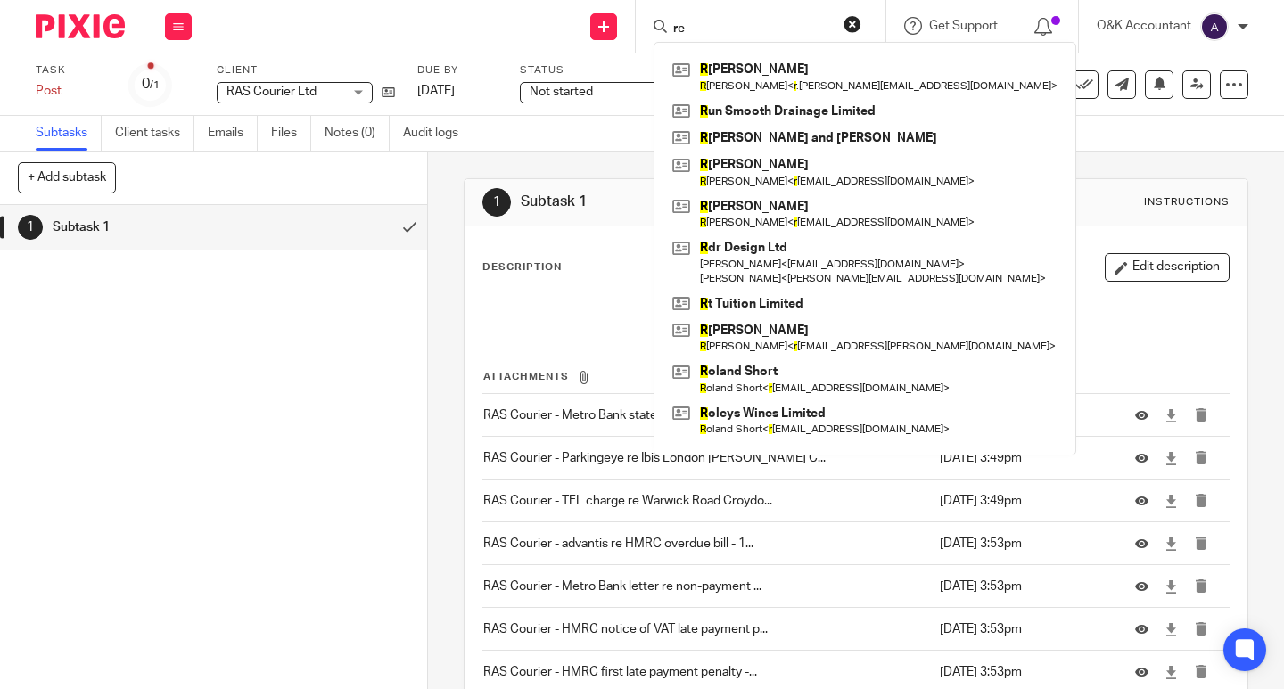
type input "r"
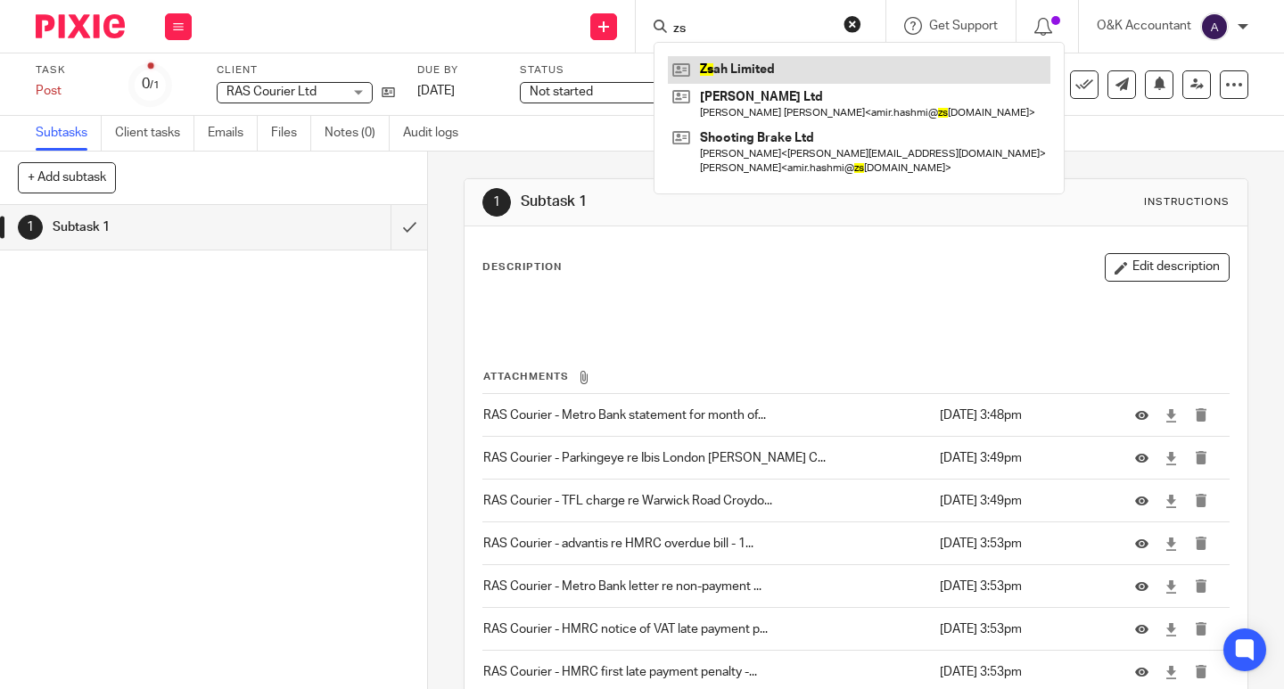
type input "zs"
click at [759, 69] on link at bounding box center [859, 69] width 383 height 27
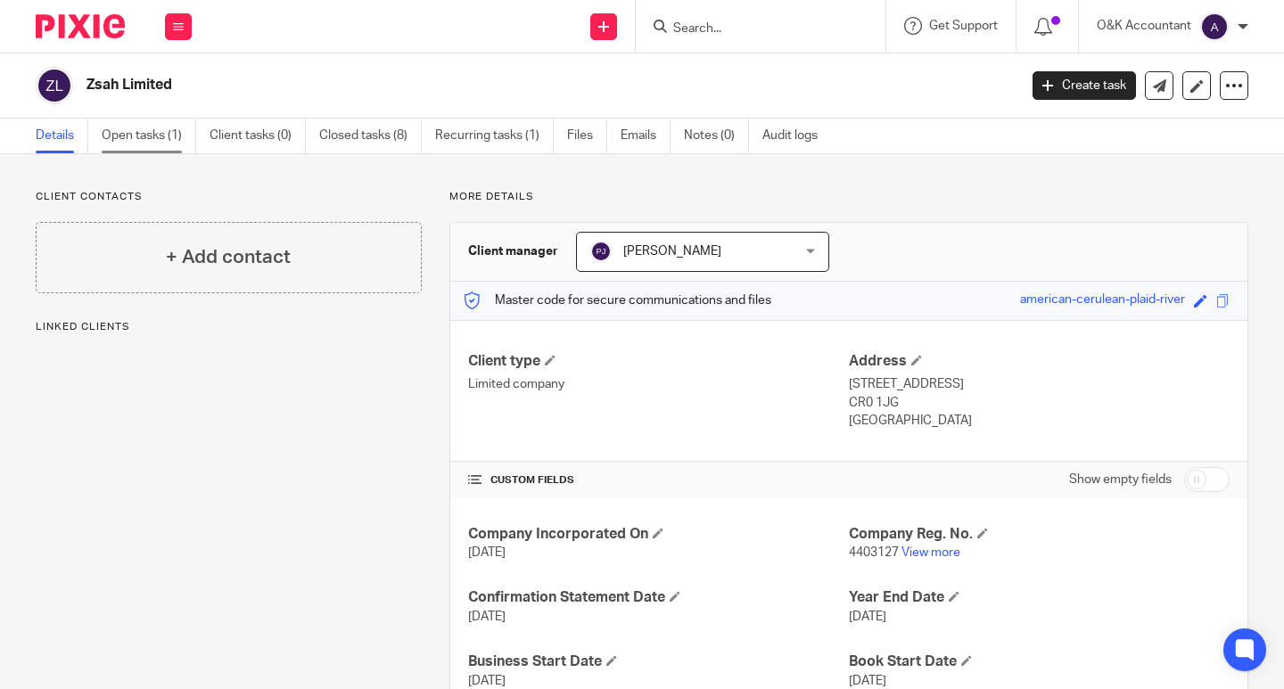
click at [144, 138] on link "Open tasks (1)" at bounding box center [149, 136] width 95 height 35
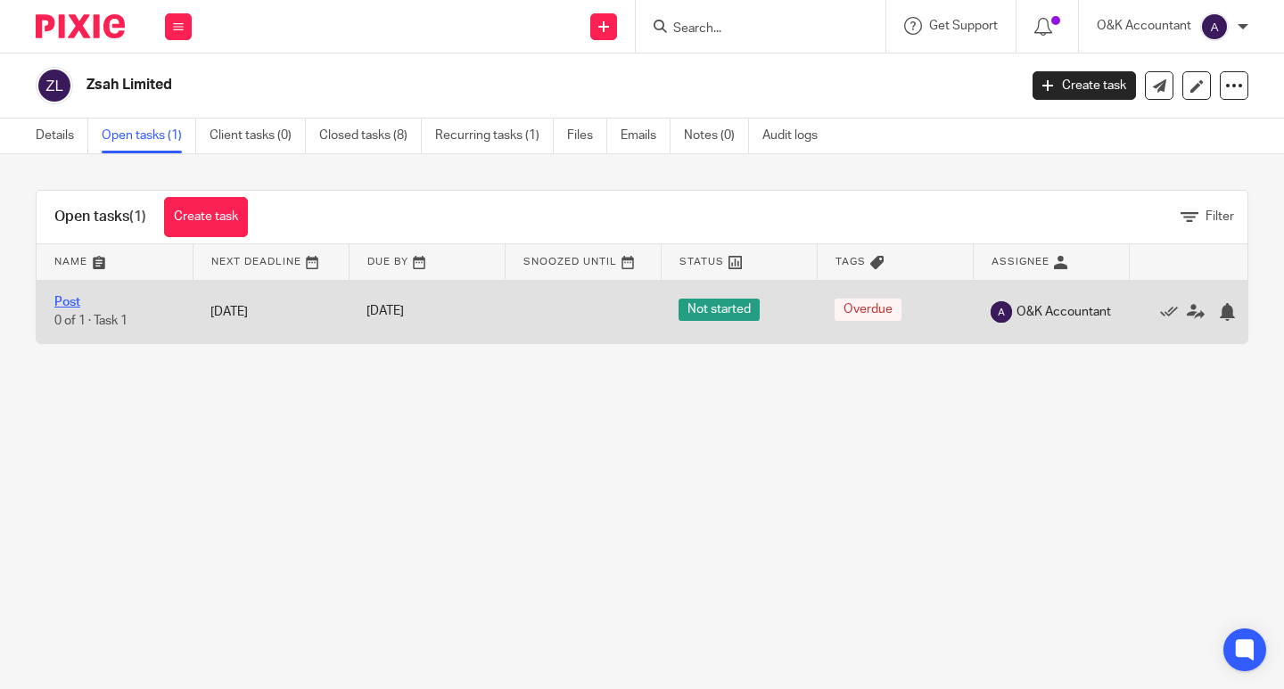
click at [70, 299] on link "Post" at bounding box center [67, 302] width 26 height 12
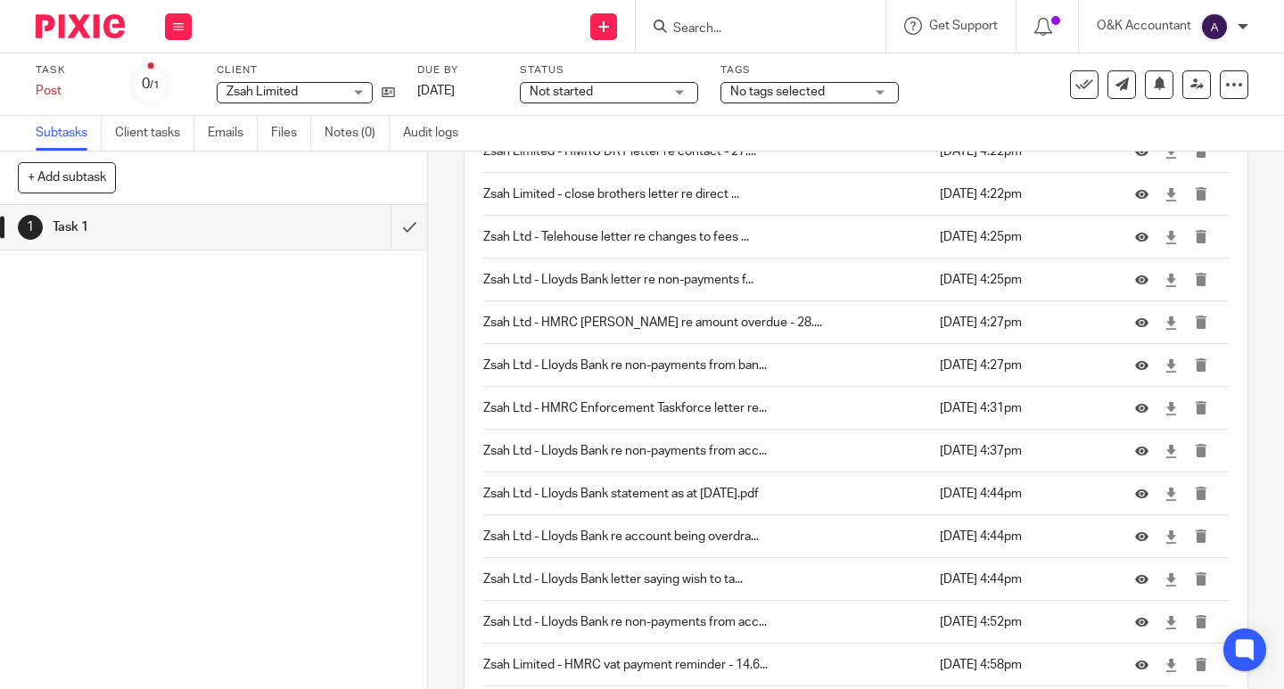
scroll to position [3912, 0]
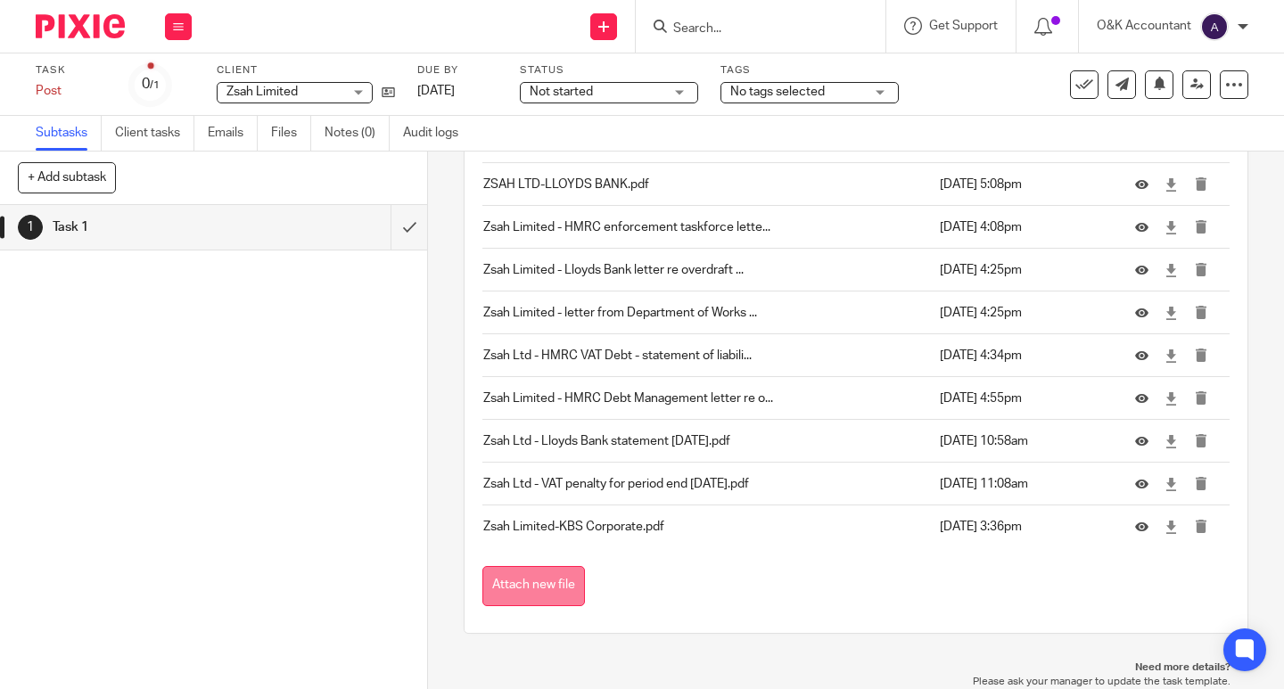
click at [496, 589] on button "Attach new file" at bounding box center [533, 586] width 103 height 40
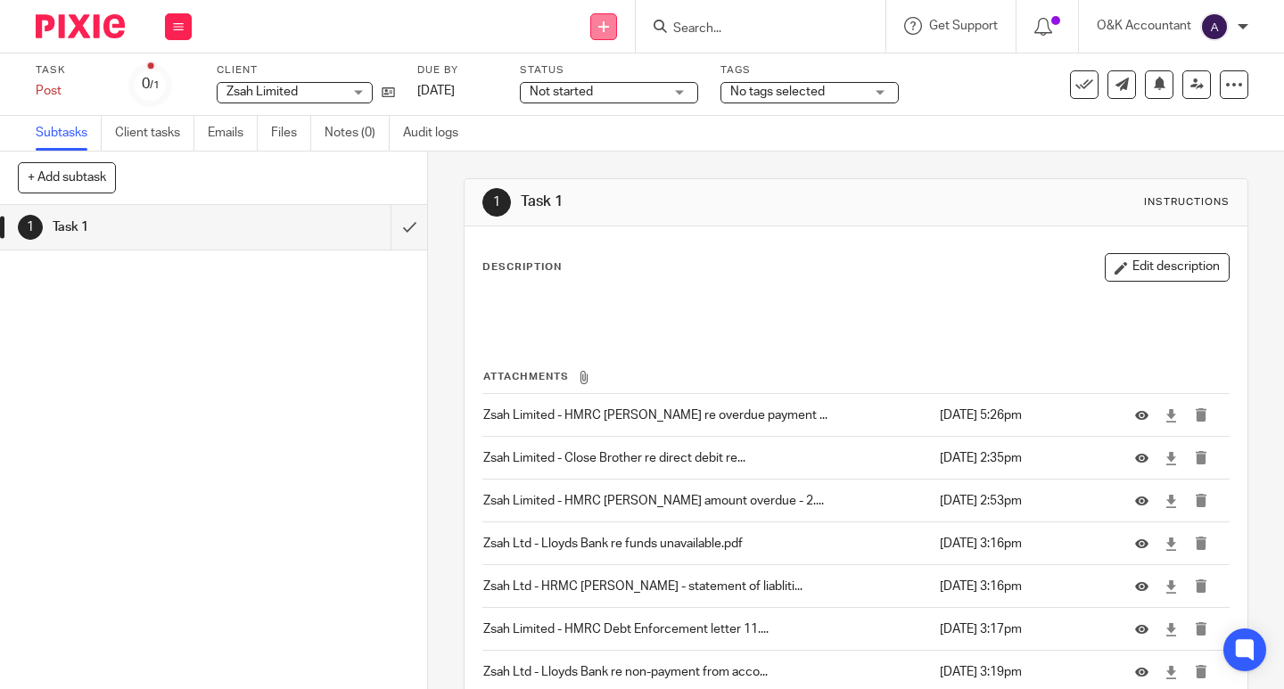
click at [606, 29] on icon at bounding box center [603, 26] width 11 height 11
click at [594, 134] on link "Add client" at bounding box center [603, 136] width 125 height 26
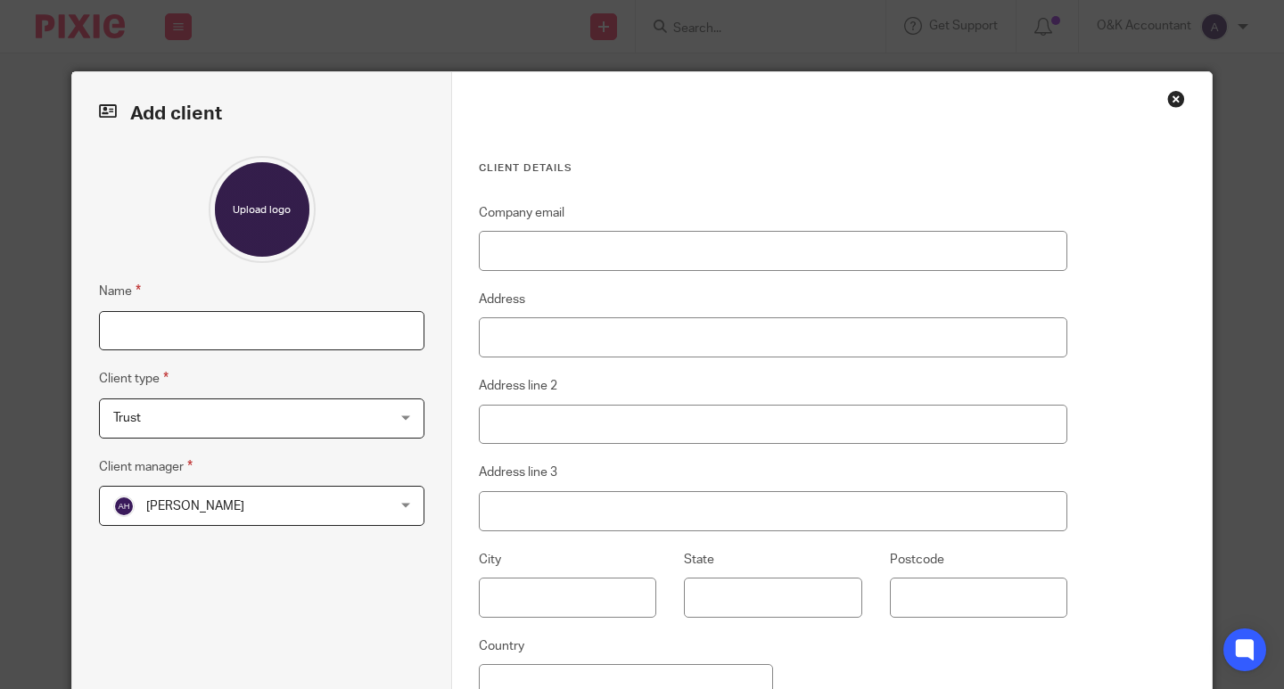
click at [231, 336] on input "Name" at bounding box center [262, 331] width 326 height 40
type input "Realign Consulting (UK) Ltd"
click at [399, 418] on div "Trust Trust" at bounding box center [262, 419] width 326 height 40
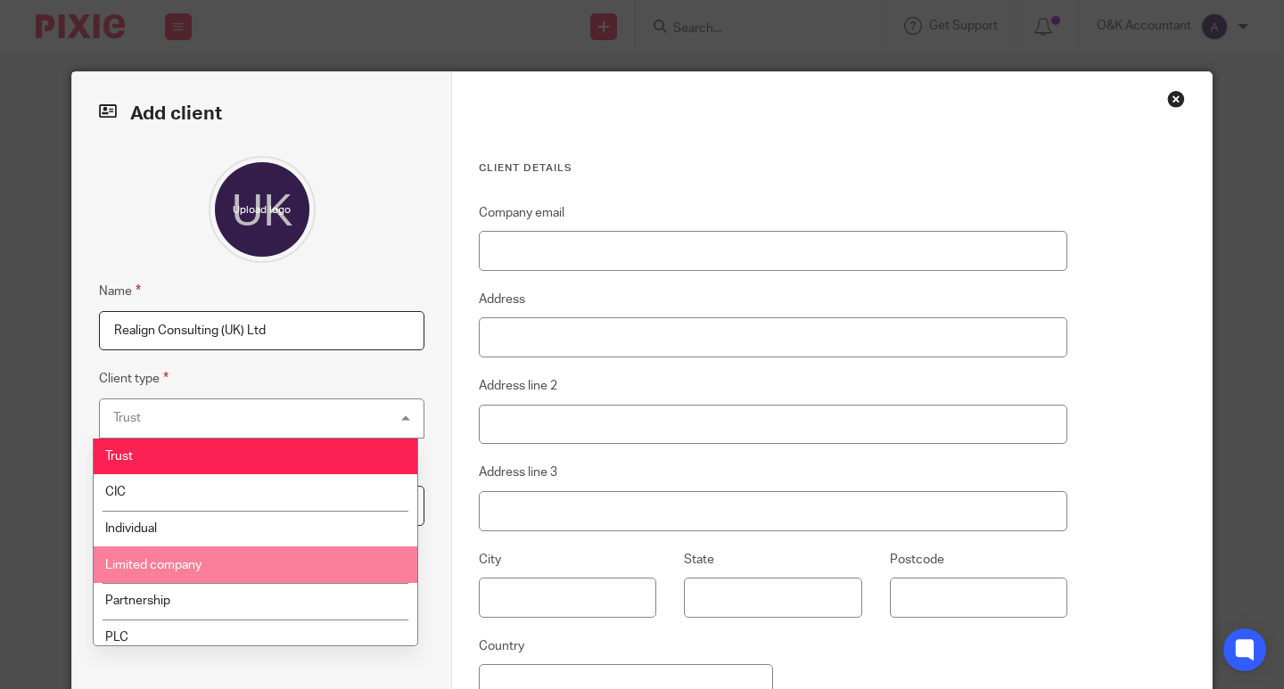
click at [330, 568] on li "Limited company" at bounding box center [256, 565] width 324 height 37
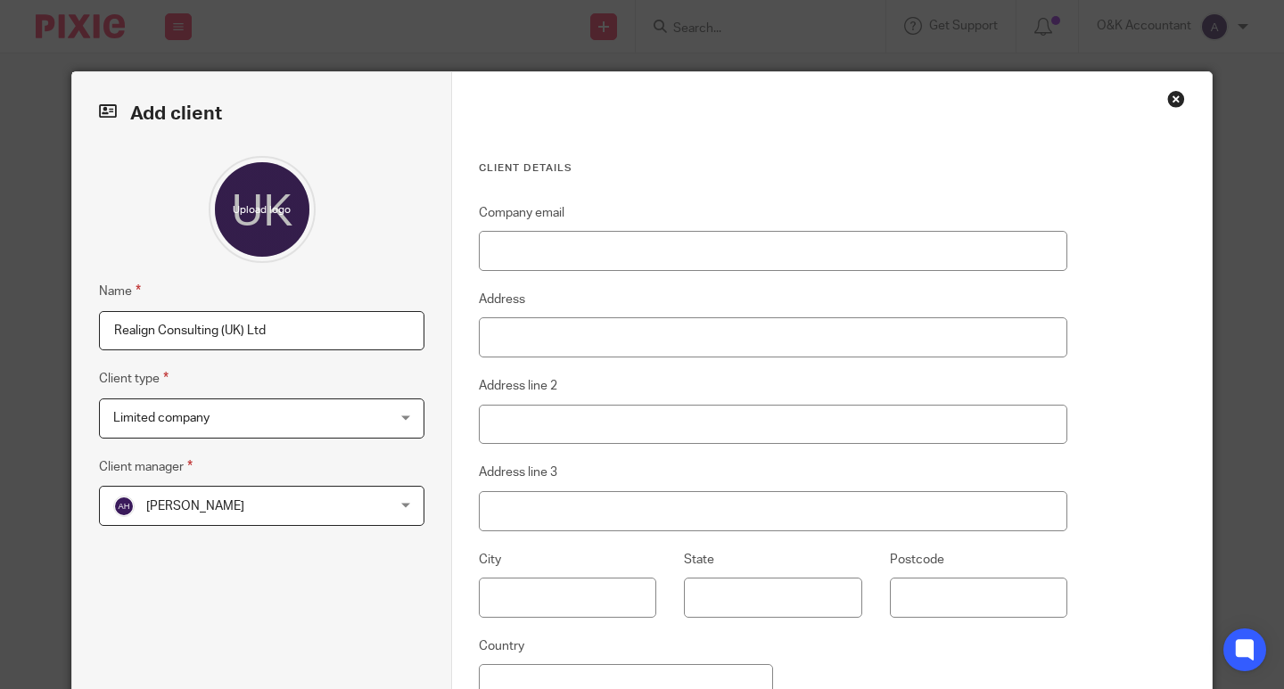
click at [402, 511] on div "[PERSON_NAME] [PERSON_NAME]" at bounding box center [262, 506] width 326 height 40
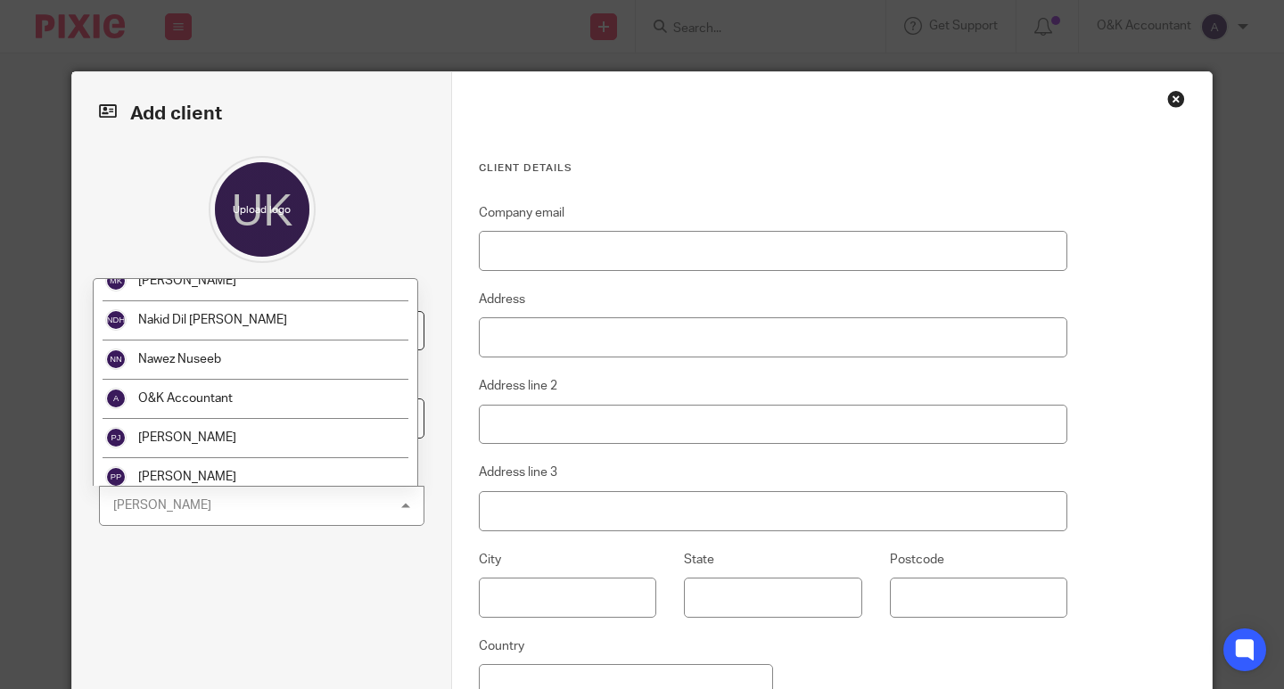
scroll to position [289, 0]
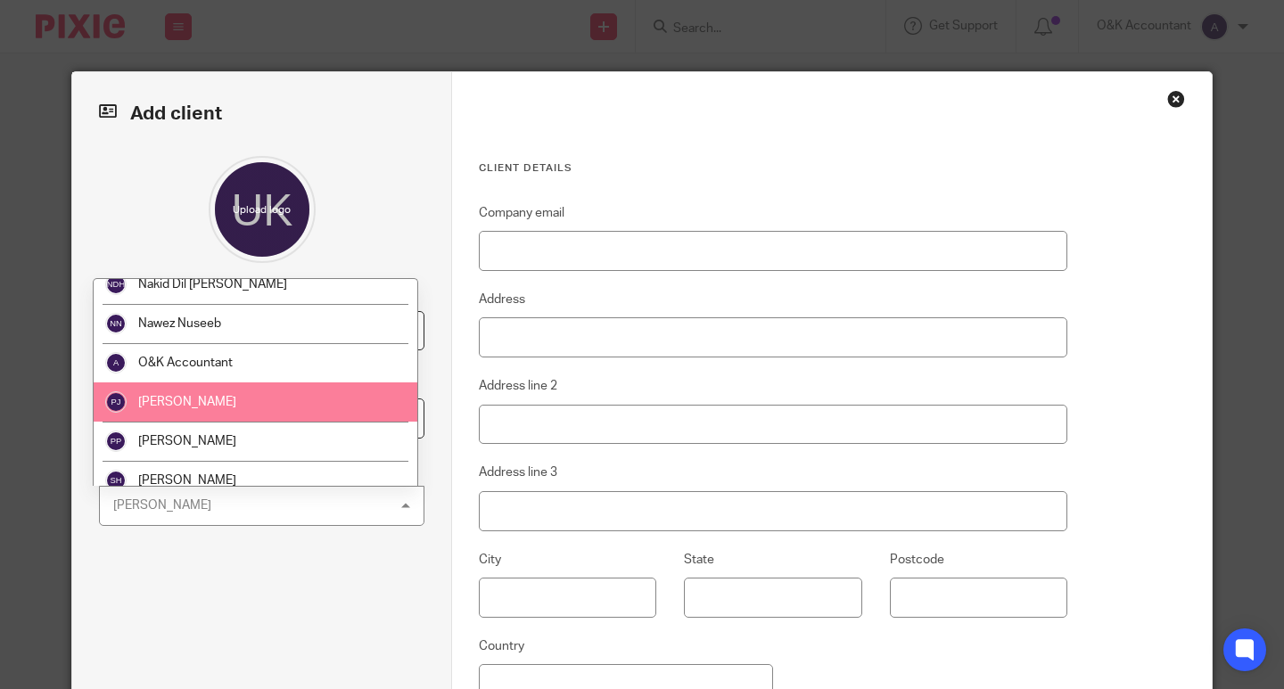
click at [350, 405] on li "[PERSON_NAME]" at bounding box center [256, 402] width 324 height 39
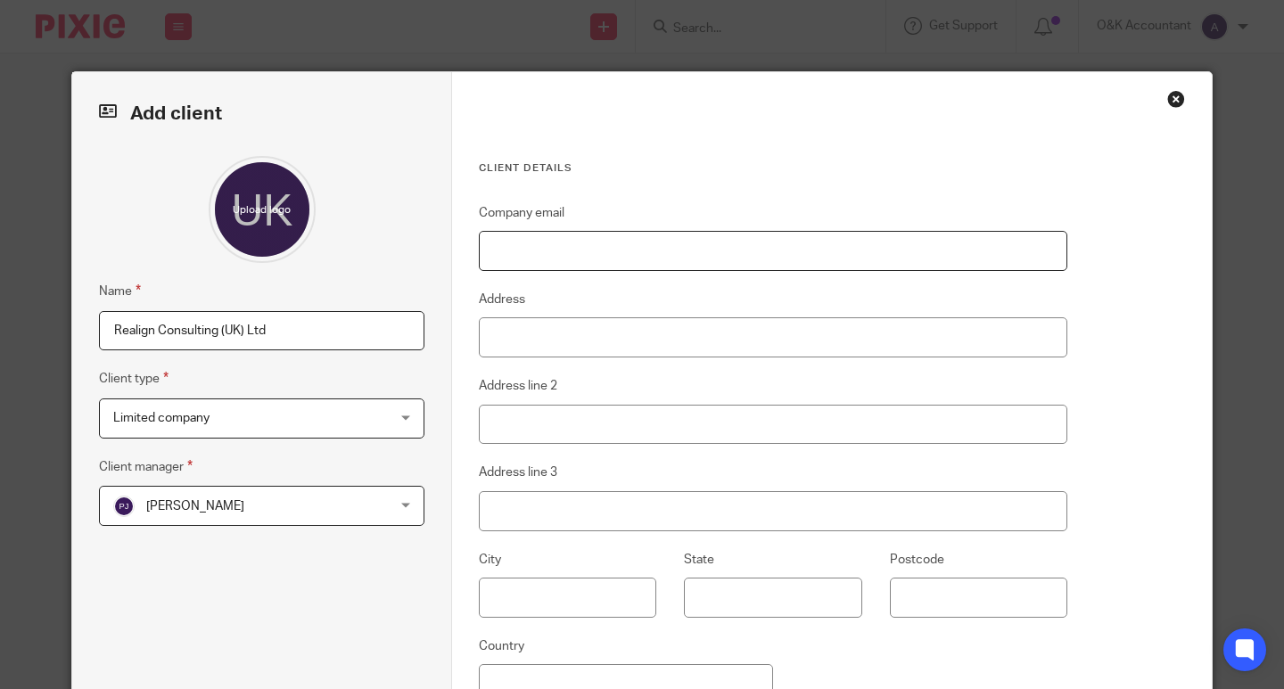
click at [483, 250] on input "Company email" at bounding box center [773, 251] width 589 height 40
click at [493, 334] on input "Address" at bounding box center [773, 337] width 589 height 40
type input "73 Park Lane"
type input "Croydon"
type input "CR0 1JG"
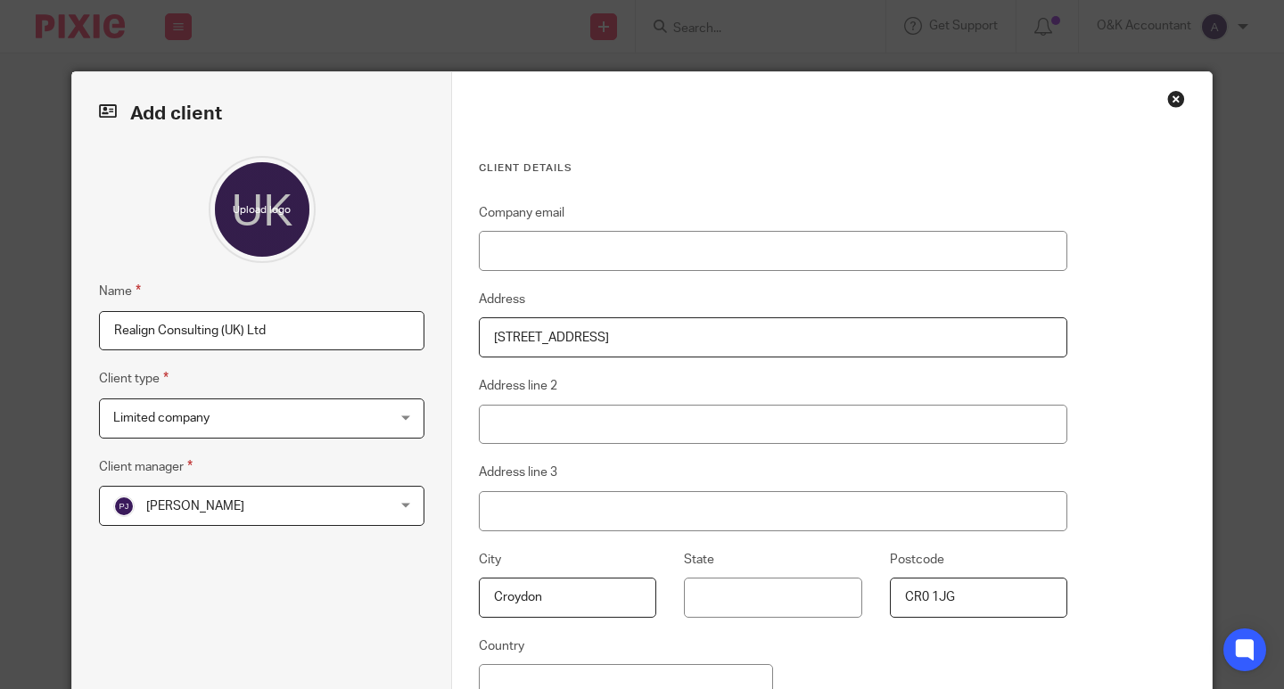
type input "United Kingdom"
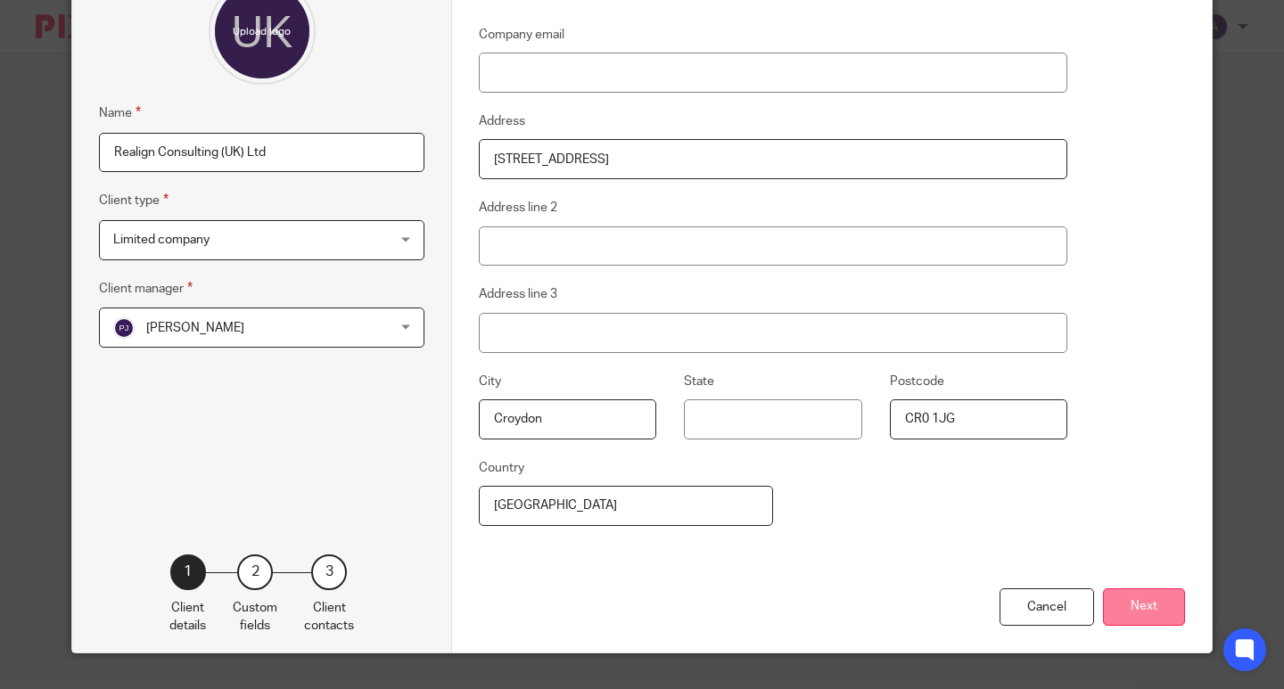
click at [1133, 606] on button "Next" at bounding box center [1144, 608] width 82 height 38
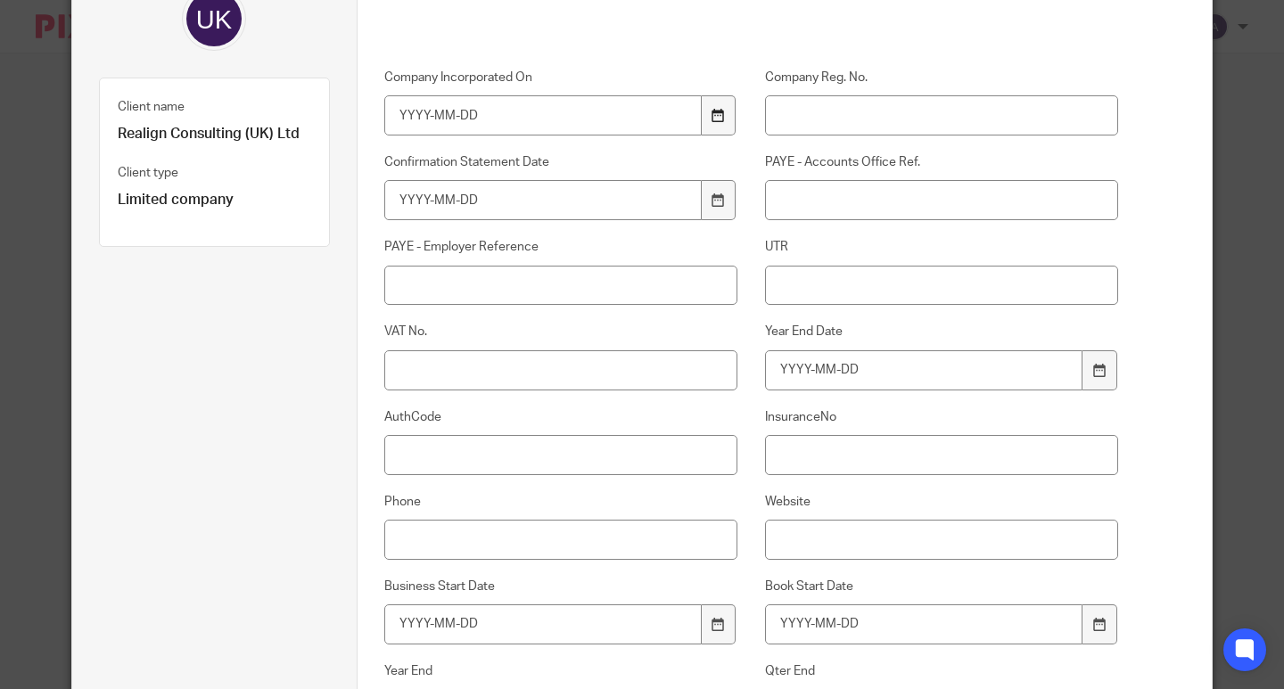
click at [712, 117] on icon at bounding box center [718, 115] width 13 height 13
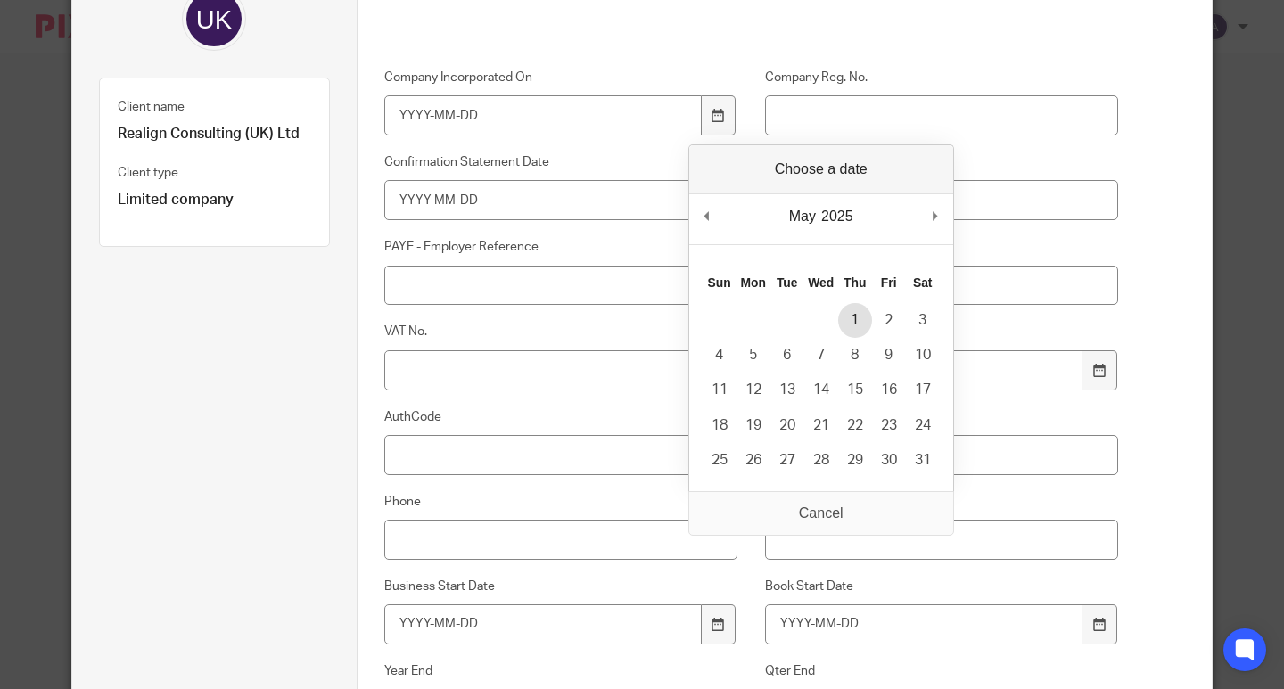
type input "2025-05-01"
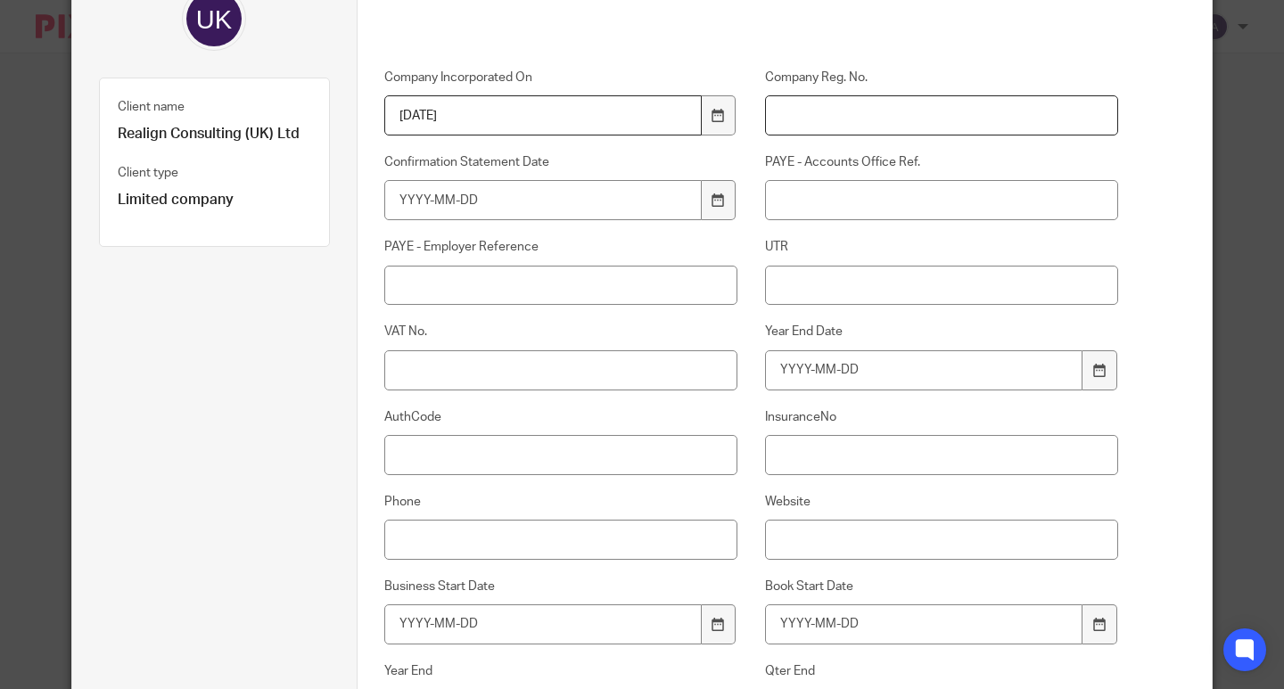
click at [790, 108] on input "Company Reg. No." at bounding box center [941, 115] width 353 height 40
paste input "16424796"
type input "16424796"
click at [712, 202] on icon at bounding box center [718, 200] width 13 height 13
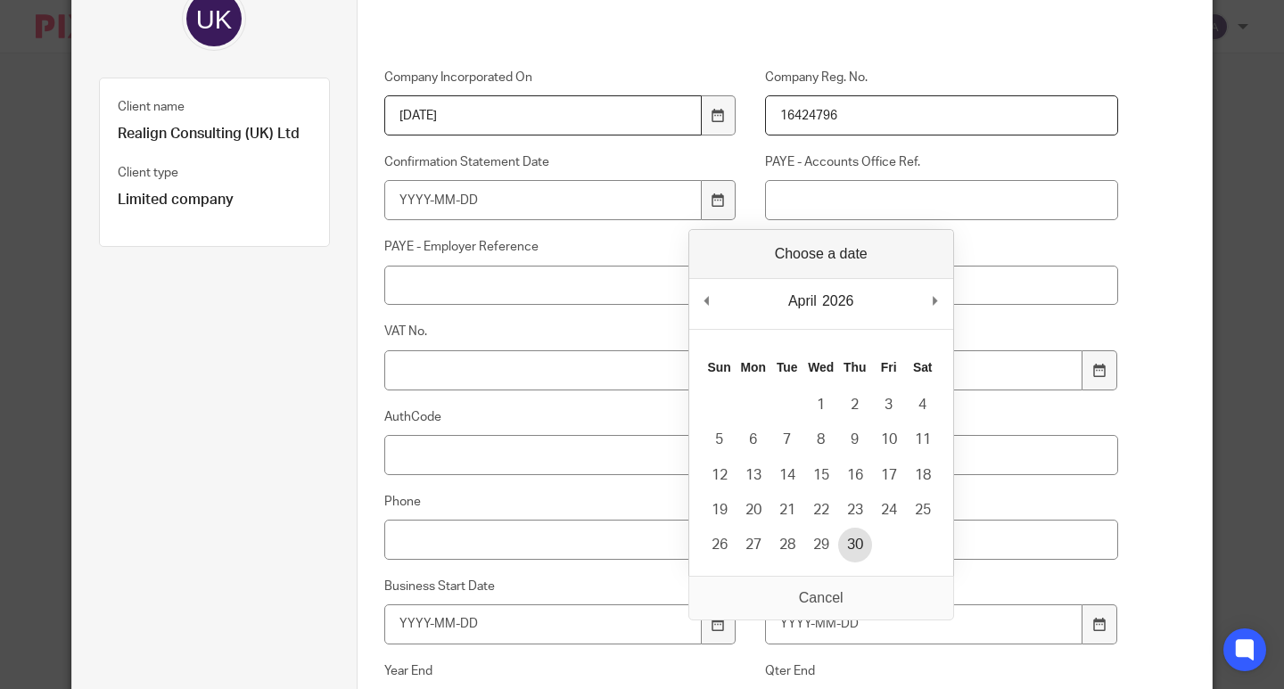
type input "2026-04-30"
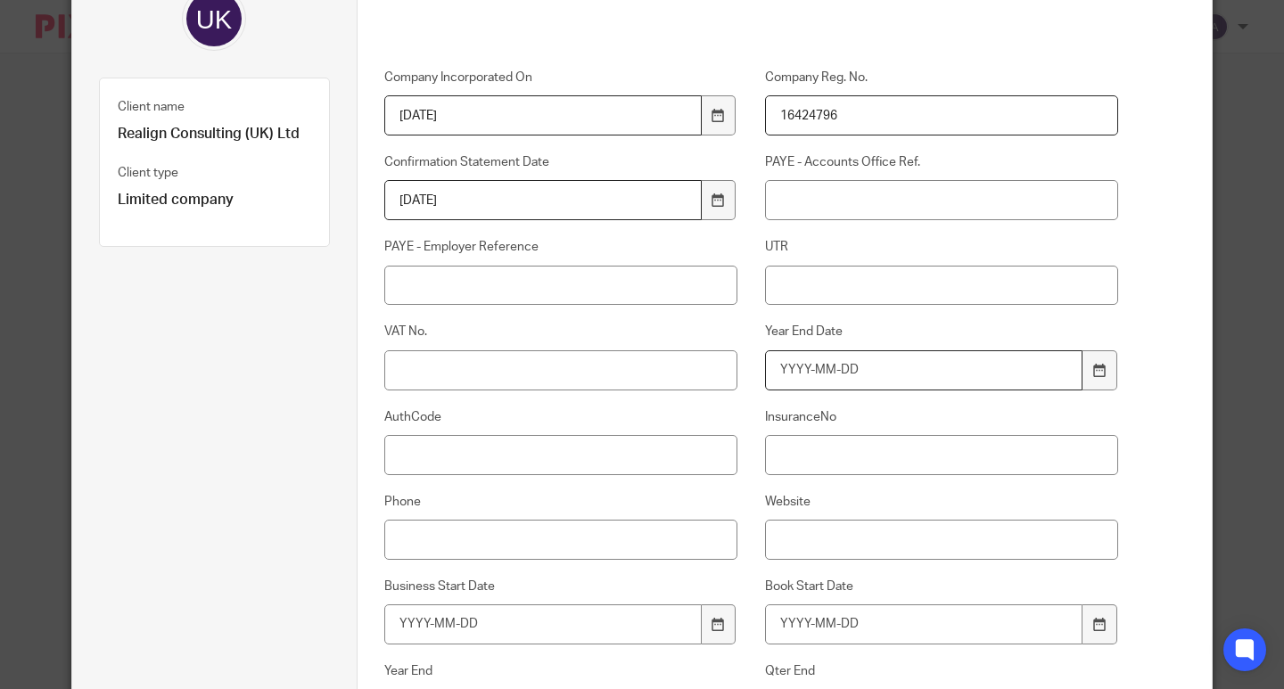
click at [849, 377] on input "Year End Date" at bounding box center [923, 370] width 317 height 40
click at [1100, 374] on div at bounding box center [1100, 370] width 34 height 40
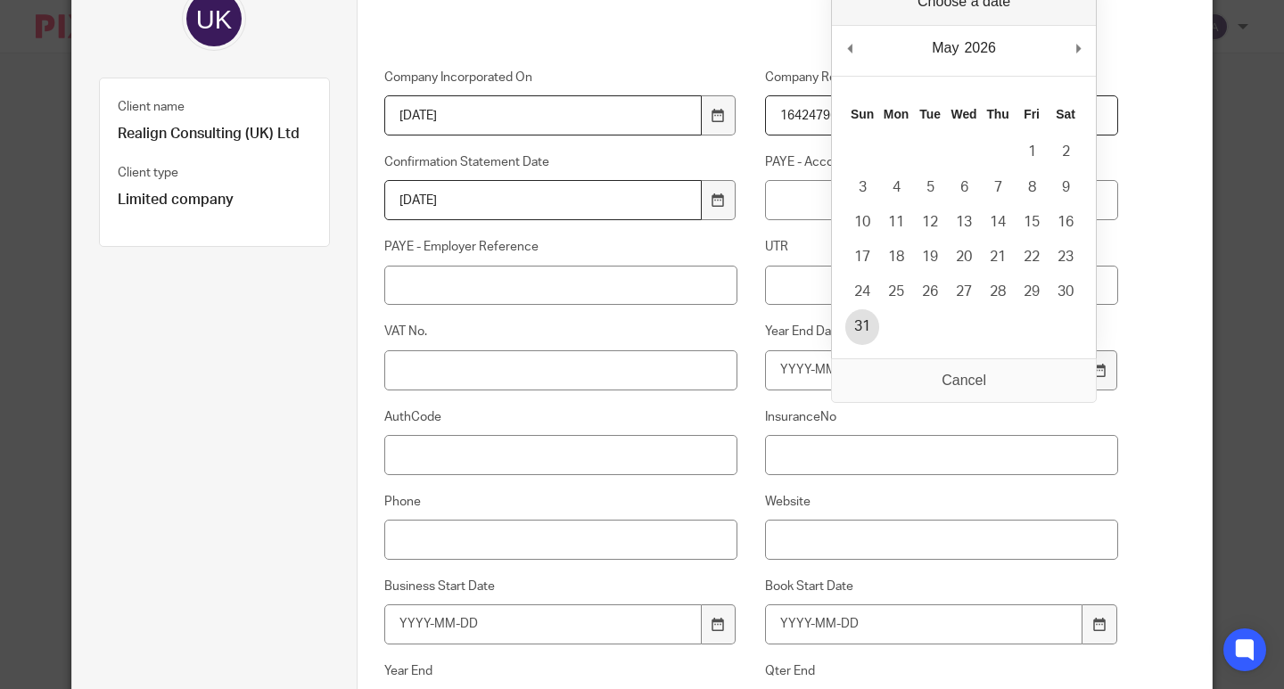
type input "2026-05-31"
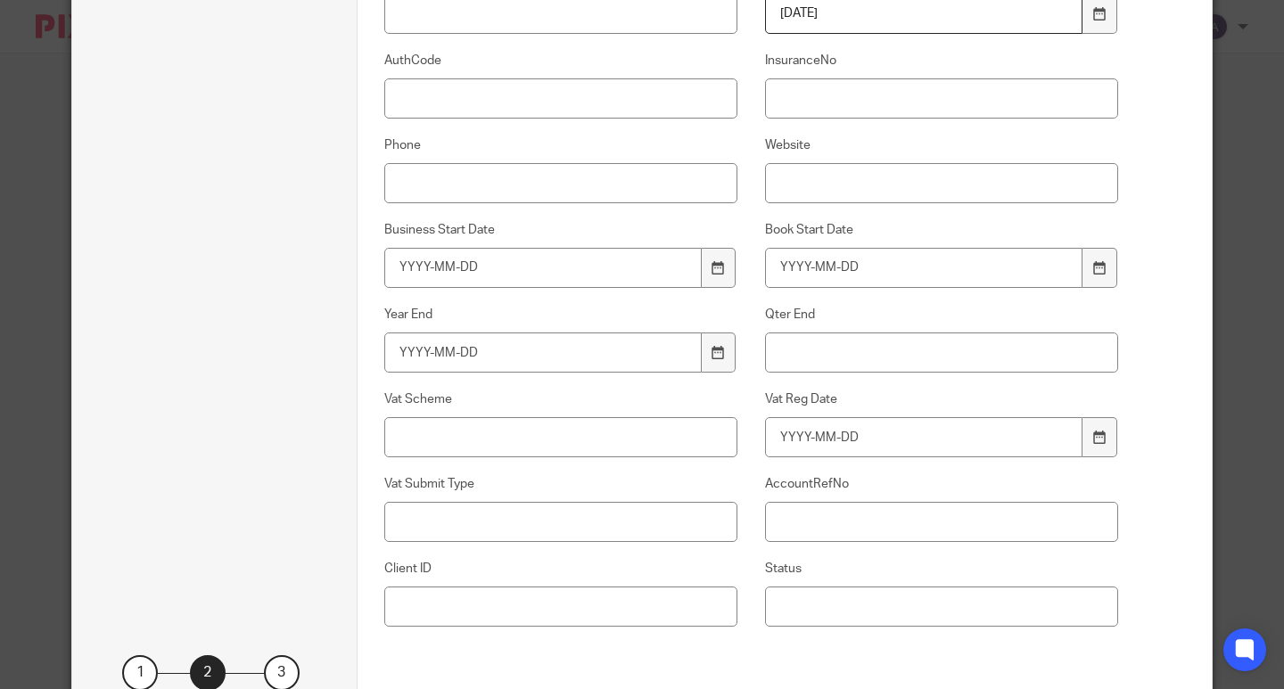
scroll to position [672, 0]
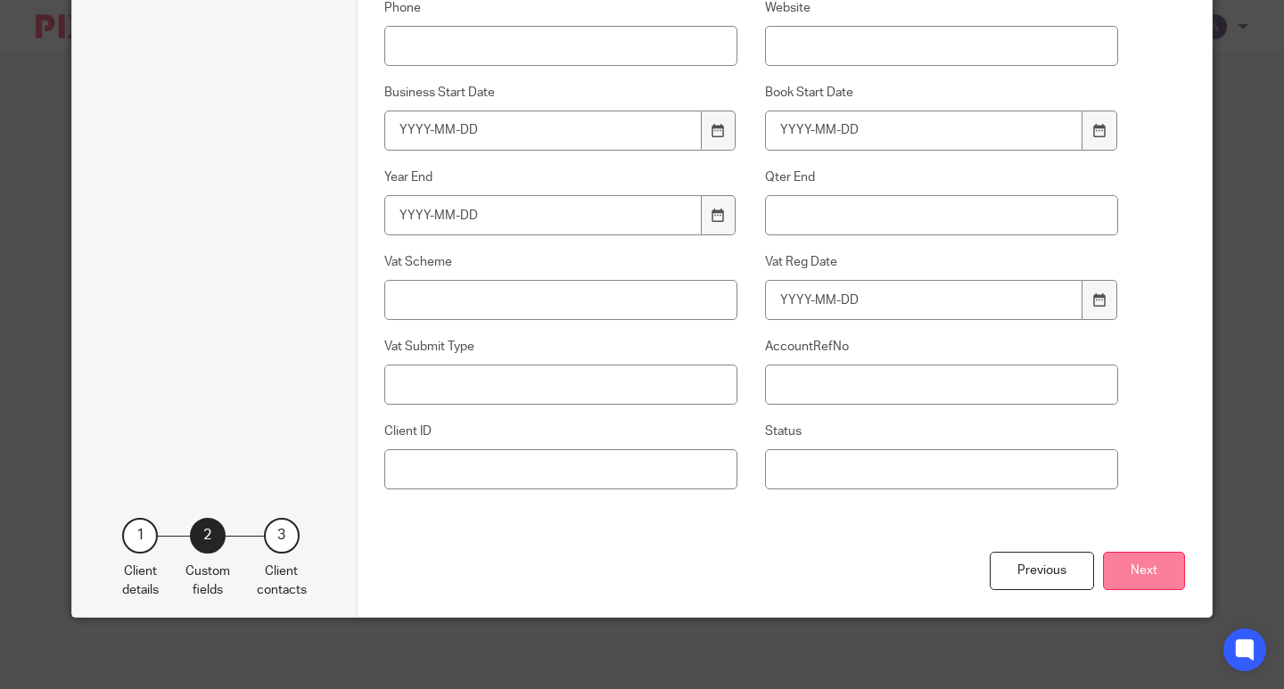
click at [1135, 564] on button "Next" at bounding box center [1144, 571] width 82 height 38
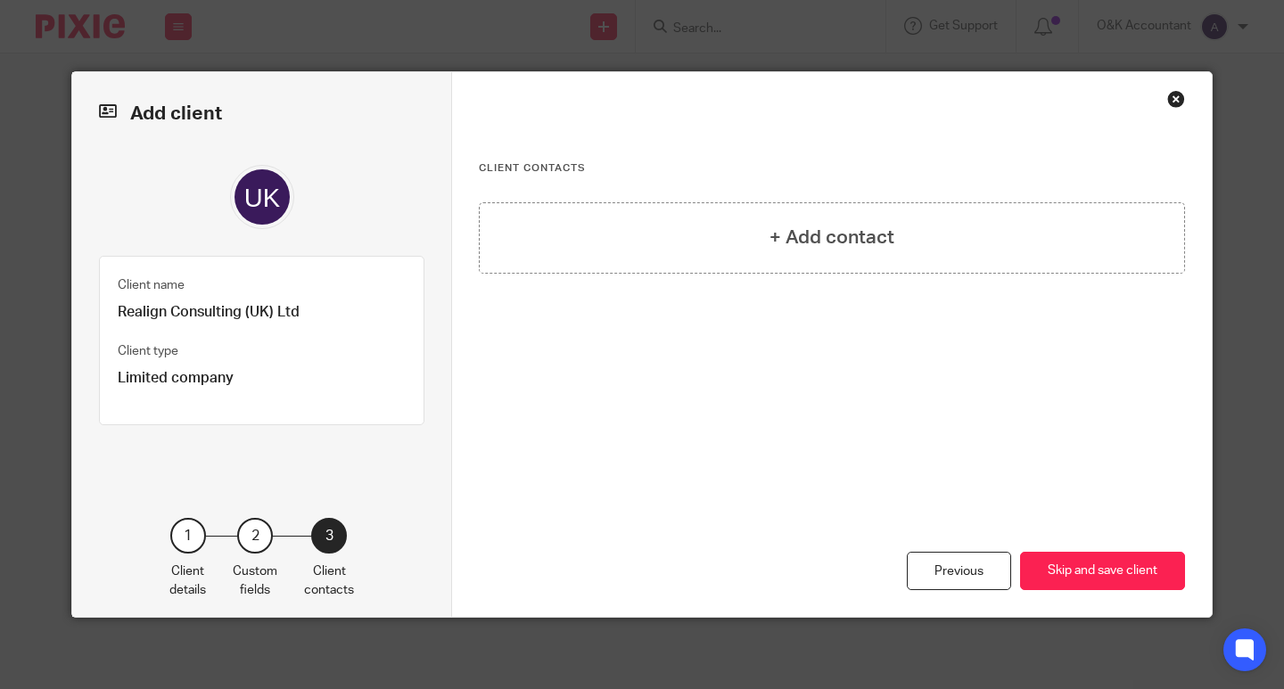
scroll to position [0, 0]
click at [1084, 564] on button "Skip and save client" at bounding box center [1102, 571] width 165 height 38
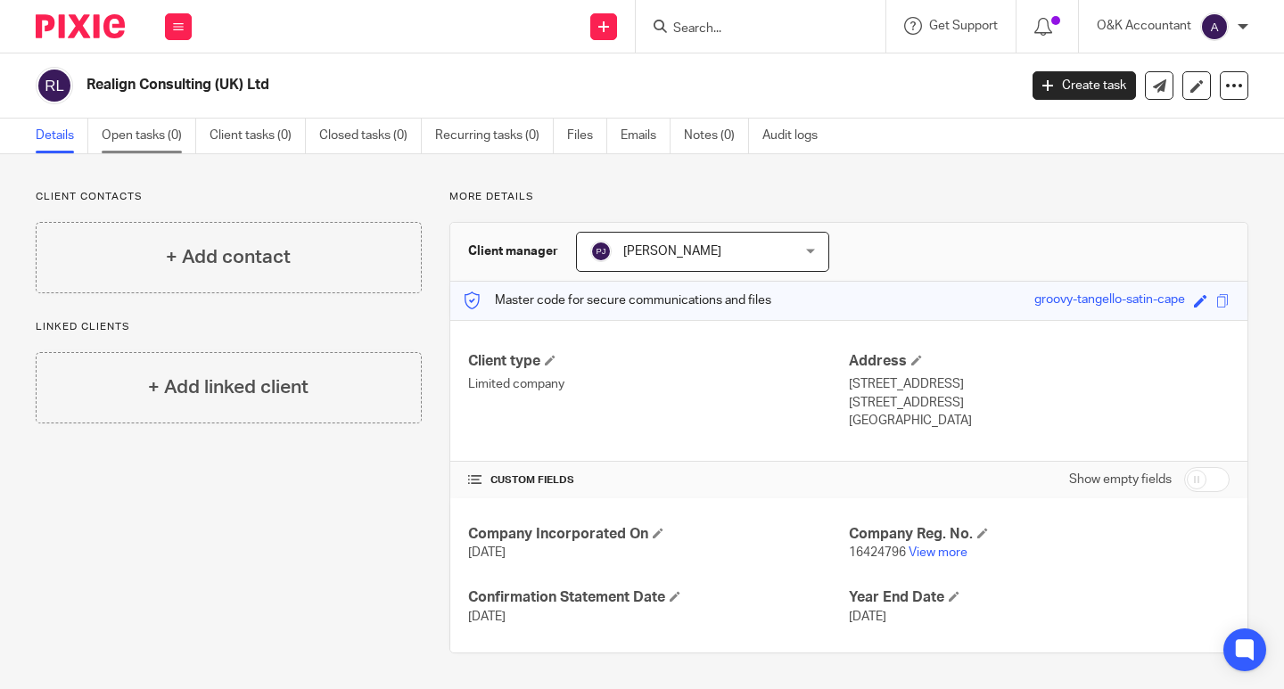
click at [123, 135] on link "Open tasks (0)" at bounding box center [149, 136] width 95 height 35
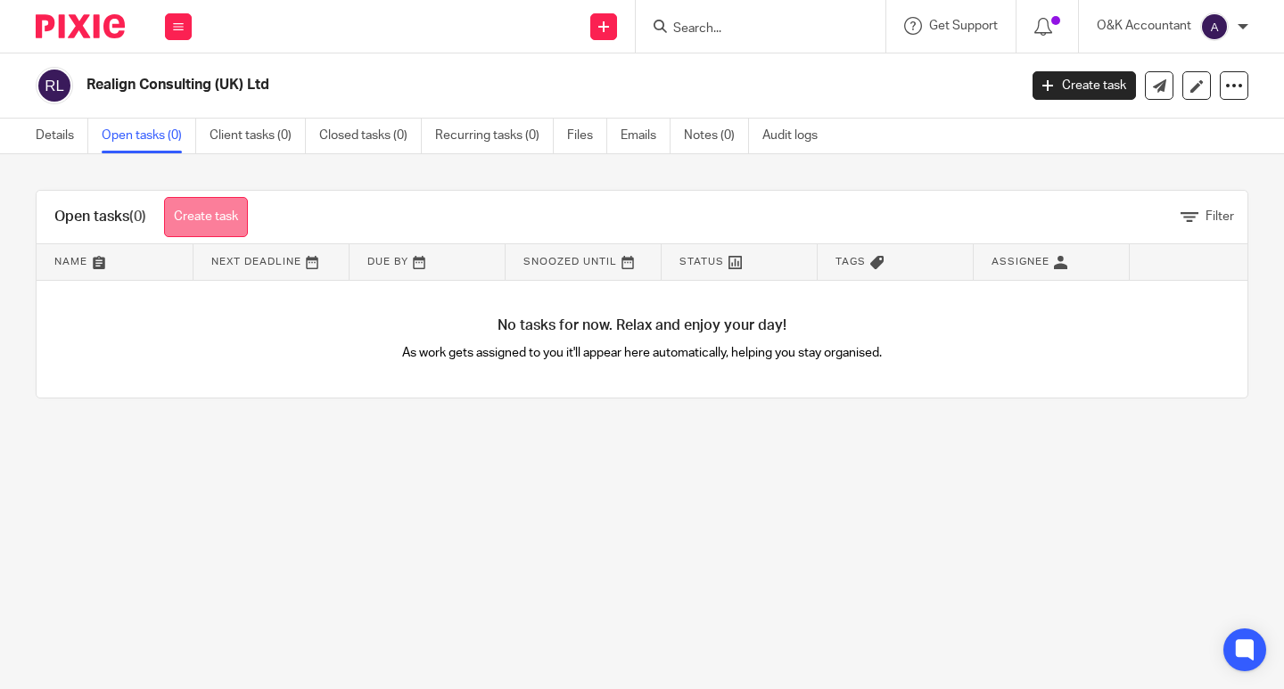
click at [199, 218] on link "Create task" at bounding box center [206, 217] width 84 height 40
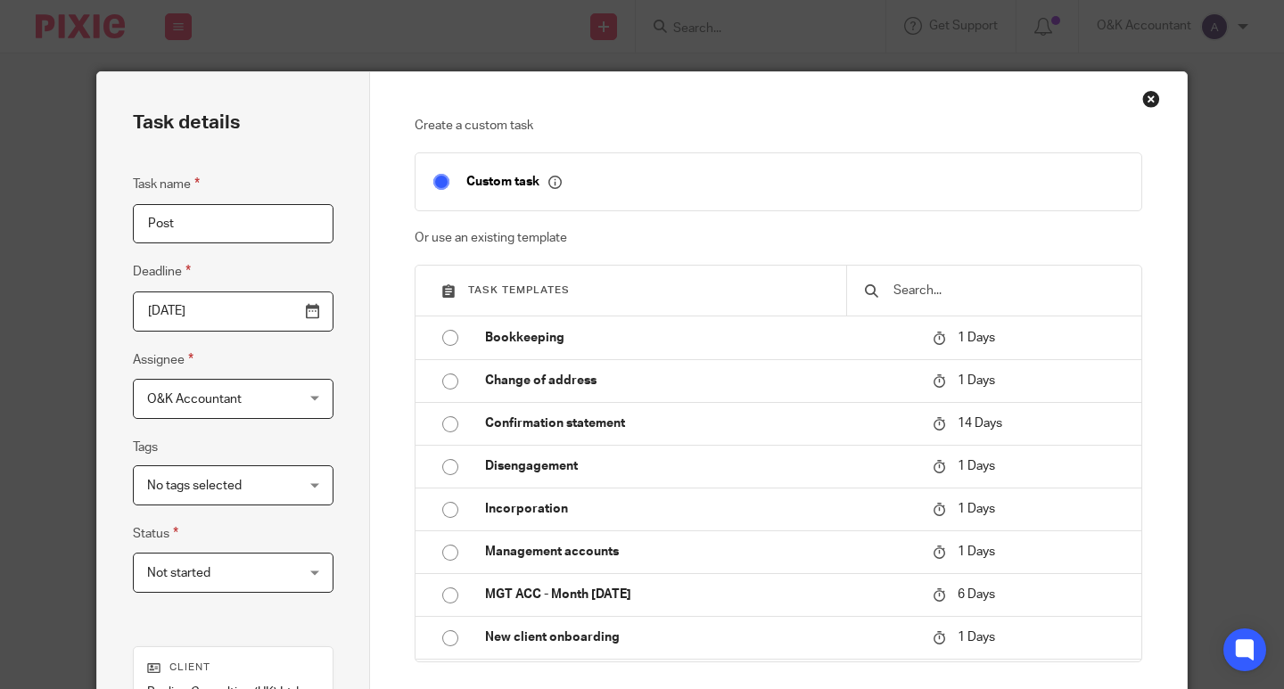
scroll to position [305, 0]
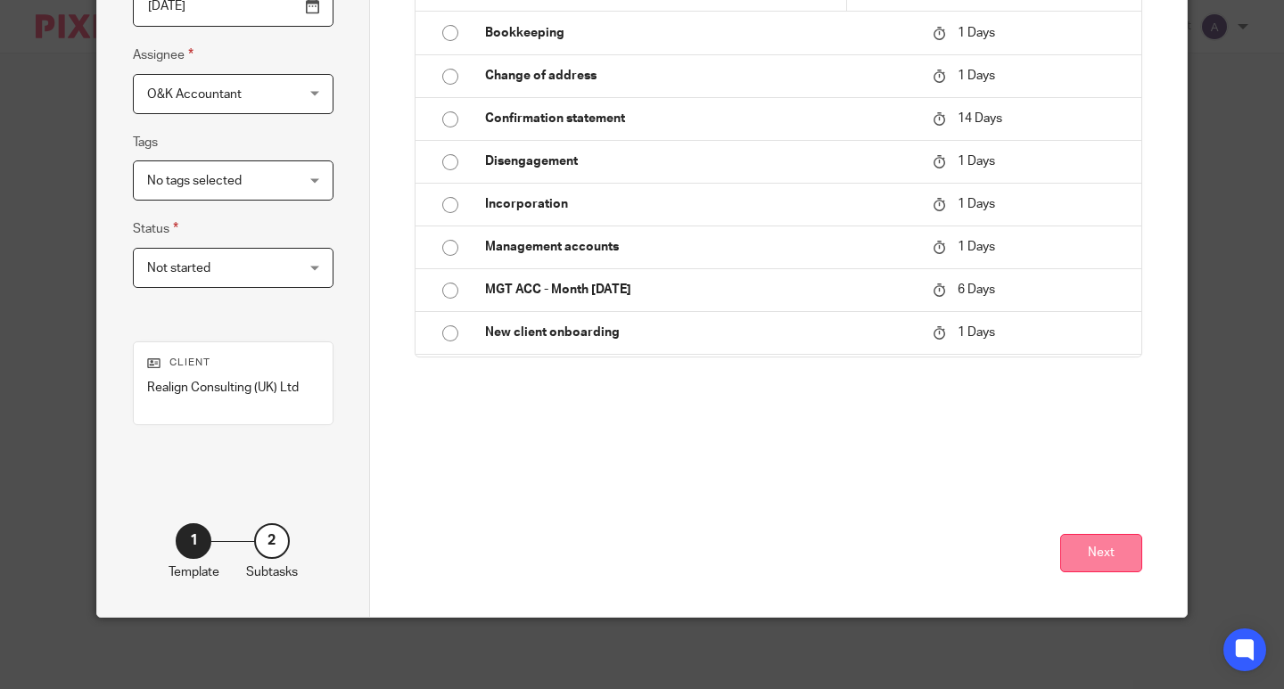
type input "Post"
click at [1102, 552] on button "Next" at bounding box center [1101, 553] width 82 height 38
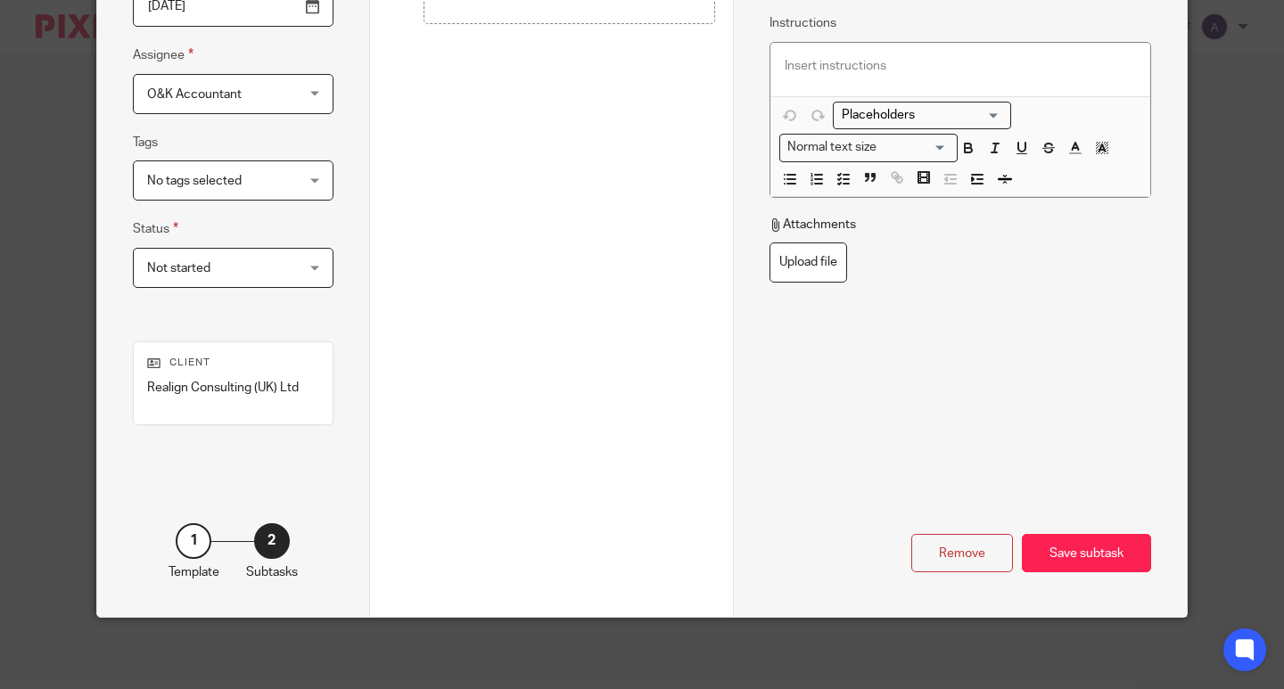
click at [1102, 552] on div "Save subtask" at bounding box center [1086, 553] width 129 height 38
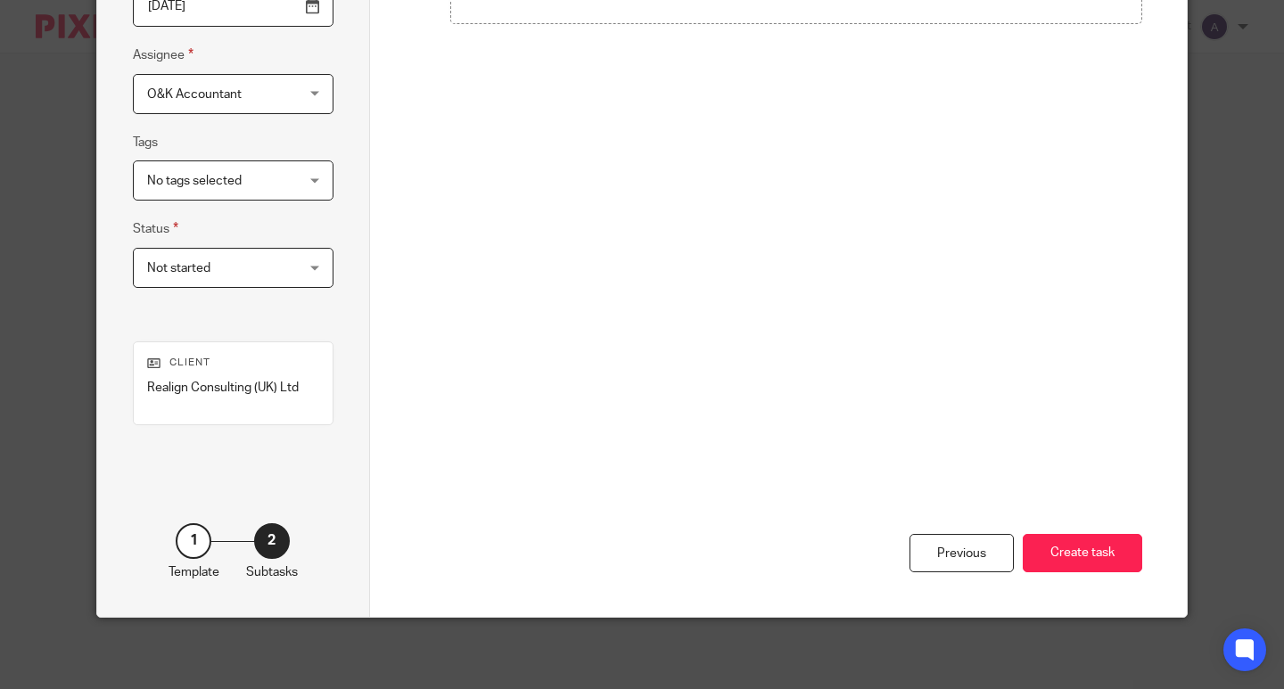
click at [1102, 552] on button "Create task" at bounding box center [1083, 553] width 120 height 38
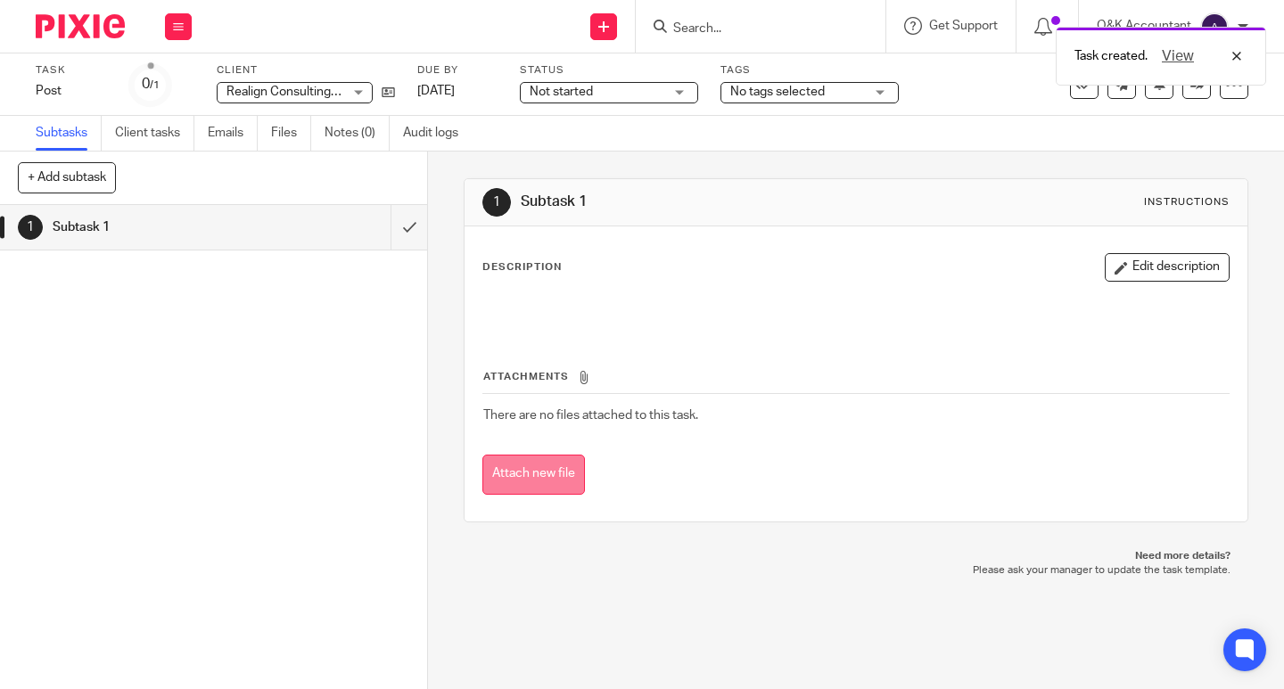
click at [548, 478] on button "Attach new file" at bounding box center [533, 475] width 103 height 40
